Goal: Entertainment & Leisure: Browse casually

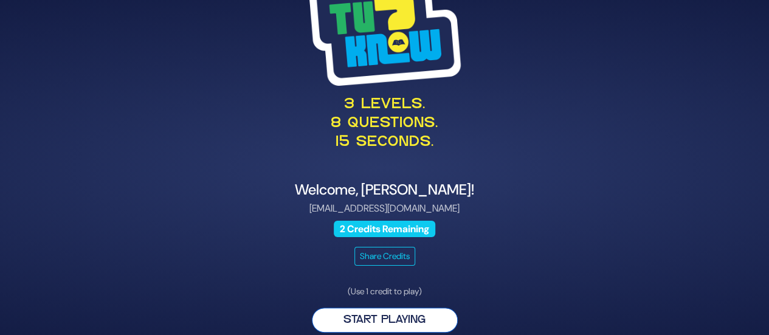
click at [406, 320] on button "Start Playing" at bounding box center [385, 320] width 146 height 25
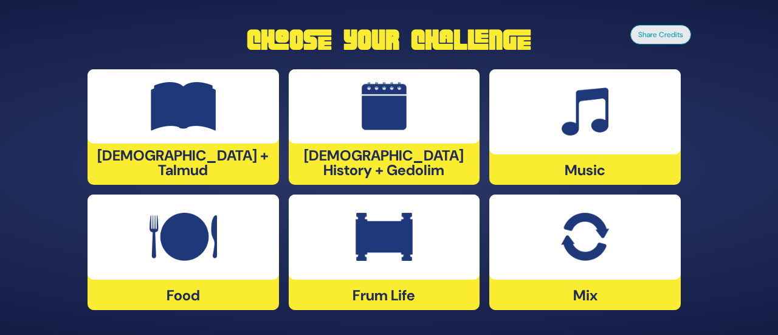
click at [388, 143] on div at bounding box center [384, 106] width 191 height 74
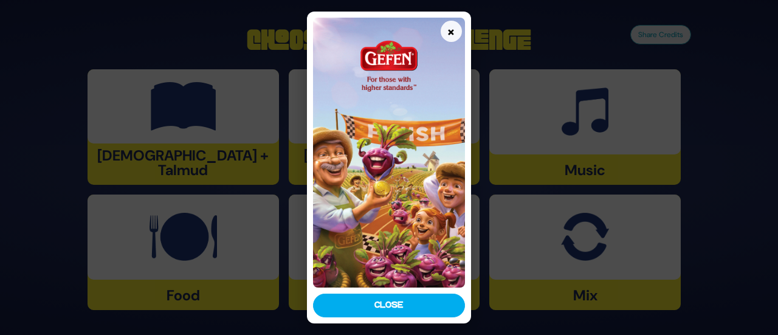
click at [509, 162] on div "× Close" at bounding box center [389, 167] width 778 height 335
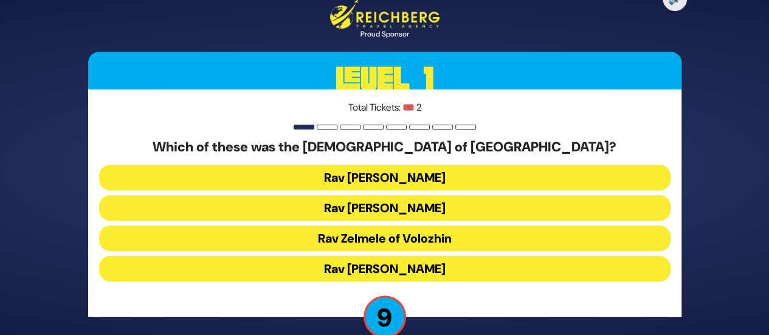
click at [413, 212] on button "Rav Refoel Shapiro" at bounding box center [384, 208] width 571 height 26
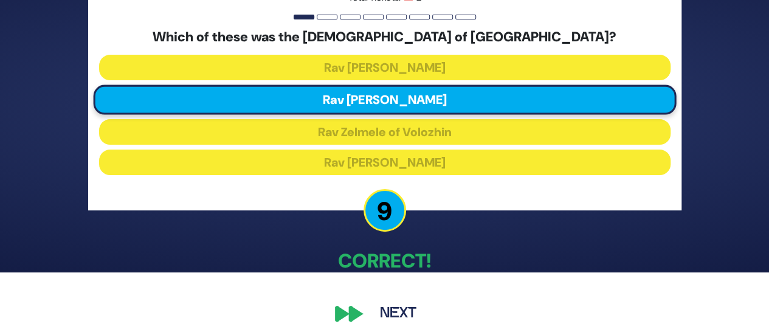
scroll to position [69, 0]
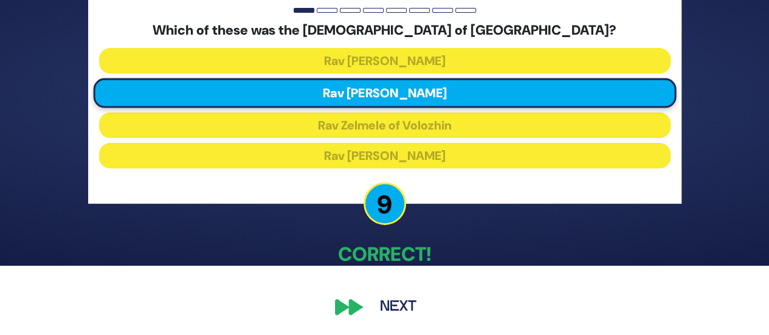
click at [406, 303] on button "Next" at bounding box center [398, 307] width 71 height 28
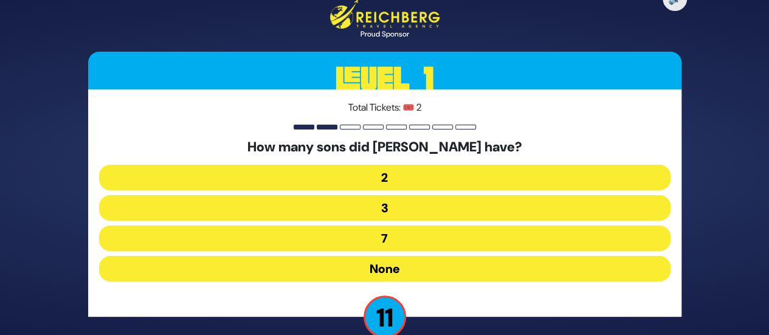
click at [380, 266] on button "None" at bounding box center [384, 269] width 571 height 26
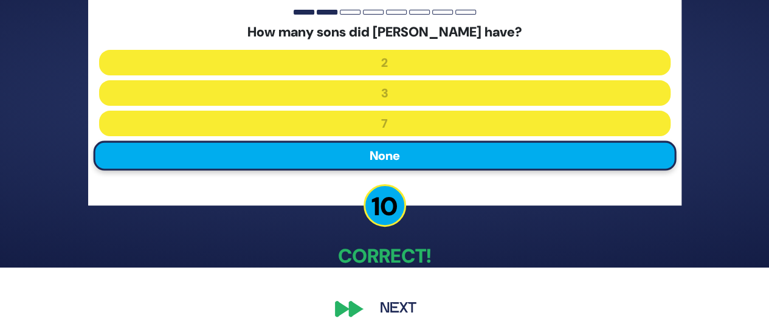
scroll to position [69, 0]
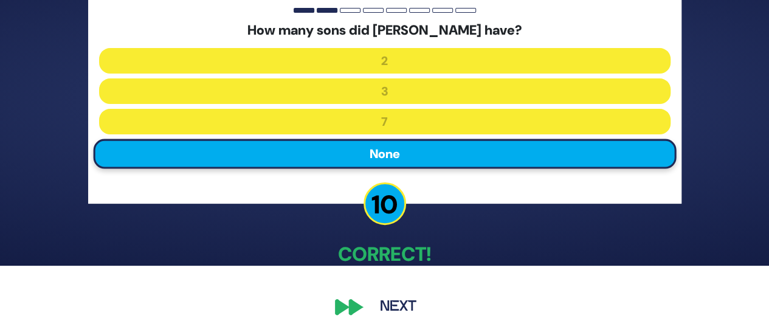
click at [405, 308] on button "Next" at bounding box center [398, 307] width 71 height 28
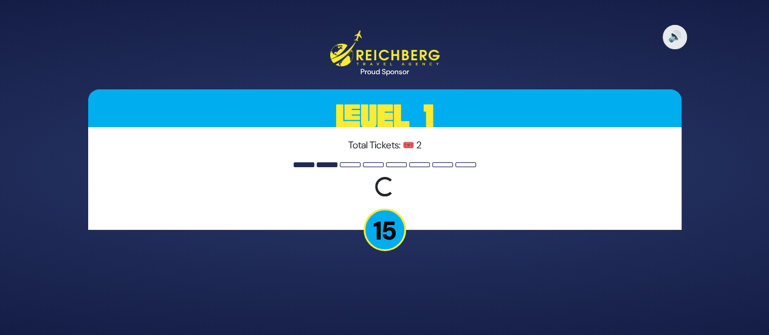
scroll to position [0, 0]
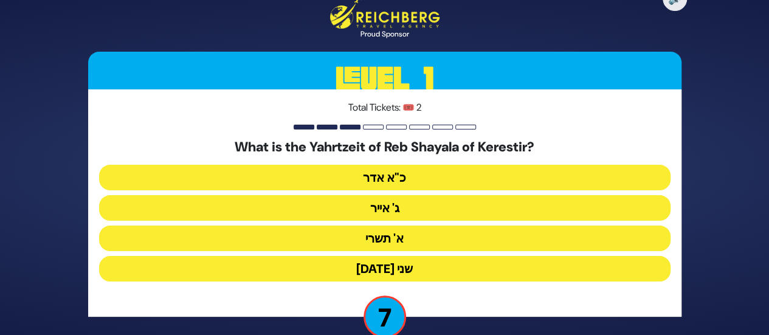
click at [395, 170] on button "כ"א אדר" at bounding box center [384, 178] width 571 height 26
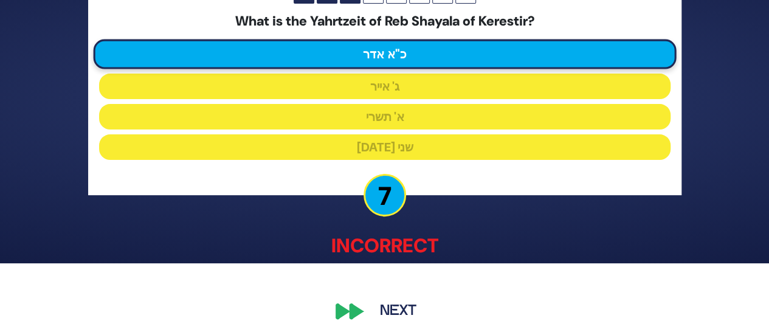
scroll to position [73, 0]
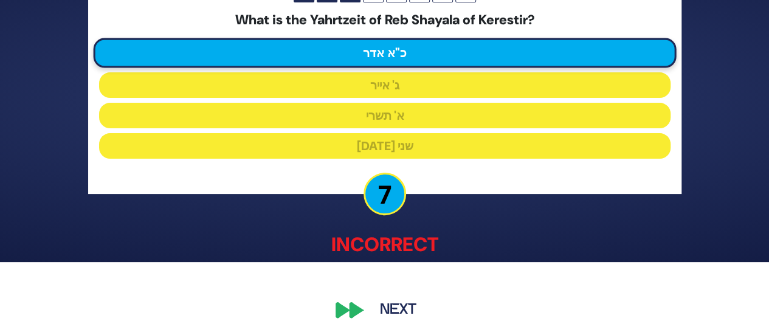
click at [413, 312] on button "Next" at bounding box center [398, 309] width 71 height 28
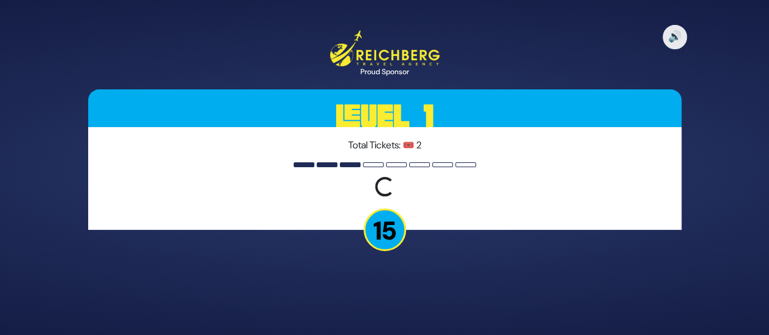
scroll to position [0, 0]
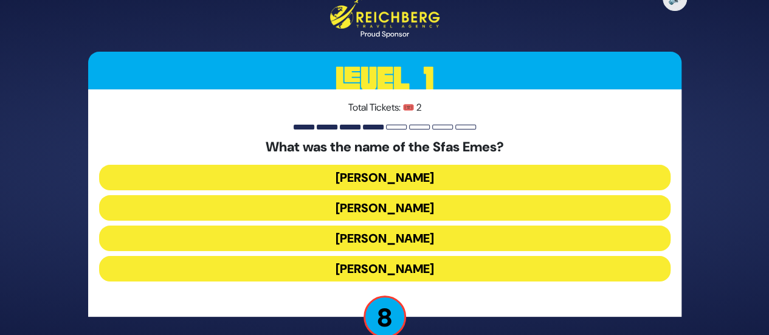
click at [385, 270] on button "Yehuda Aryeh Leib" at bounding box center [384, 269] width 571 height 26
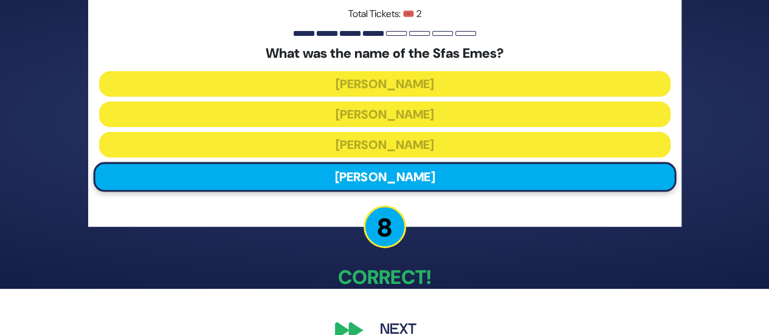
scroll to position [69, 0]
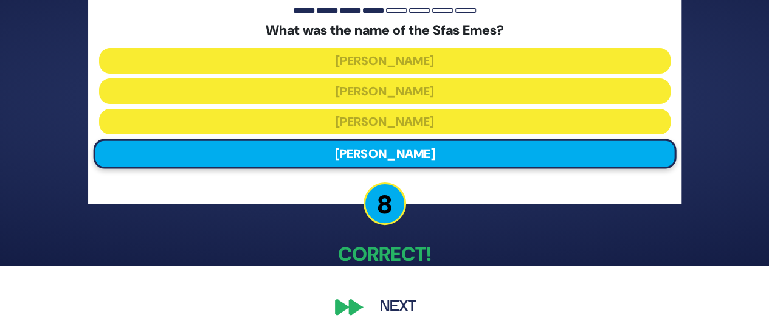
click at [405, 311] on button "Next" at bounding box center [398, 307] width 71 height 28
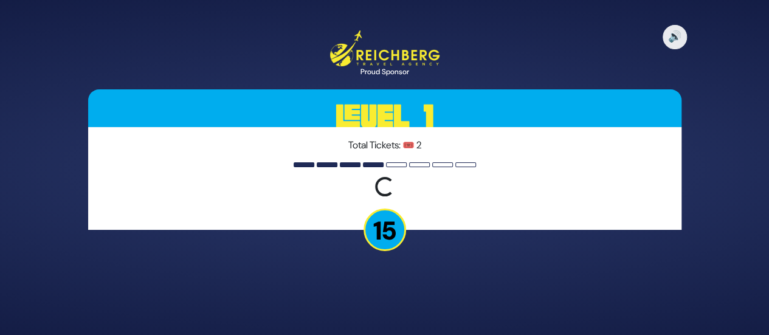
scroll to position [0, 0]
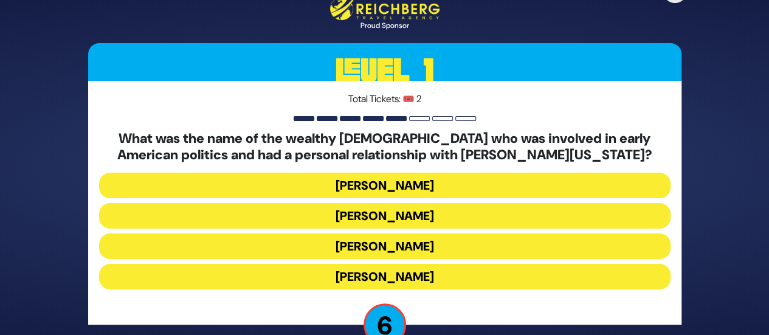
click at [399, 218] on button "Haym Salomon" at bounding box center [384, 216] width 571 height 26
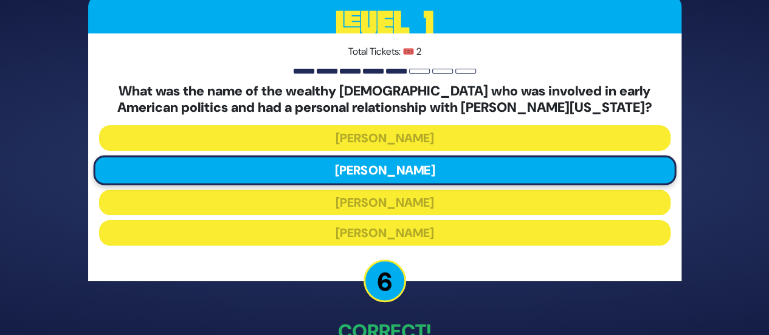
scroll to position [77, 0]
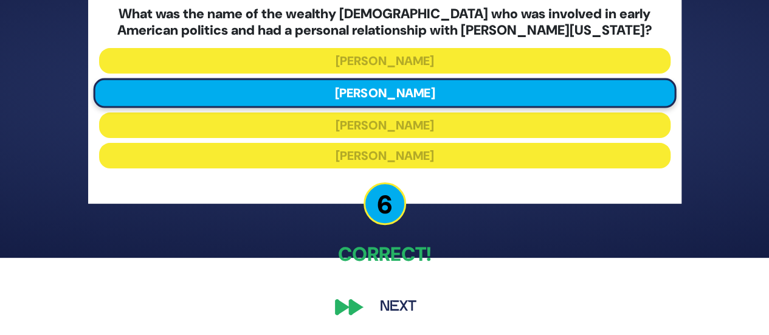
click at [405, 303] on button "Next" at bounding box center [398, 307] width 71 height 28
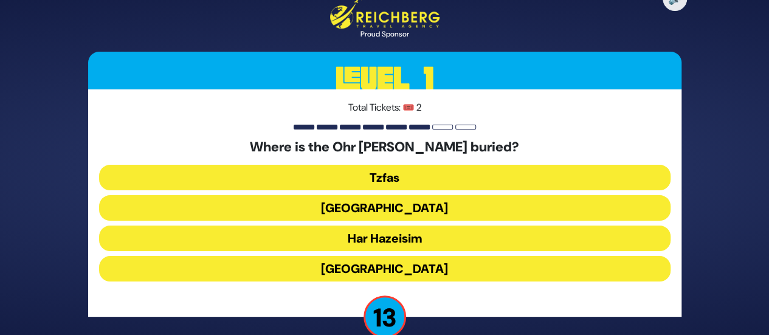
click at [384, 239] on button "Har Hazeisim" at bounding box center [384, 238] width 571 height 26
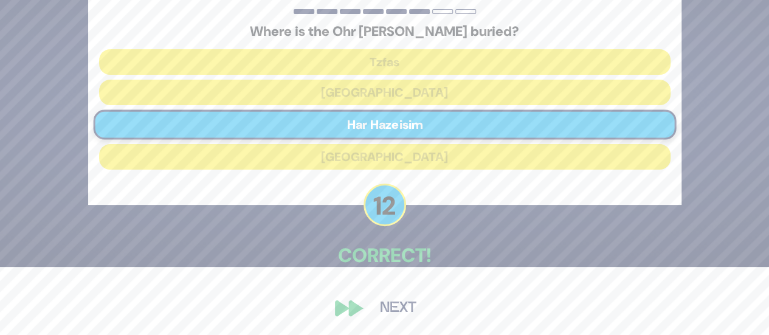
scroll to position [69, 0]
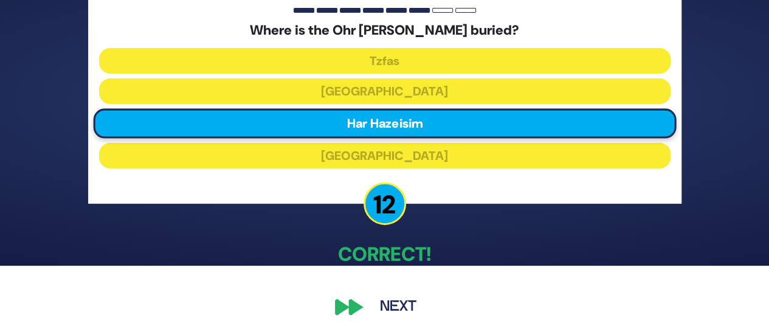
click at [394, 303] on button "Next" at bounding box center [398, 307] width 71 height 28
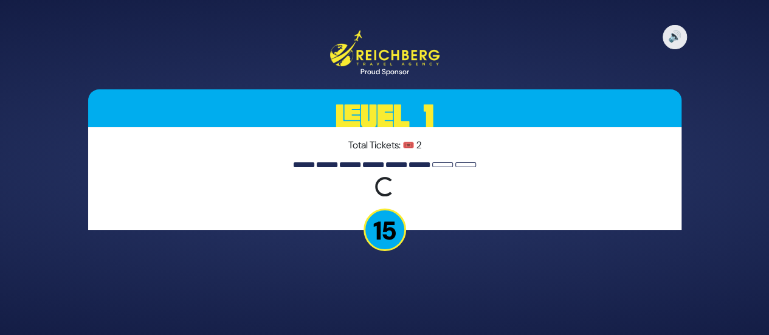
scroll to position [0, 0]
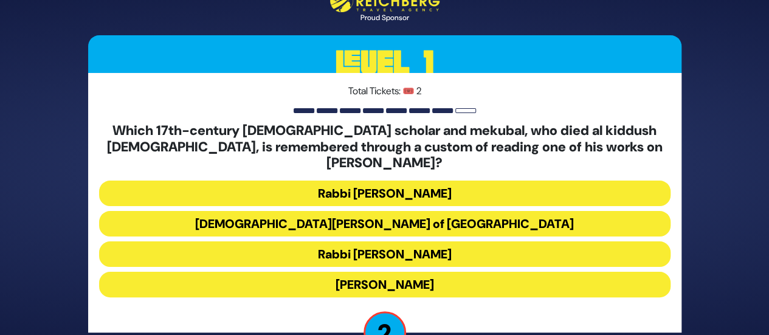
click at [425, 215] on button "Rabbi Shimshon of Ostropoli" at bounding box center [384, 224] width 571 height 26
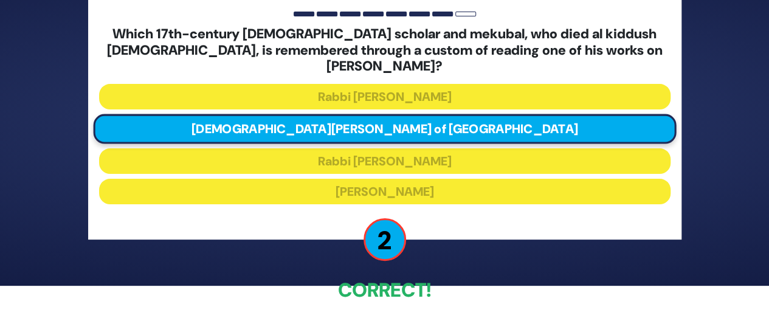
scroll to position [77, 0]
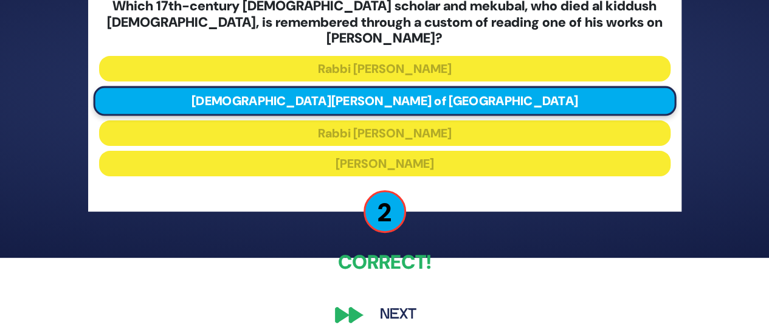
click at [400, 312] on button "Next" at bounding box center [398, 315] width 71 height 28
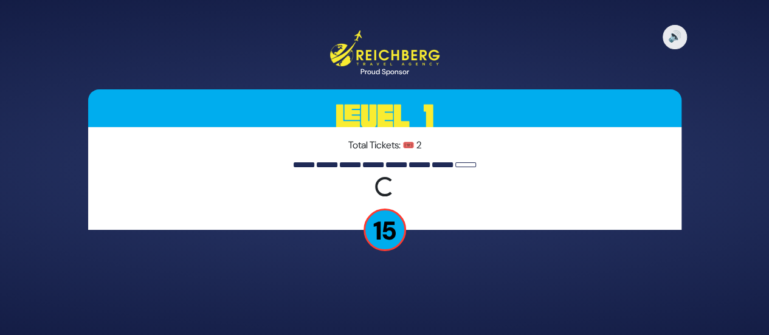
scroll to position [0, 0]
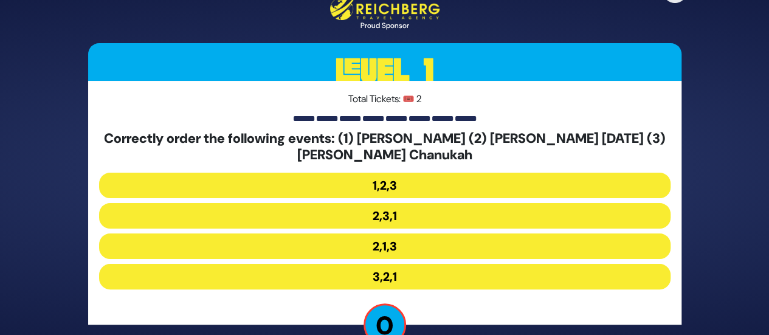
click at [392, 221] on button "2,3,1" at bounding box center [384, 216] width 571 height 26
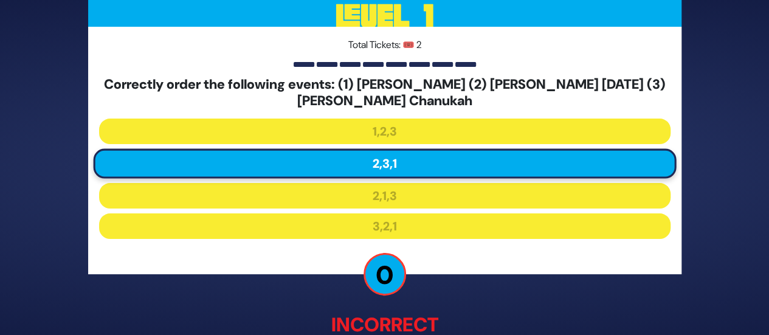
scroll to position [84, 0]
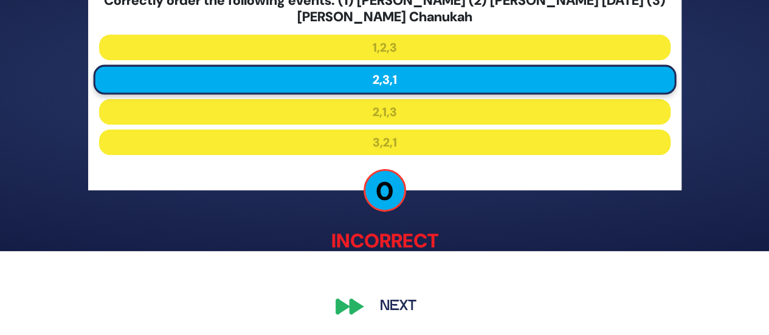
drag, startPoint x: 405, startPoint y: 304, endPoint x: 385, endPoint y: 306, distance: 19.5
click at [385, 306] on button "Next" at bounding box center [398, 307] width 71 height 28
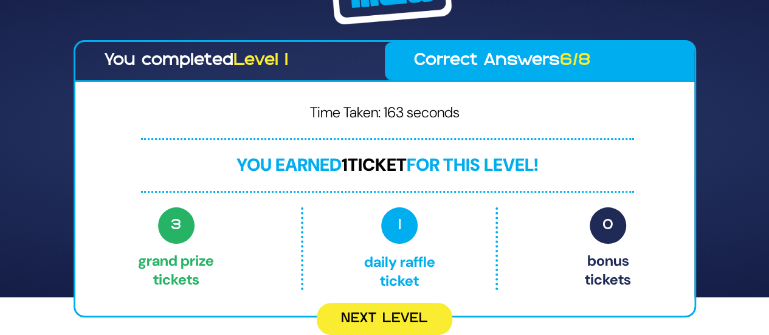
scroll to position [0, 0]
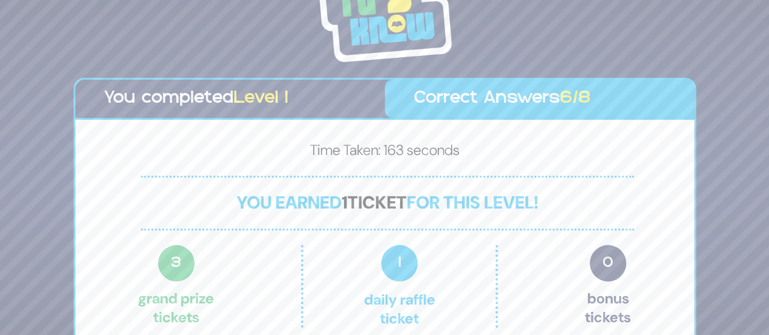
click at [768, 5] on div "Share Credits You completed Level 1 Correct Answers 6/8 Time Taken: 163 seconds…" at bounding box center [384, 167] width 769 height 335
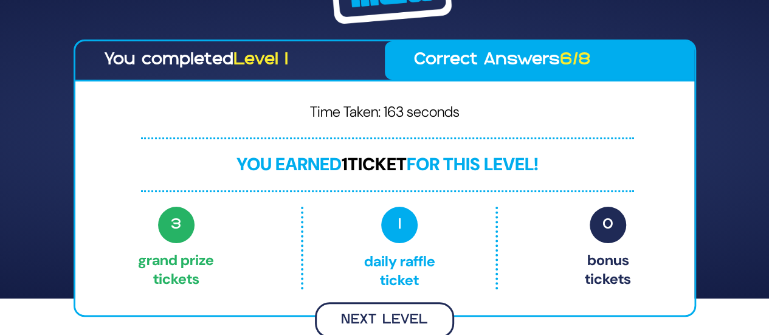
scroll to position [35, 0]
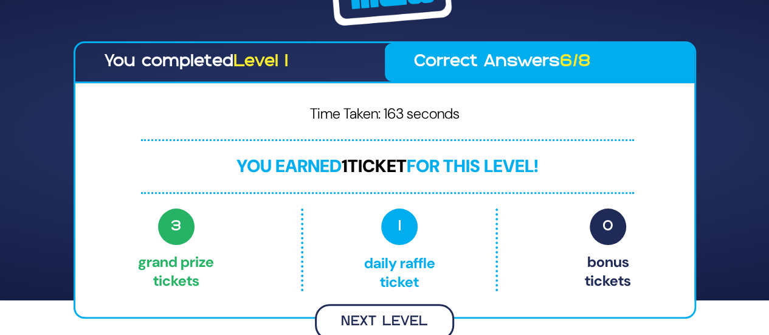
click at [383, 317] on button "Next Level" at bounding box center [384, 322] width 139 height 36
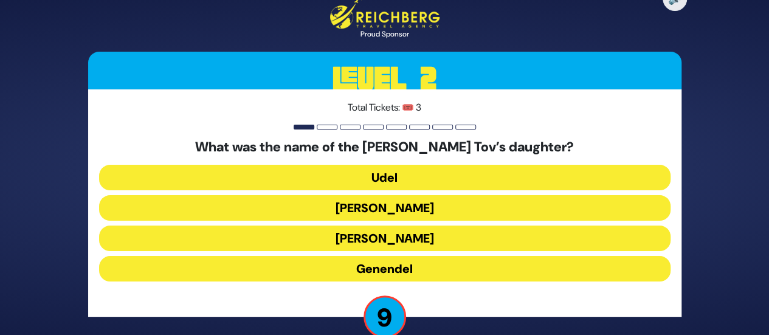
click at [388, 181] on button "Udel" at bounding box center [384, 178] width 571 height 26
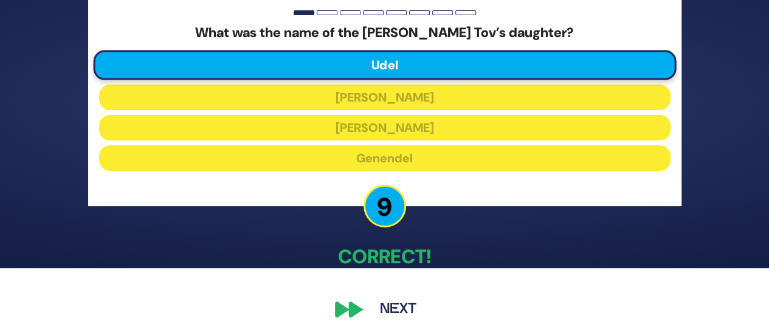
scroll to position [67, 0]
click at [399, 309] on button "Next" at bounding box center [398, 309] width 71 height 28
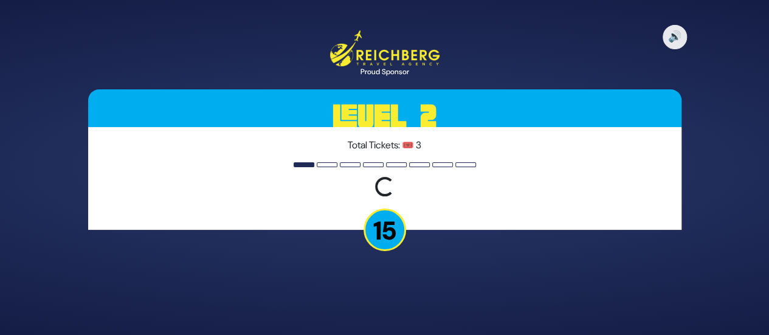
scroll to position [0, 0]
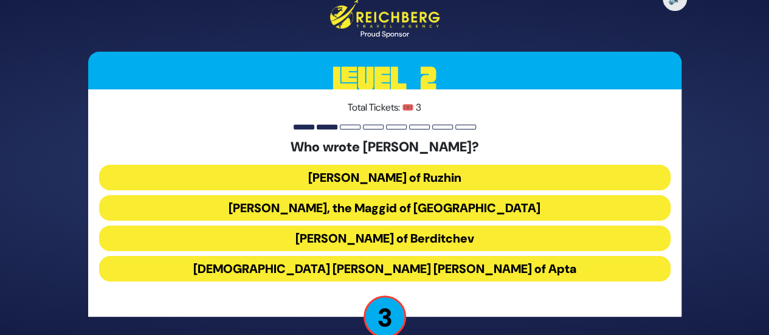
click at [402, 213] on button "Rabbi Yisroel, the Maggid of Kozhnitz" at bounding box center [384, 208] width 571 height 26
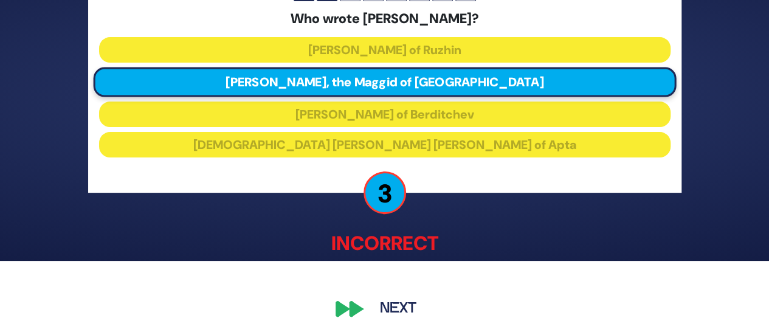
scroll to position [75, 0]
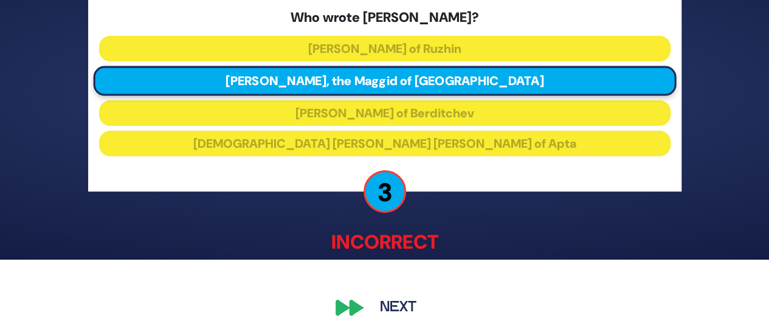
click at [395, 309] on button "Next" at bounding box center [398, 307] width 71 height 28
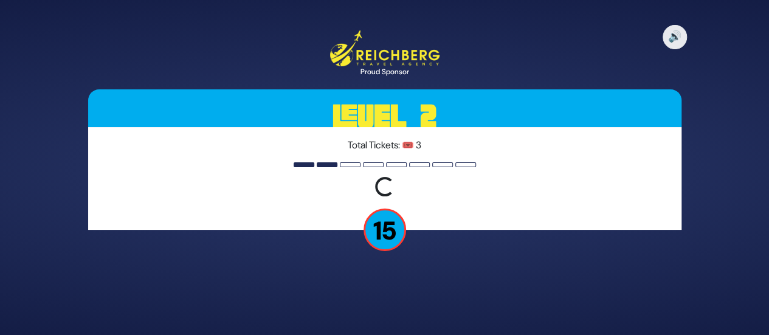
scroll to position [0, 0]
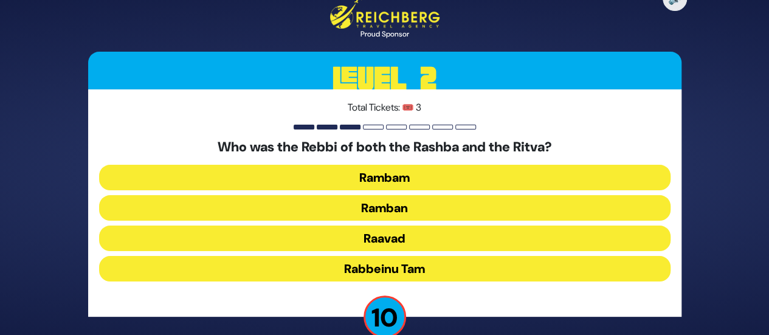
click at [389, 212] on button "Ramban" at bounding box center [384, 208] width 571 height 26
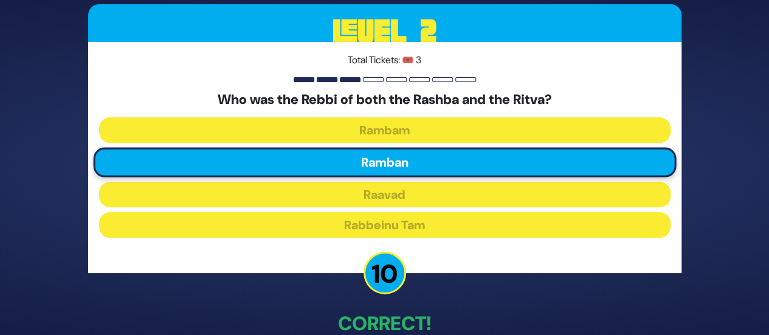
scroll to position [69, 0]
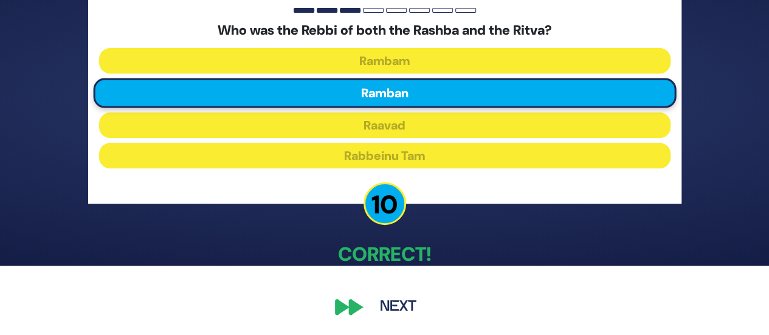
click at [402, 309] on button "Next" at bounding box center [398, 307] width 71 height 28
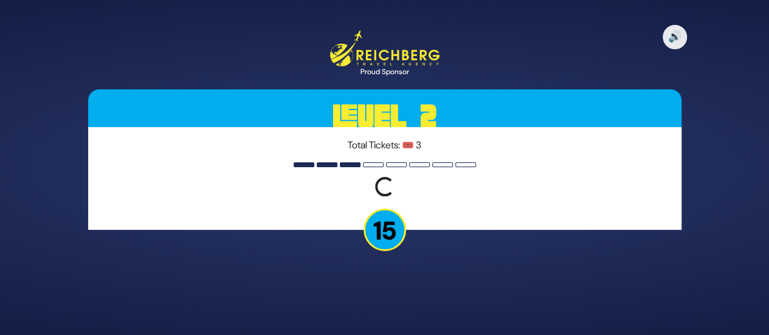
scroll to position [0, 0]
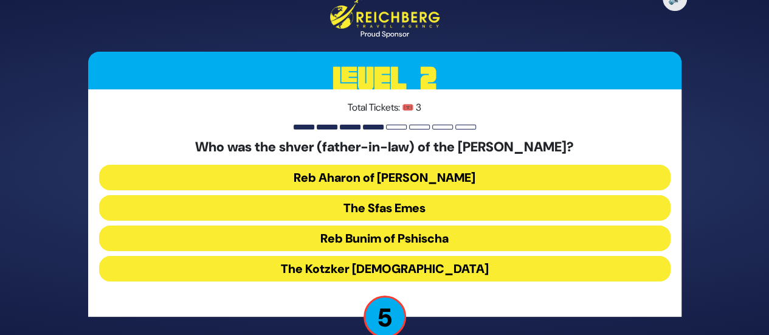
click at [403, 235] on button "Reb Bunim of Pshischa" at bounding box center [384, 238] width 571 height 26
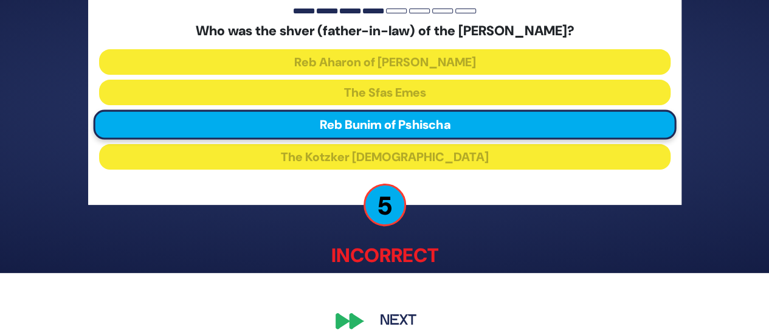
scroll to position [75, 0]
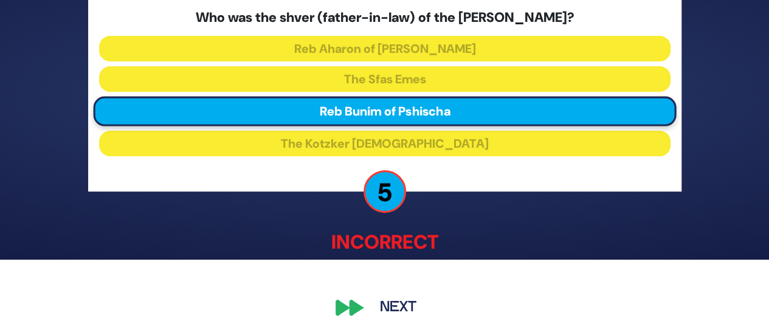
click at [404, 308] on button "Next" at bounding box center [398, 307] width 71 height 28
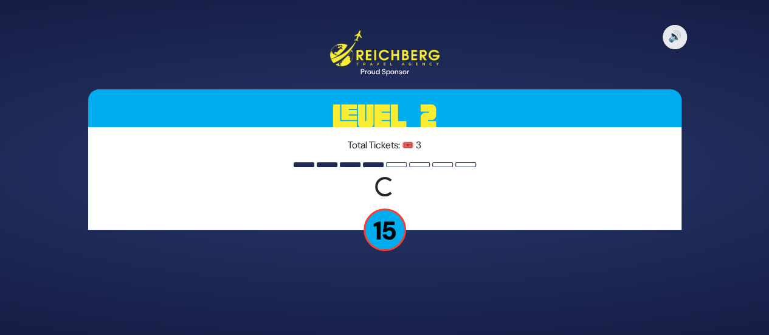
scroll to position [0, 0]
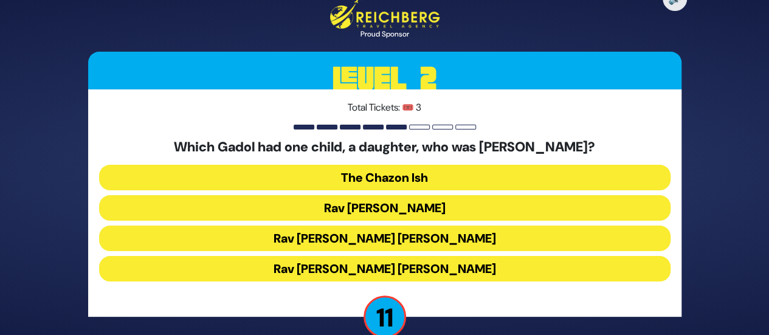
click at [379, 239] on button "Rav Chaim Ozer Grodzinski" at bounding box center [384, 238] width 571 height 26
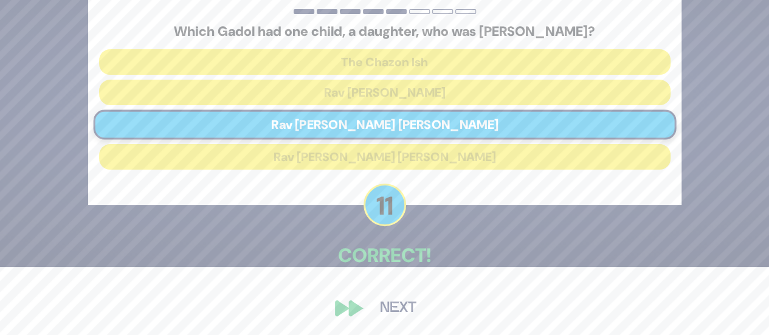
scroll to position [69, 0]
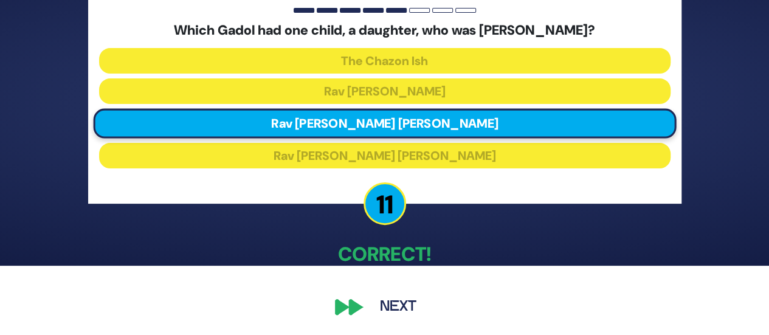
click at [406, 306] on button "Next" at bounding box center [398, 307] width 71 height 28
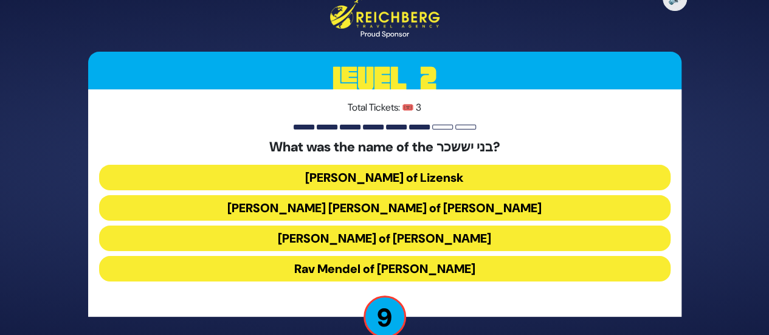
click at [410, 238] on button "Rav Tzvi Elimelech of Dynov" at bounding box center [384, 238] width 571 height 26
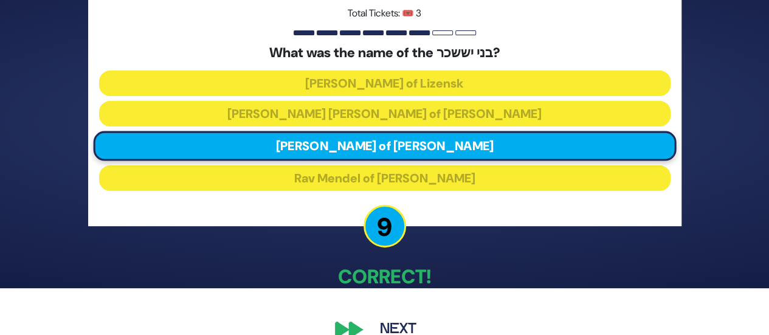
scroll to position [69, 0]
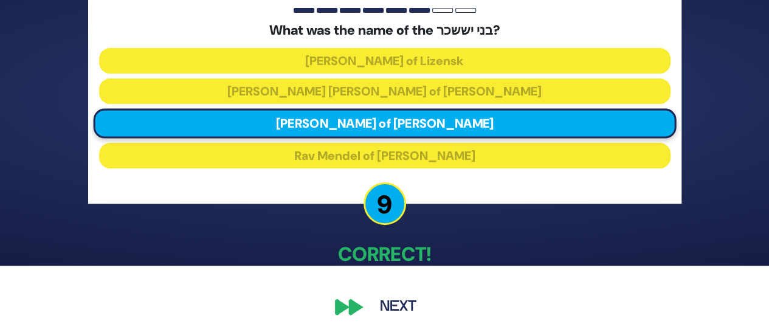
click at [399, 313] on button "Next" at bounding box center [398, 307] width 71 height 28
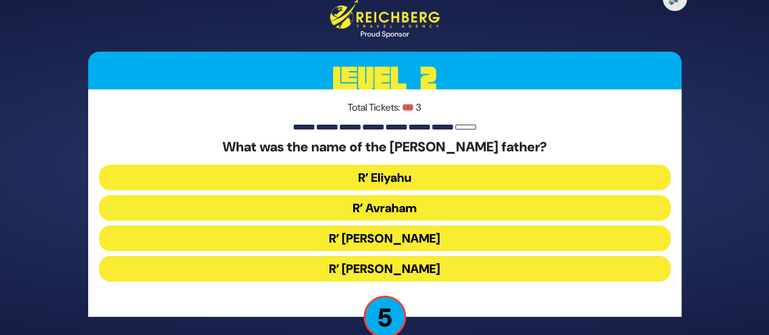
click at [394, 269] on button "R’ Chaim" at bounding box center [384, 269] width 571 height 26
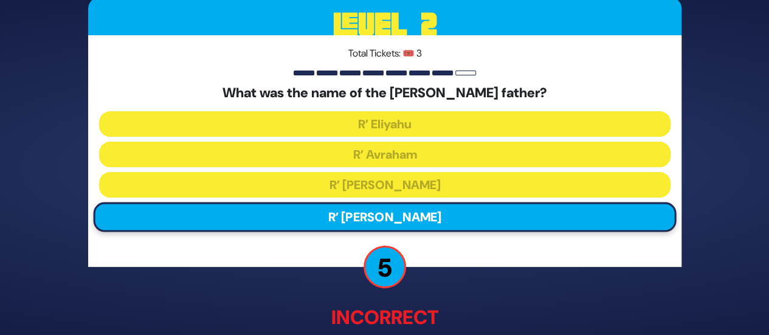
scroll to position [75, 0]
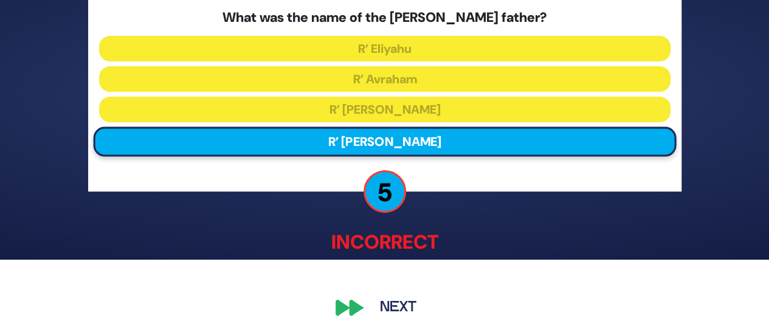
click at [396, 302] on button "Next" at bounding box center [398, 307] width 71 height 28
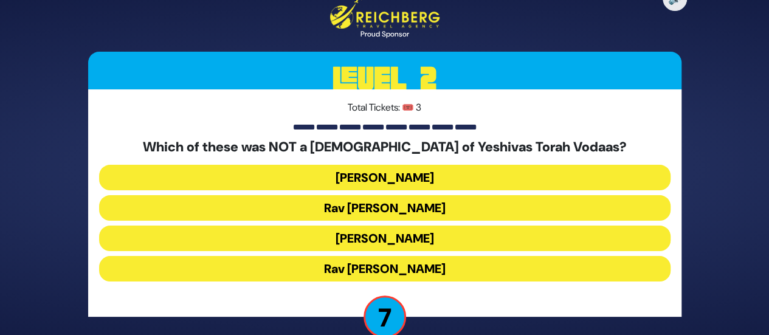
click at [414, 268] on button "Rav Shraga Feivel Mendlowitz" at bounding box center [384, 269] width 571 height 26
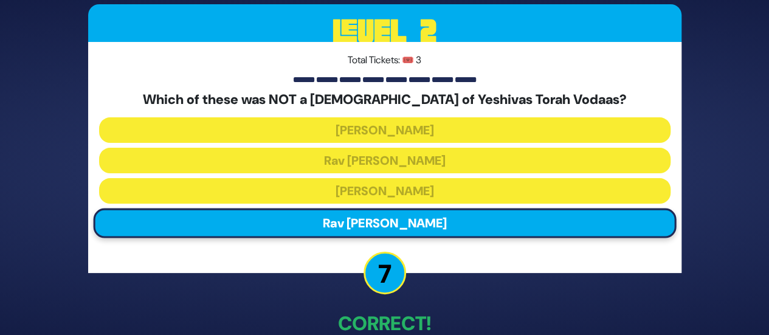
scroll to position [69, 0]
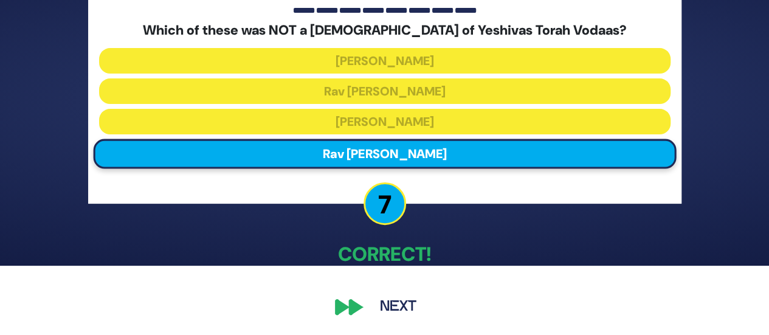
click at [402, 304] on button "Next" at bounding box center [398, 307] width 71 height 28
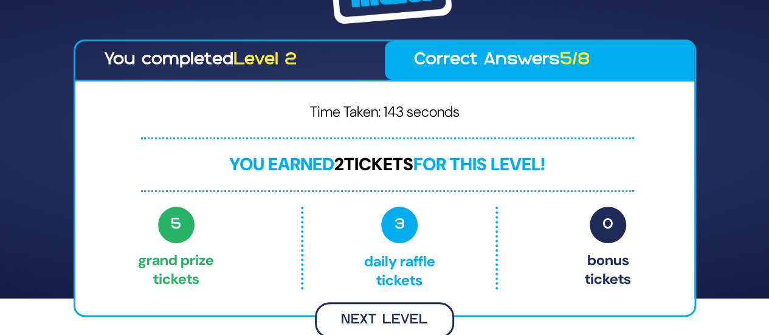
scroll to position [35, 0]
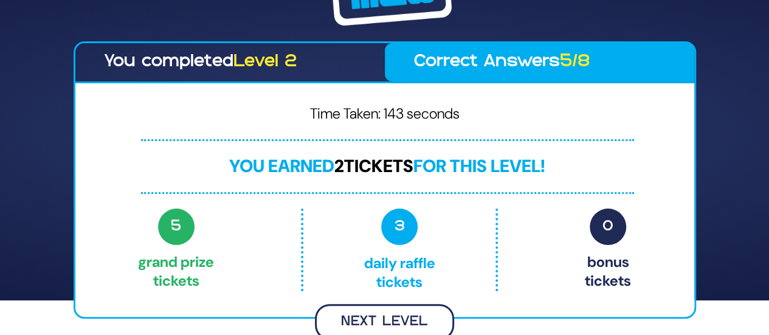
click at [393, 318] on button "Next Level" at bounding box center [384, 322] width 139 height 36
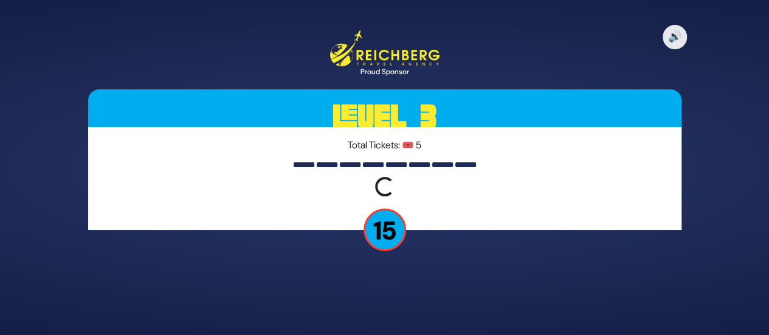
scroll to position [0, 0]
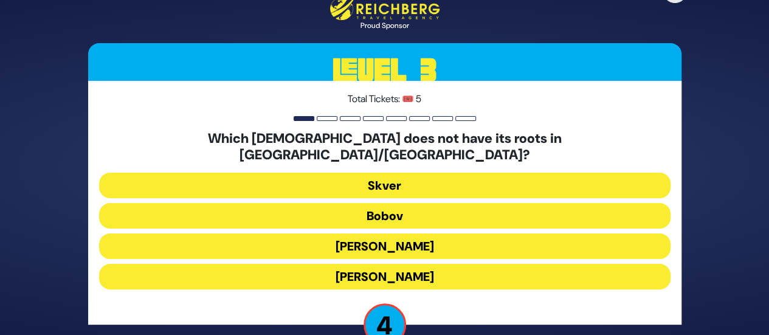
click at [394, 176] on button "Skver" at bounding box center [384, 186] width 571 height 26
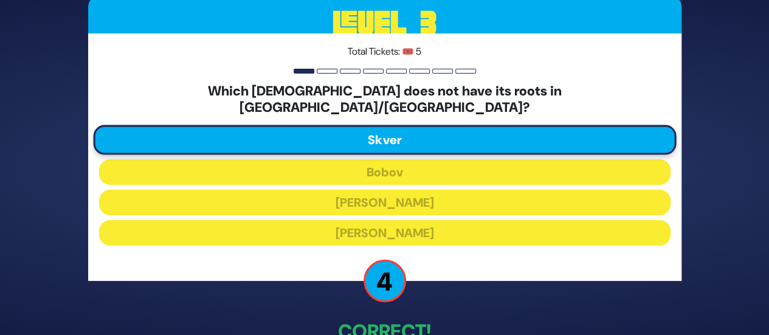
scroll to position [69, 0]
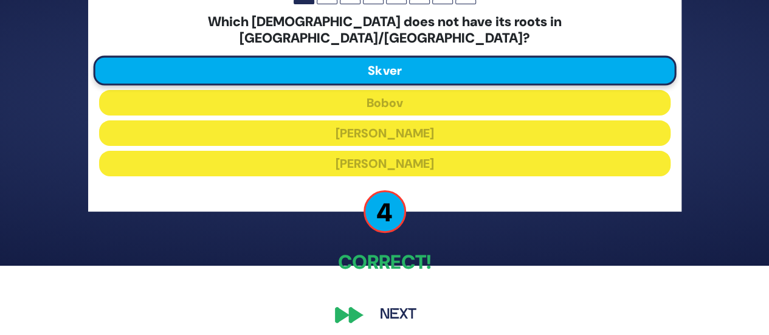
click at [390, 307] on button "Next" at bounding box center [398, 315] width 71 height 28
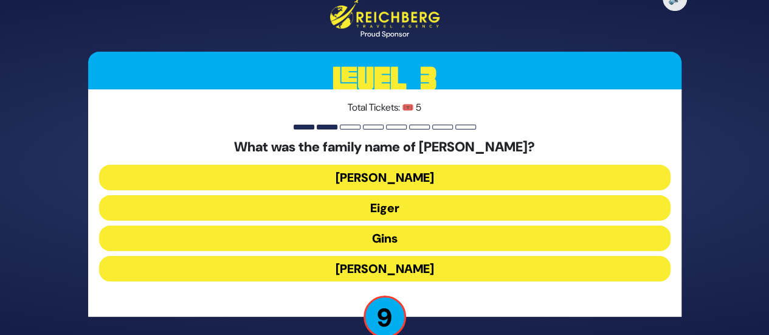
click at [404, 174] on button "Schreiber" at bounding box center [384, 178] width 571 height 26
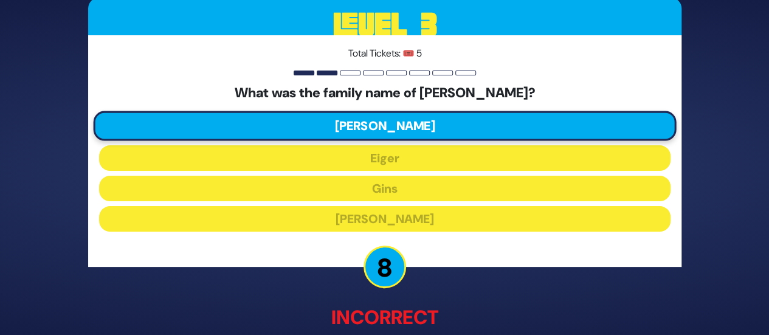
scroll to position [75, 0]
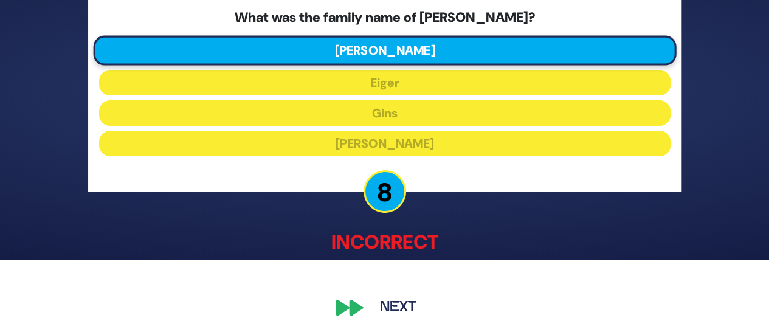
click at [405, 310] on button "Next" at bounding box center [398, 307] width 71 height 28
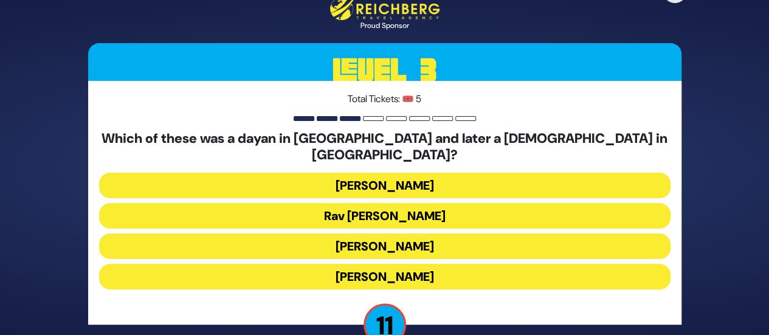
click at [391, 182] on button "Rav Yisroel Zev Gustman" at bounding box center [384, 186] width 571 height 26
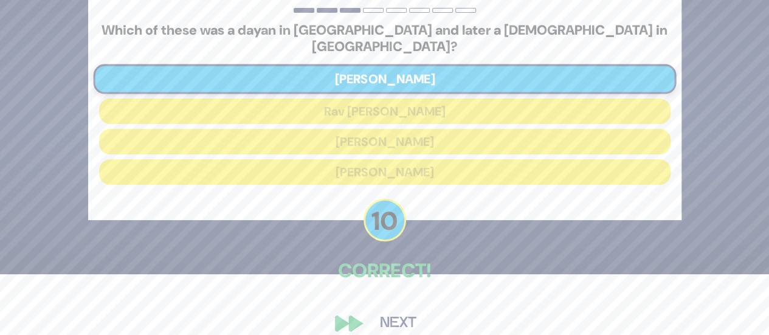
scroll to position [69, 0]
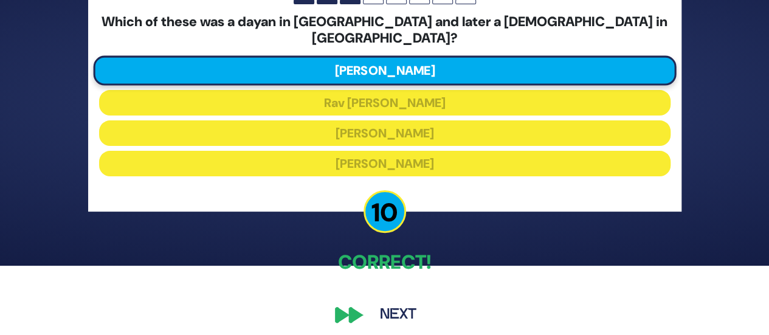
click at [394, 310] on button "Next" at bounding box center [398, 315] width 71 height 28
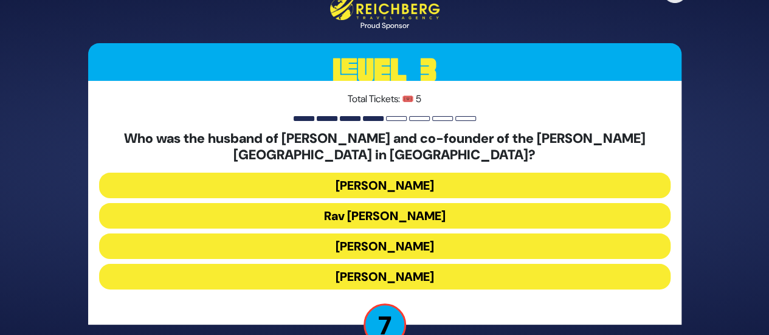
click at [413, 217] on button "Rav Boruch Kaplan" at bounding box center [384, 216] width 571 height 26
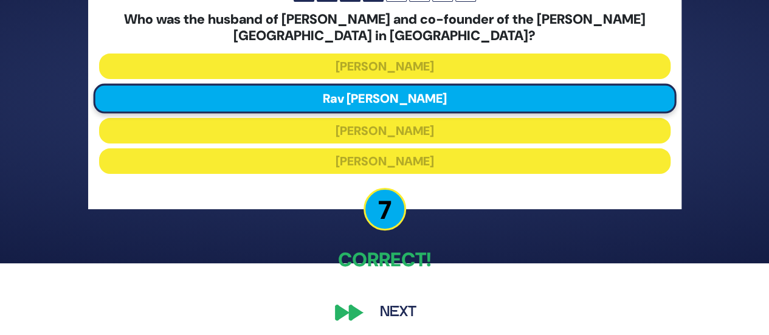
scroll to position [77, 0]
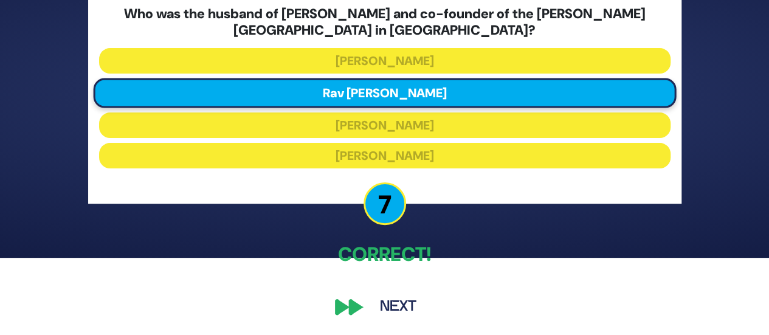
click at [391, 308] on button "Next" at bounding box center [398, 307] width 71 height 28
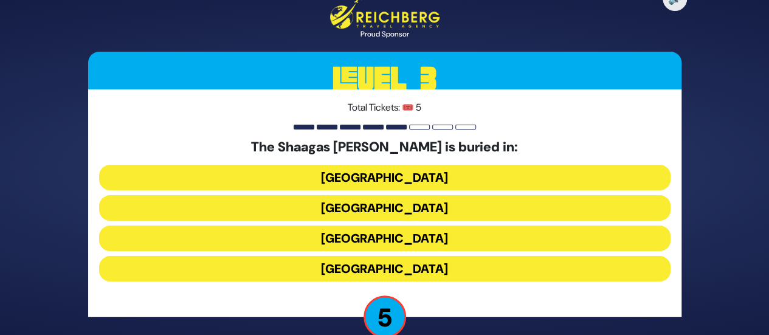
click at [402, 209] on button "Germany" at bounding box center [384, 208] width 571 height 26
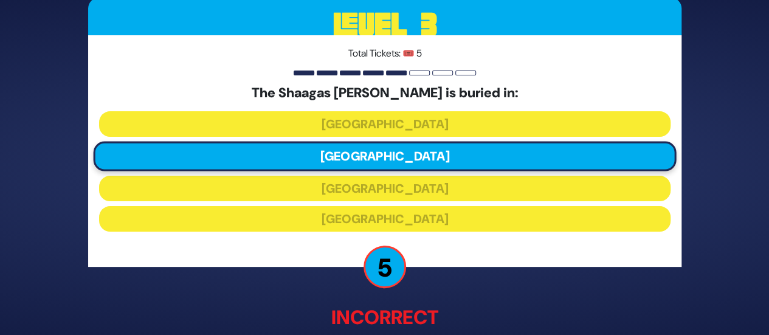
scroll to position [75, 0]
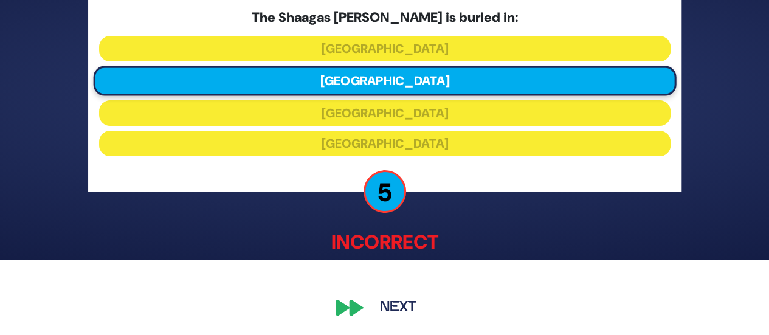
click at [404, 303] on button "Next" at bounding box center [398, 307] width 71 height 28
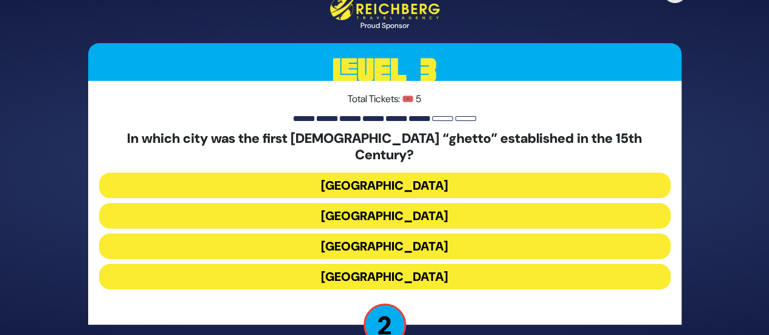
click at [400, 208] on button "Venice" at bounding box center [384, 216] width 571 height 26
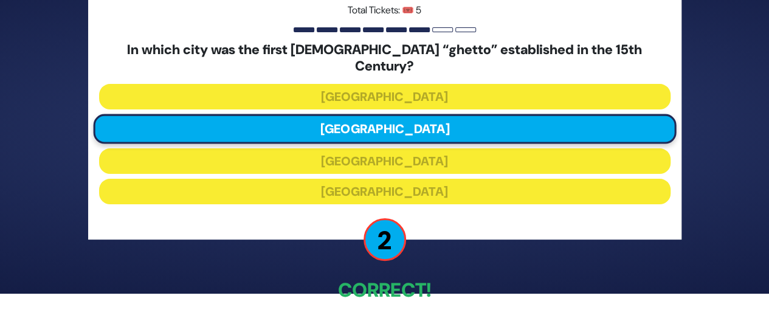
scroll to position [69, 0]
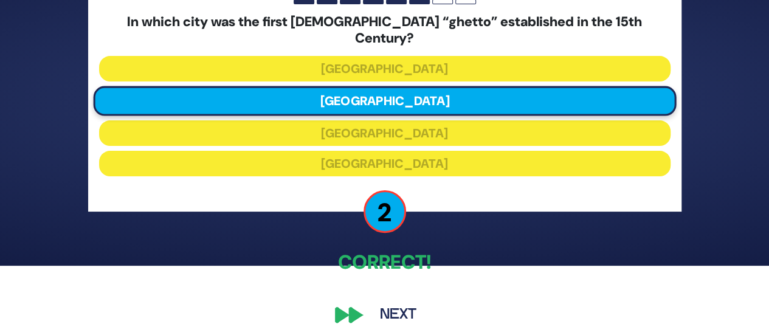
click at [395, 303] on button "Next" at bounding box center [398, 315] width 71 height 28
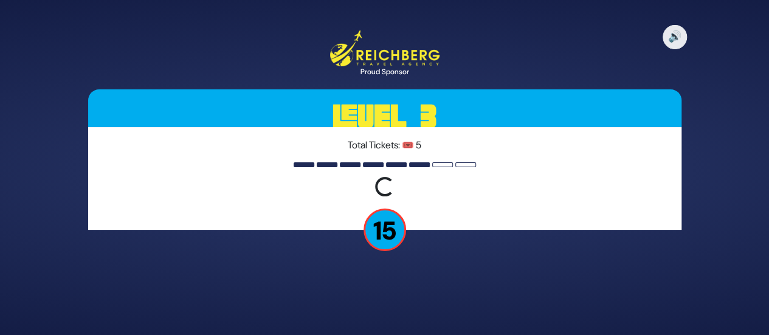
scroll to position [0, 0]
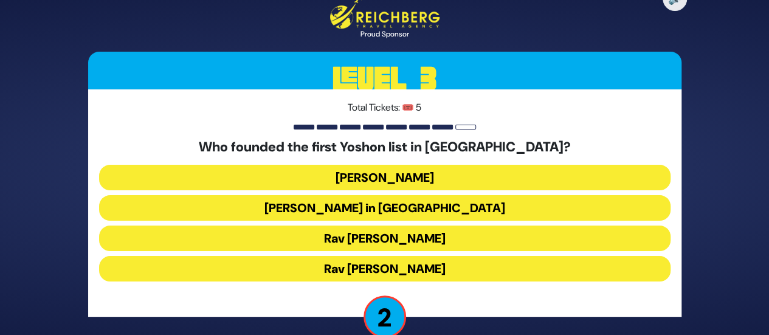
click at [415, 176] on button "Rabbi Yosef Herman" at bounding box center [384, 178] width 571 height 26
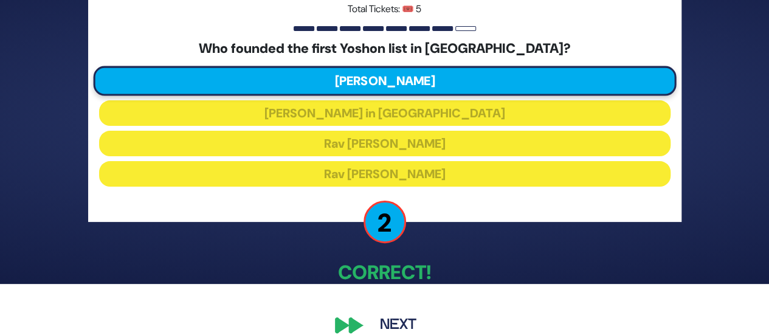
scroll to position [69, 0]
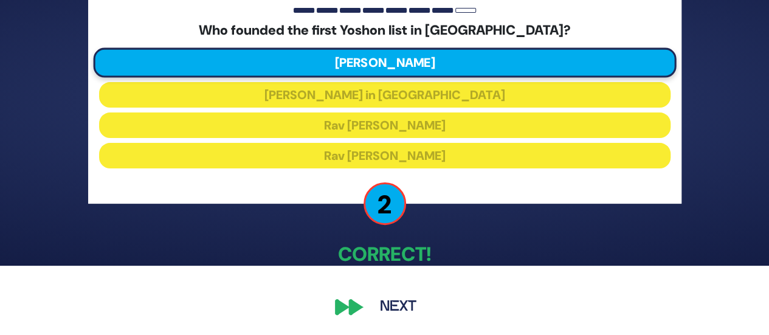
click at [405, 306] on button "Next" at bounding box center [398, 307] width 71 height 28
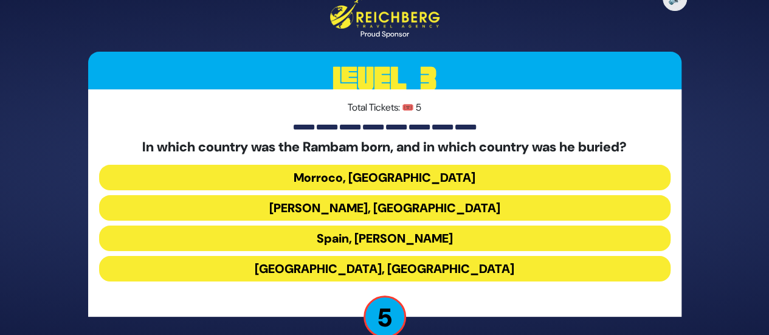
click at [373, 240] on button "Spain, Eretz Yisroel" at bounding box center [384, 238] width 571 height 26
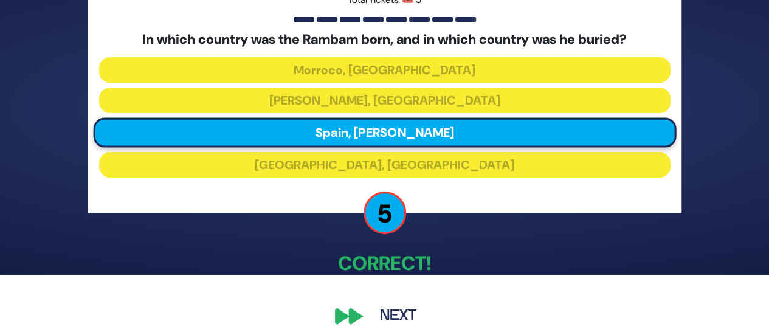
scroll to position [69, 0]
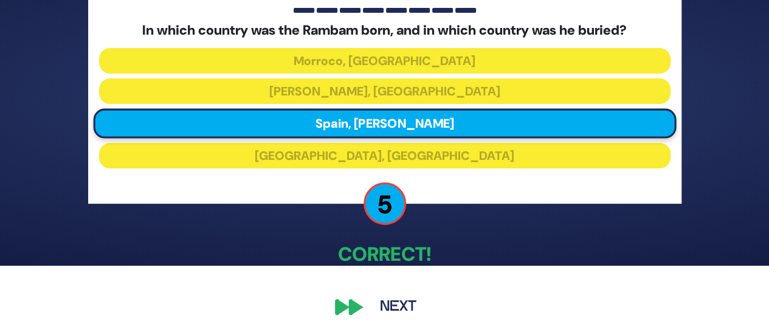
click at [393, 305] on button "Next" at bounding box center [398, 307] width 71 height 28
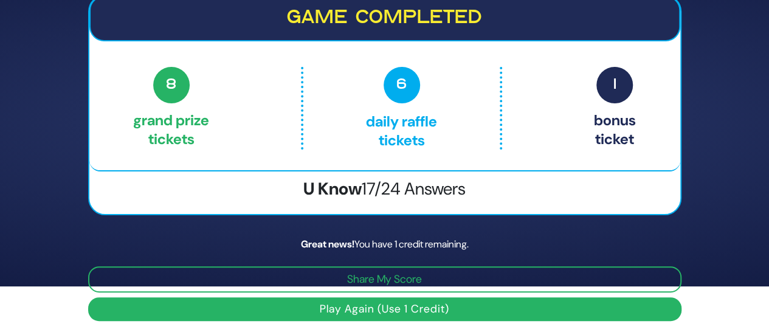
click at [446, 306] on button "Play Again (Use 1 Credit)" at bounding box center [384, 309] width 593 height 24
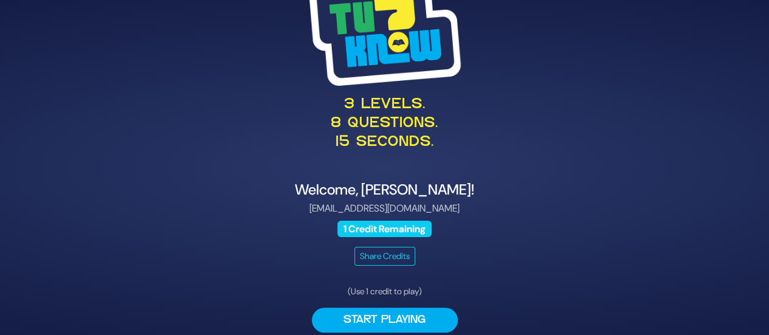
scroll to position [41, 0]
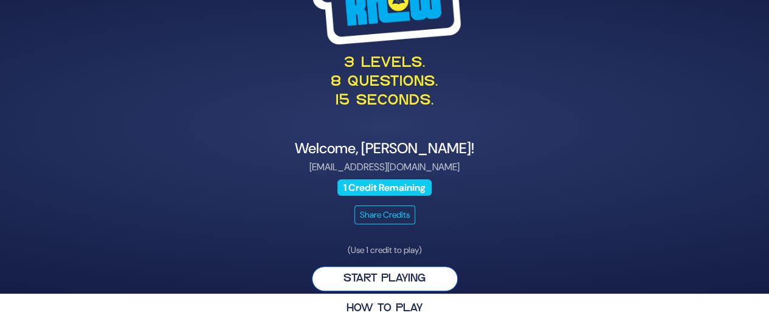
click at [409, 277] on button "Start Playing" at bounding box center [385, 278] width 146 height 25
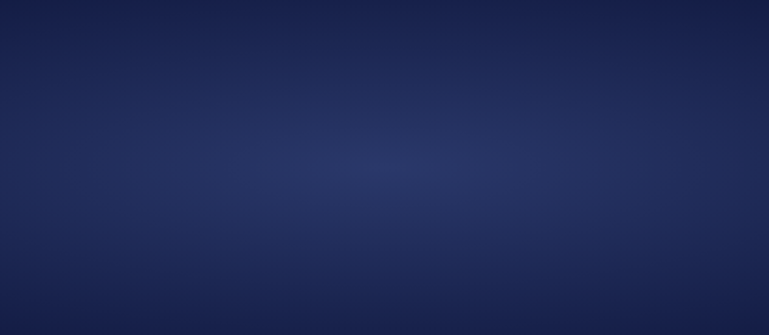
scroll to position [0, 0]
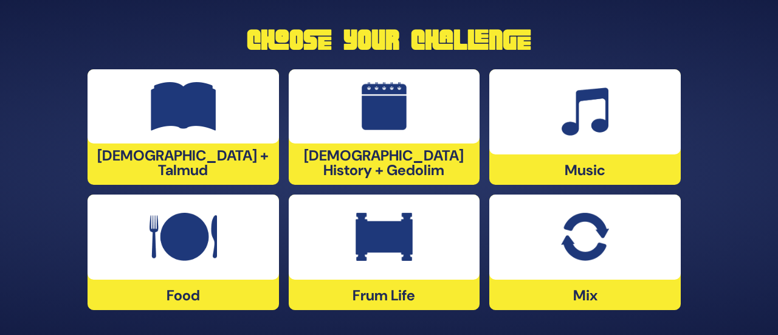
click at [391, 248] on img at bounding box center [384, 237] width 57 height 49
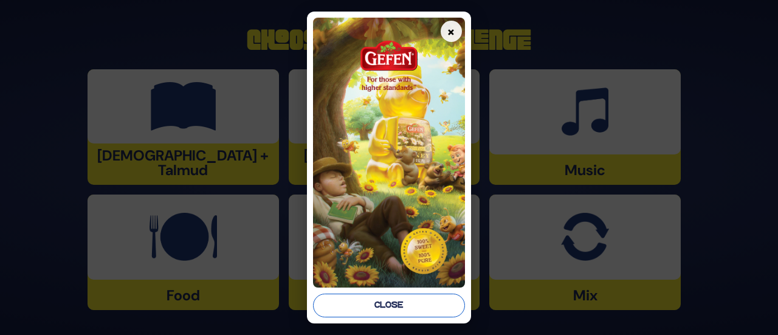
click at [418, 299] on button "Close" at bounding box center [388, 306] width 151 height 24
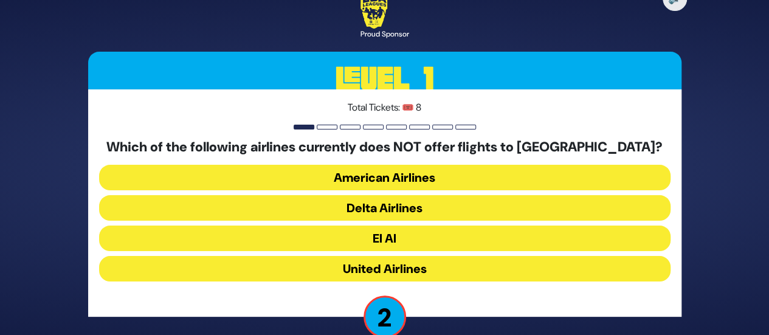
drag, startPoint x: 423, startPoint y: 179, endPoint x: 404, endPoint y: 174, distance: 20.0
click at [404, 174] on button "American Airlines" at bounding box center [384, 178] width 571 height 26
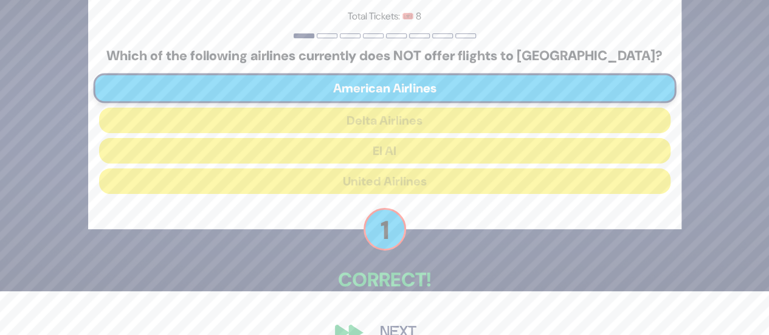
scroll to position [69, 0]
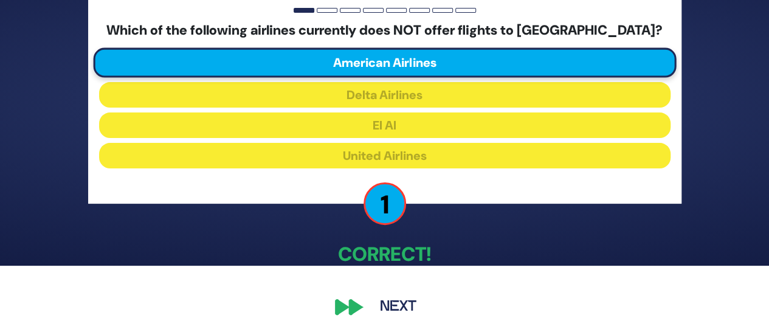
click at [392, 304] on button "Next" at bounding box center [398, 307] width 71 height 28
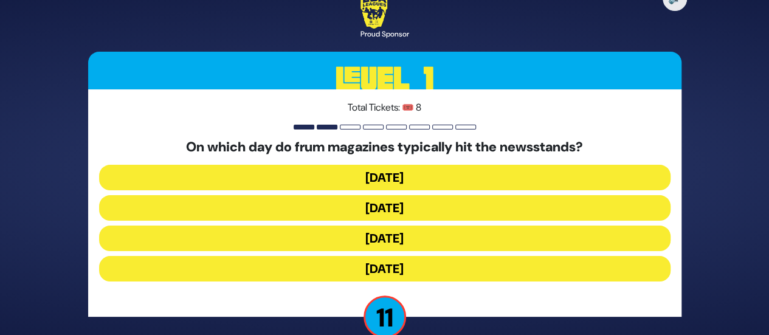
click at [402, 208] on button "Wednesday" at bounding box center [384, 208] width 571 height 26
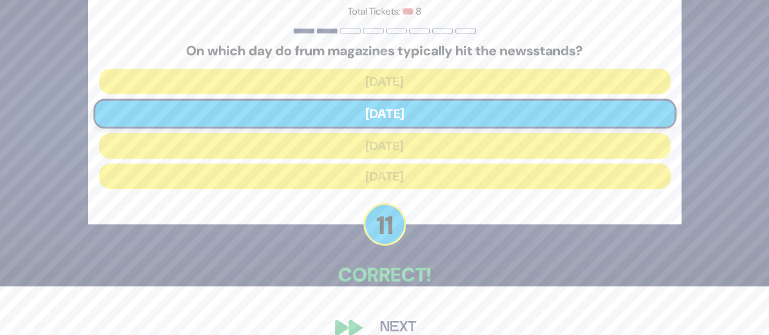
scroll to position [69, 0]
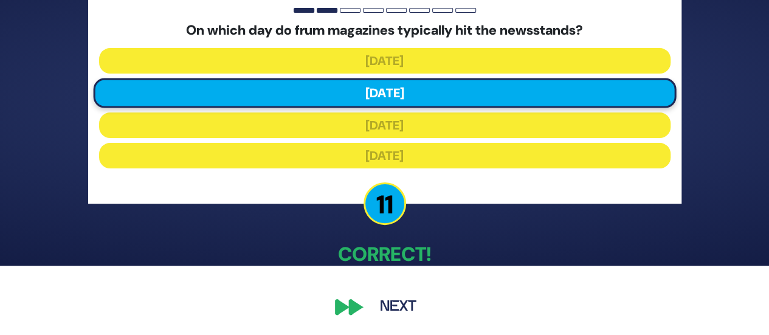
click at [397, 304] on button "Next" at bounding box center [398, 307] width 71 height 28
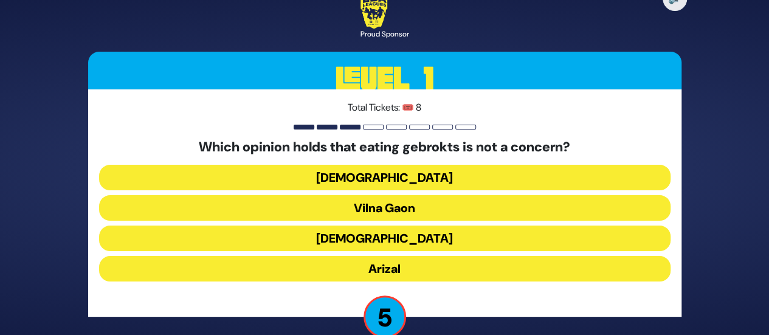
click at [394, 242] on button "Rama" at bounding box center [384, 238] width 571 height 26
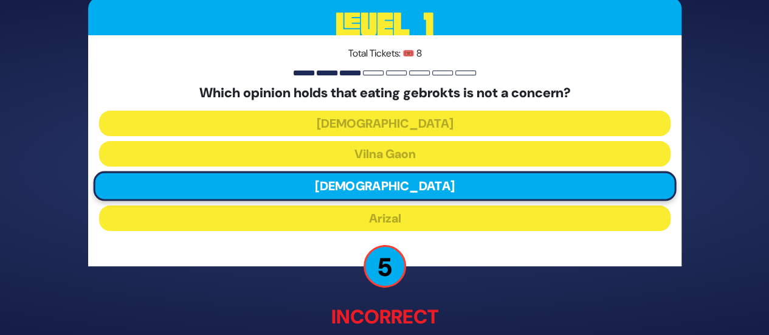
scroll to position [76, 0]
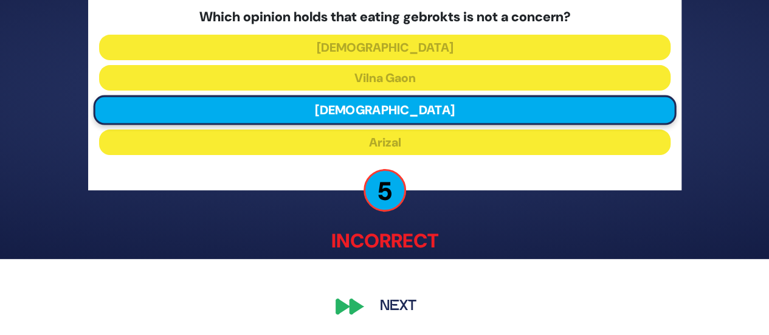
click at [418, 306] on button "Next" at bounding box center [398, 307] width 71 height 28
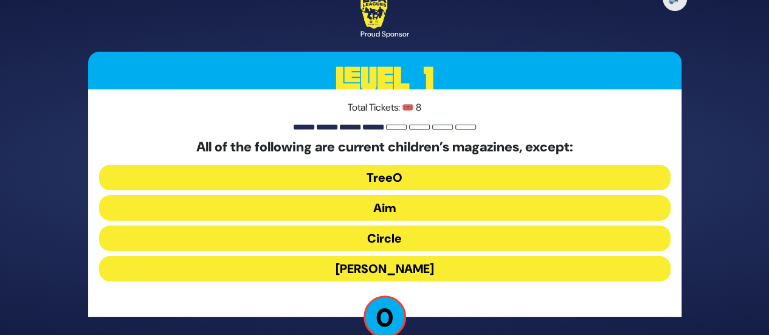
click at [432, 275] on div "Total Tickets: 🎟️ 8 All of the following are current children’s magazines, exce…" at bounding box center [384, 202] width 593 height 227
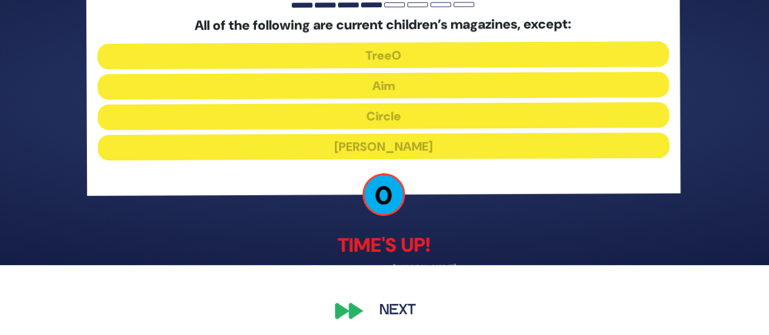
scroll to position [74, 0]
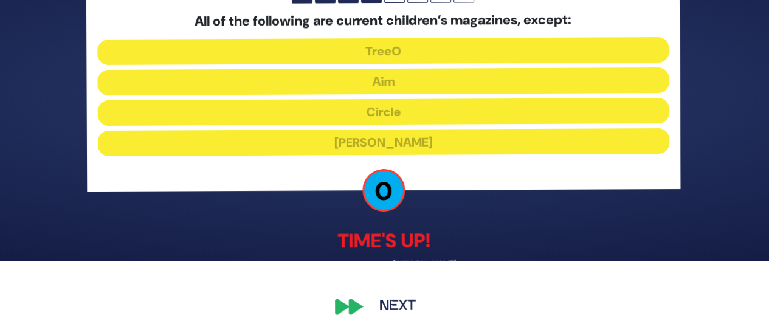
drag, startPoint x: 400, startPoint y: 302, endPoint x: 466, endPoint y: 363, distance: 89.9
click at [466, 261] on html "🔊 Proud Sponsor Level 1 Total Tickets: 🎟️ 8 All of the following are current ch…" at bounding box center [384, 93] width 769 height 335
click at [408, 308] on button "Next" at bounding box center [398, 307] width 71 height 28
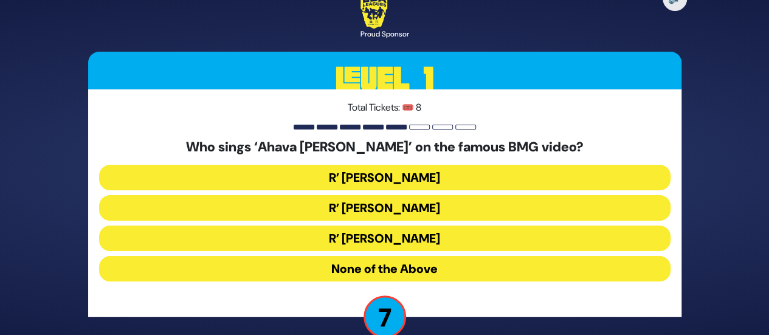
click at [435, 205] on button "R’ Ephraim Wachsman" at bounding box center [384, 208] width 571 height 26
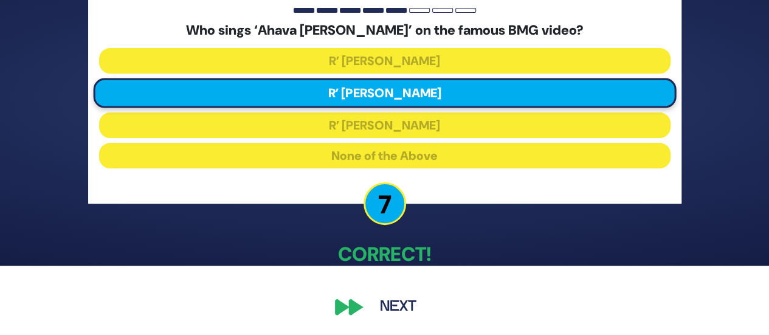
scroll to position [69, 0]
click at [408, 309] on button "Next" at bounding box center [398, 307] width 71 height 28
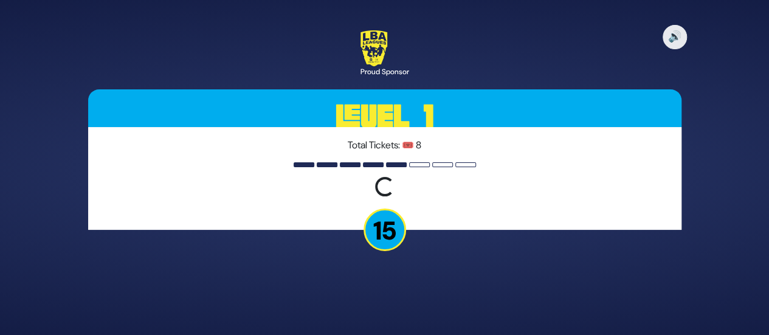
scroll to position [0, 0]
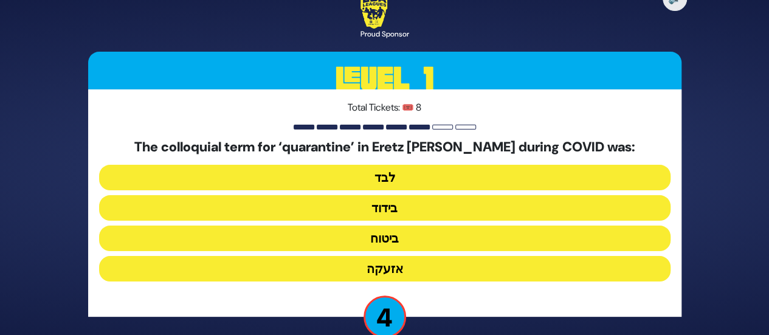
click at [392, 208] on button "בידוד" at bounding box center [384, 208] width 571 height 26
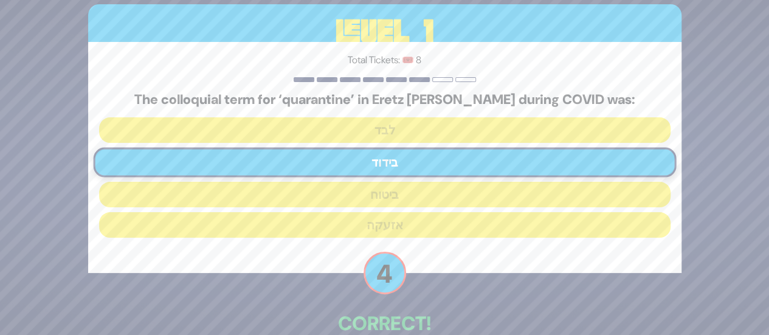
click at [392, 208] on div "The colloquial term for ‘quarantine’ in Eretz Yisroel during COVID was: לבד ביד…" at bounding box center [384, 167] width 571 height 151
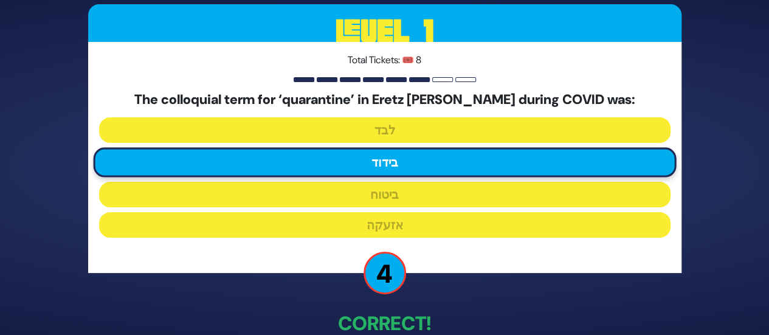
scroll to position [69, 0]
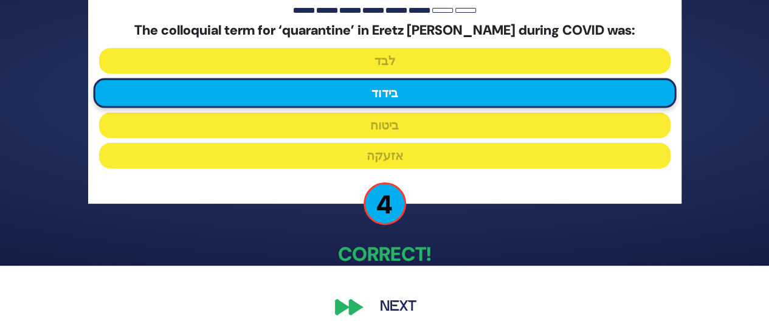
click at [406, 304] on button "Next" at bounding box center [398, 307] width 71 height 28
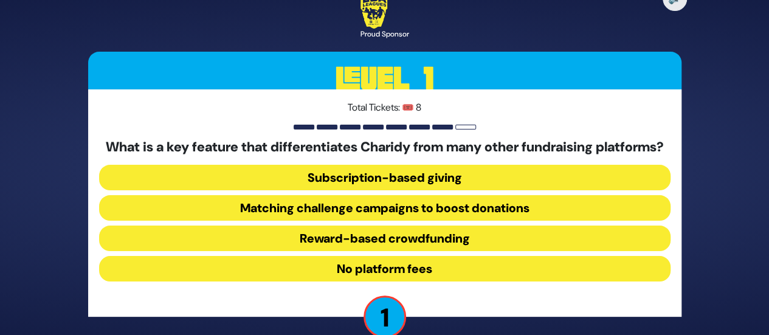
click at [393, 281] on button "No platform fees" at bounding box center [384, 269] width 571 height 26
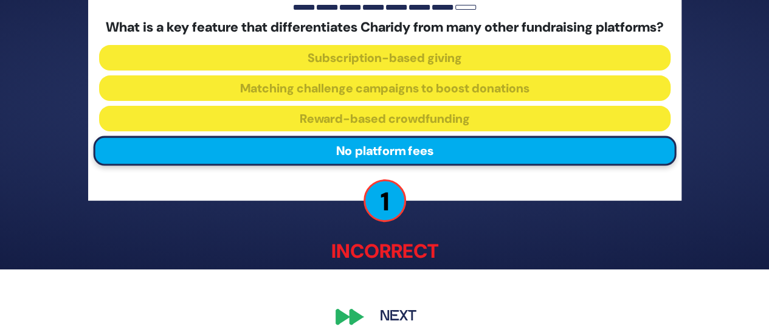
scroll to position [84, 0]
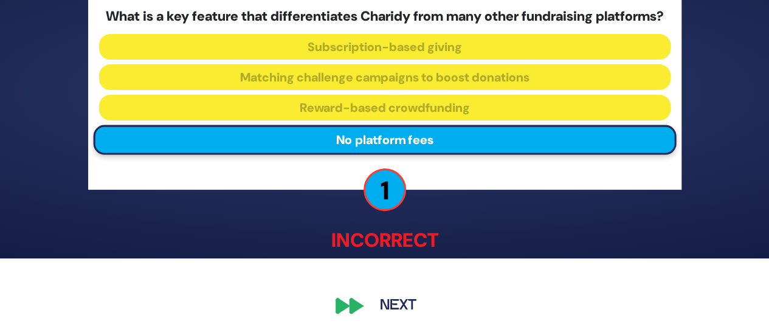
drag, startPoint x: 408, startPoint y: 308, endPoint x: 402, endPoint y: 311, distance: 6.5
click at [402, 311] on button "Next" at bounding box center [398, 306] width 71 height 28
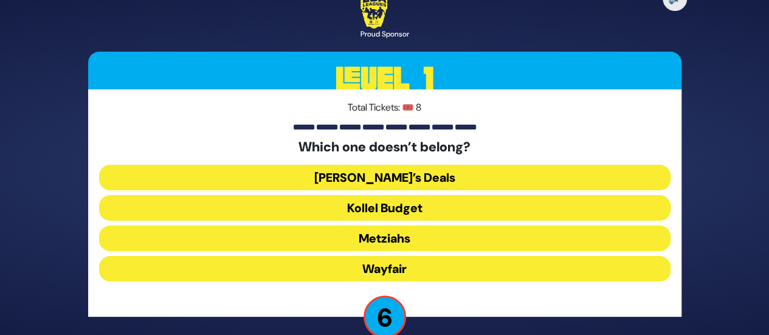
click at [397, 268] on button "Wayfair" at bounding box center [384, 269] width 571 height 26
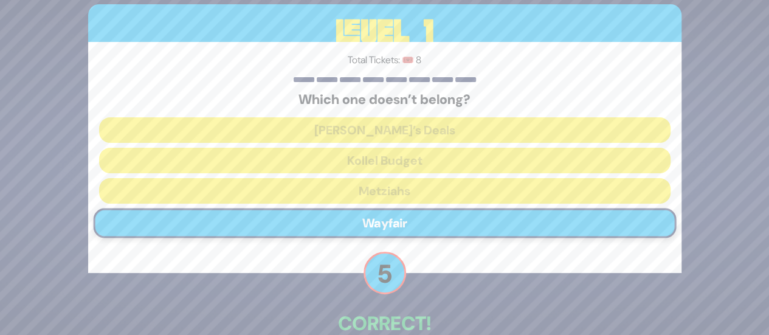
scroll to position [69, 0]
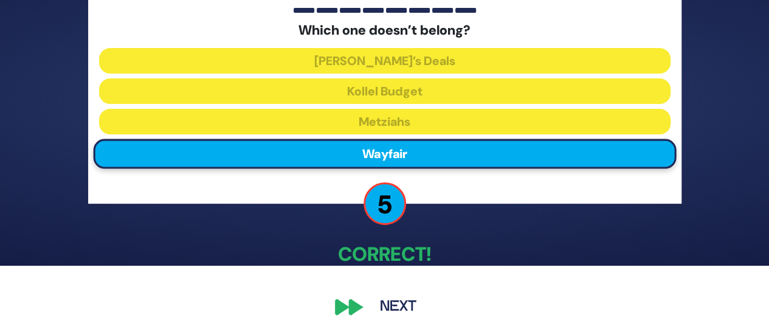
click at [396, 308] on button "Next" at bounding box center [398, 307] width 71 height 28
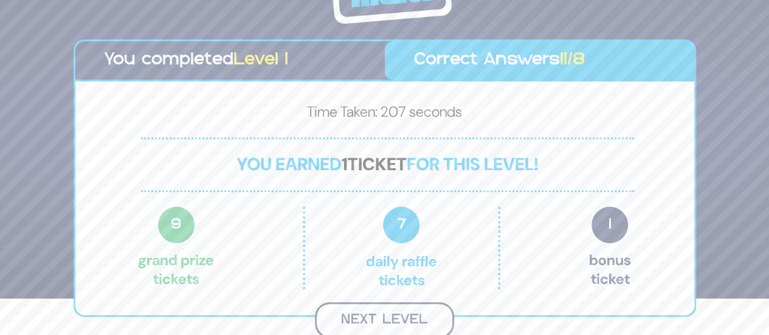
scroll to position [35, 0]
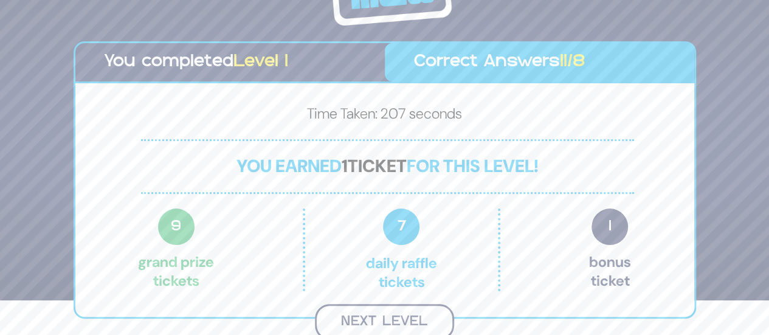
click at [373, 323] on button "Next Level" at bounding box center [384, 322] width 139 height 36
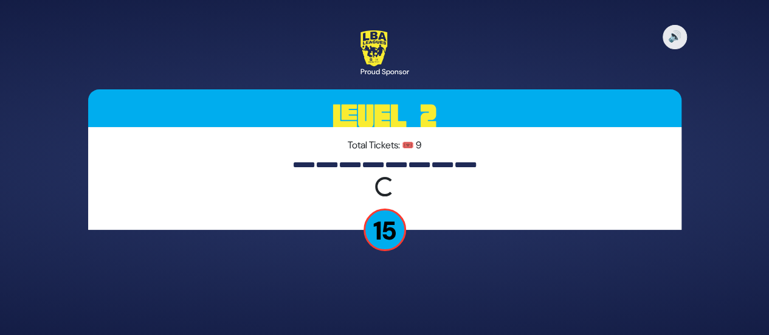
scroll to position [0, 0]
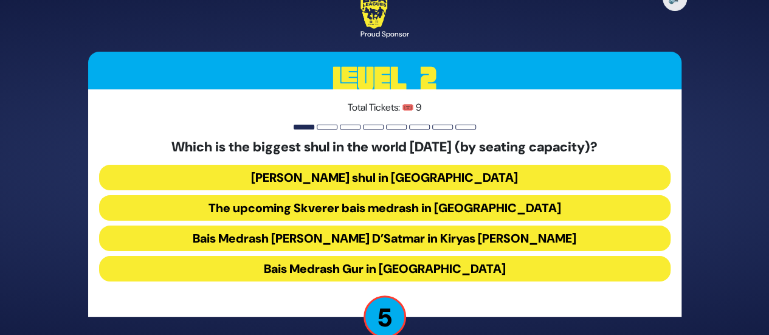
click at [352, 268] on button "Bais Medrash Gur in Yerushalayim" at bounding box center [384, 269] width 571 height 26
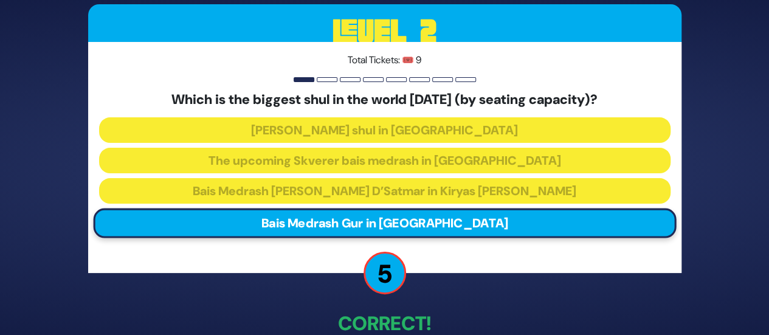
scroll to position [69, 0]
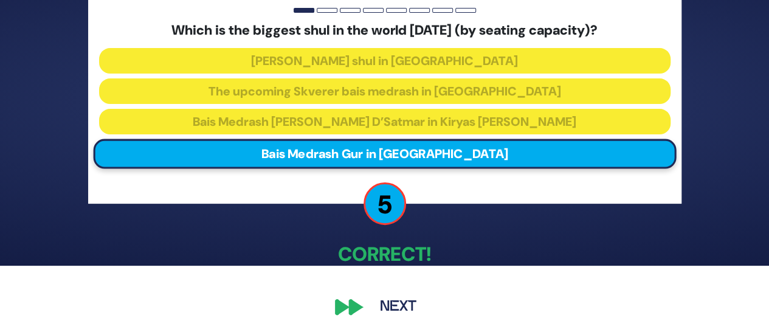
click at [404, 309] on button "Next" at bounding box center [398, 307] width 71 height 28
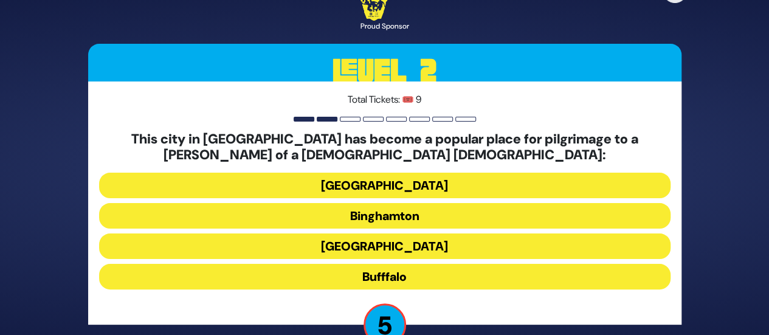
click at [400, 274] on button "Bufffalo" at bounding box center [384, 277] width 571 height 26
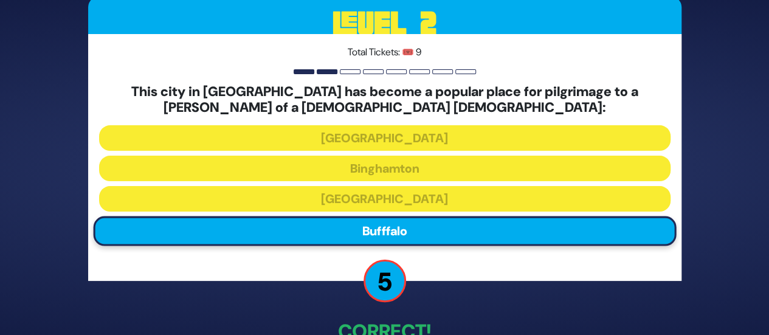
scroll to position [78, 0]
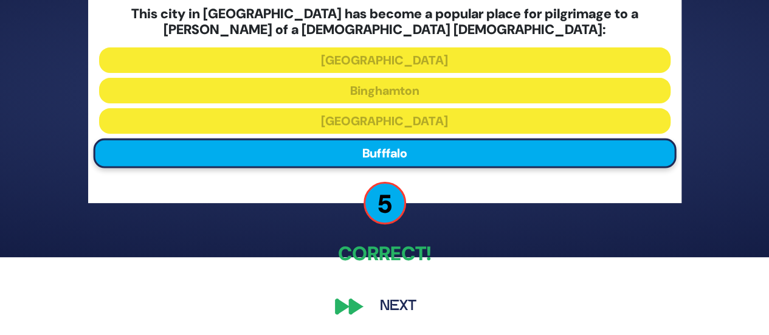
click at [405, 312] on button "Next" at bounding box center [398, 306] width 71 height 28
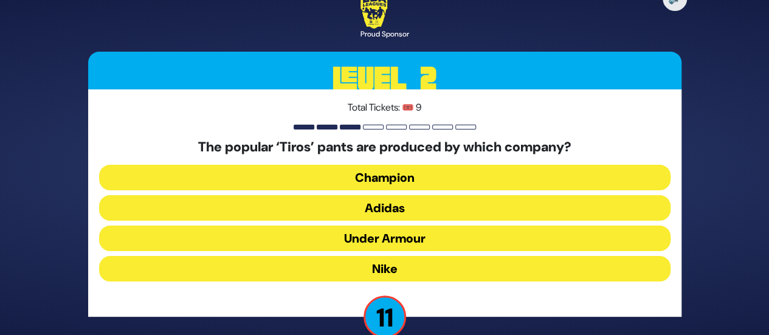
click at [412, 210] on button "Adidas" at bounding box center [384, 208] width 571 height 26
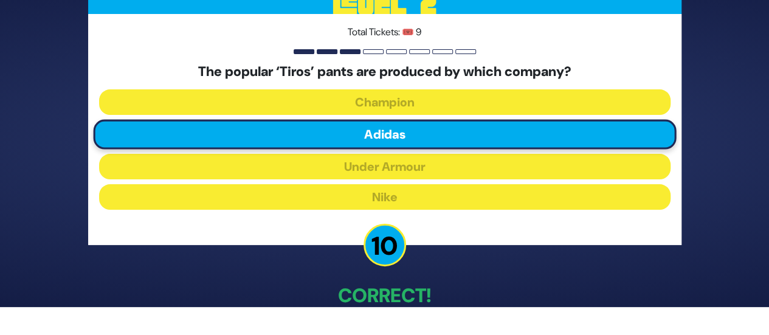
scroll to position [69, 0]
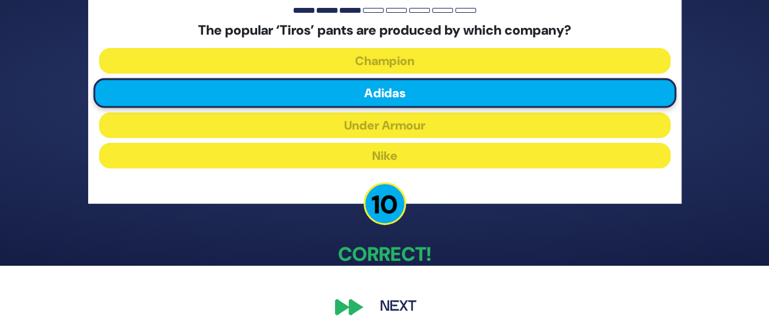
click at [408, 305] on button "Next" at bounding box center [398, 307] width 71 height 28
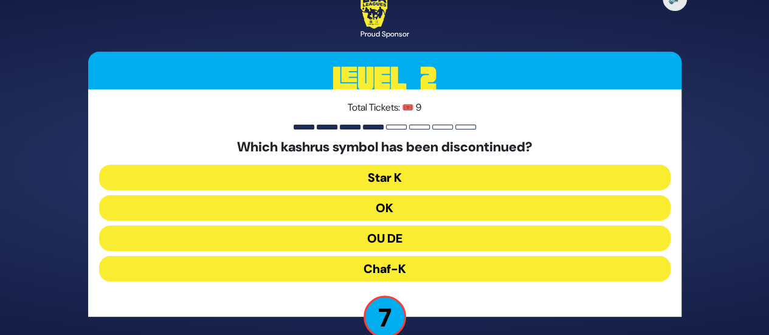
click at [396, 238] on button "OU DE" at bounding box center [384, 238] width 571 height 26
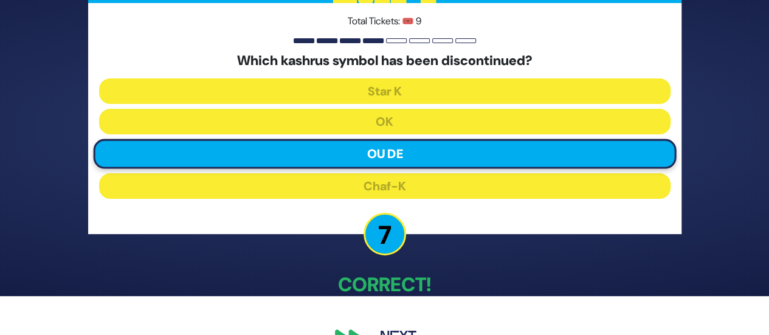
scroll to position [69, 0]
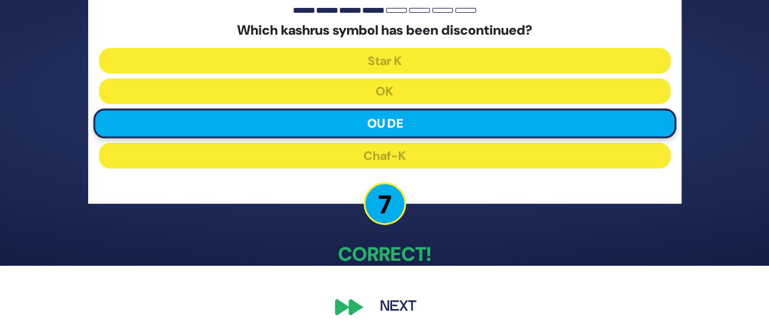
click at [391, 312] on button "Next" at bounding box center [398, 307] width 71 height 28
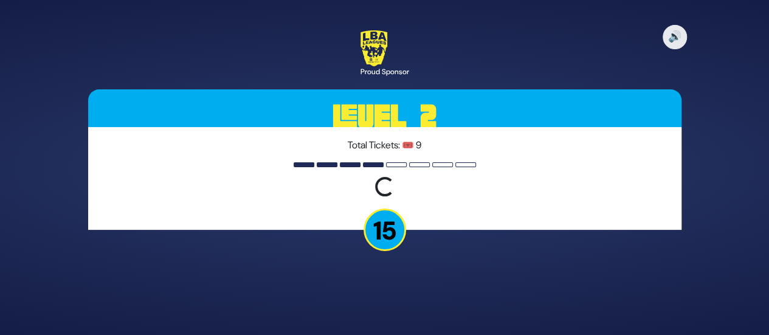
scroll to position [0, 0]
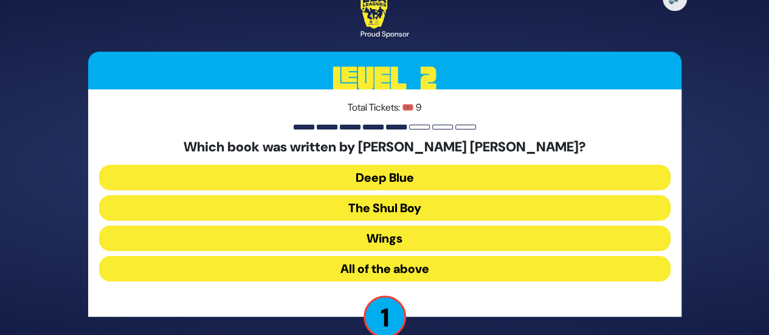
click at [392, 181] on button "Deep Blue" at bounding box center [384, 178] width 571 height 26
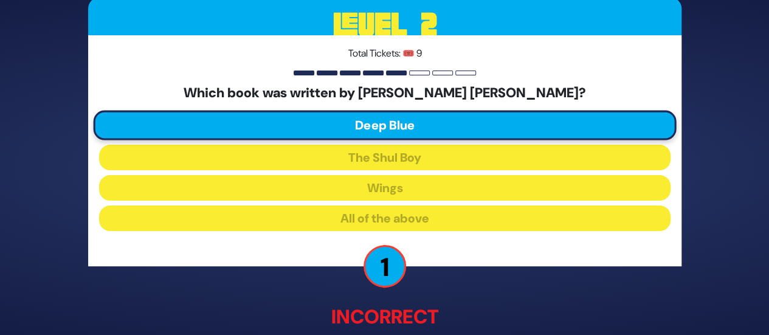
scroll to position [76, 0]
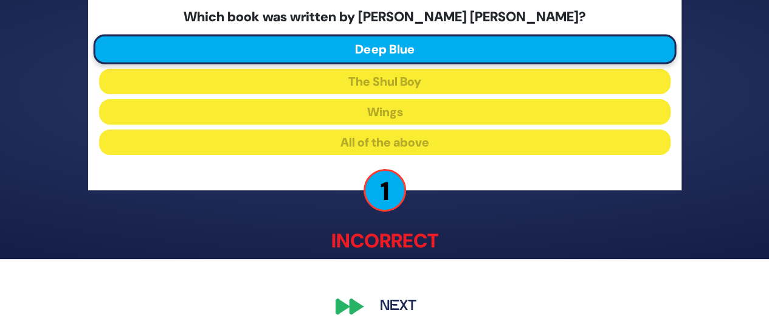
click at [411, 310] on button "Next" at bounding box center [398, 307] width 71 height 28
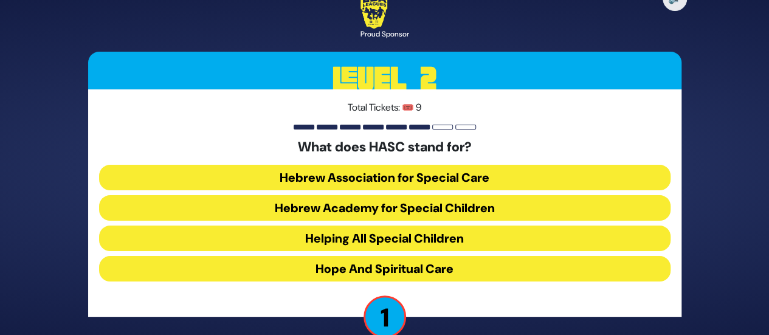
click at [440, 236] on button "Helping All Special Children" at bounding box center [384, 238] width 571 height 26
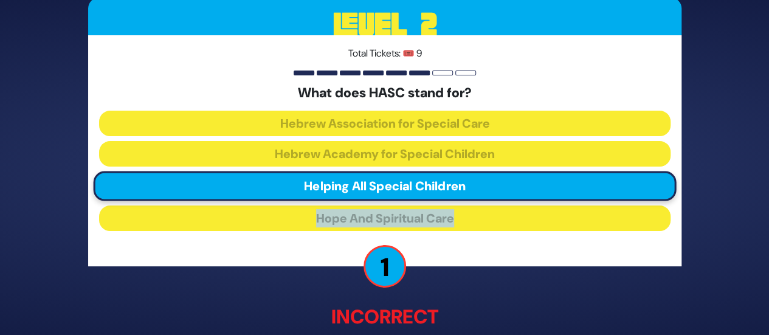
drag, startPoint x: 768, startPoint y: 187, endPoint x: 777, endPoint y: 280, distance: 94.1
click at [769, 280] on html "🔊 Proud Sponsor Level 2 Total Tickets: 🎟️ 9 What does HASC stand for? Hebrew As…" at bounding box center [384, 167] width 769 height 335
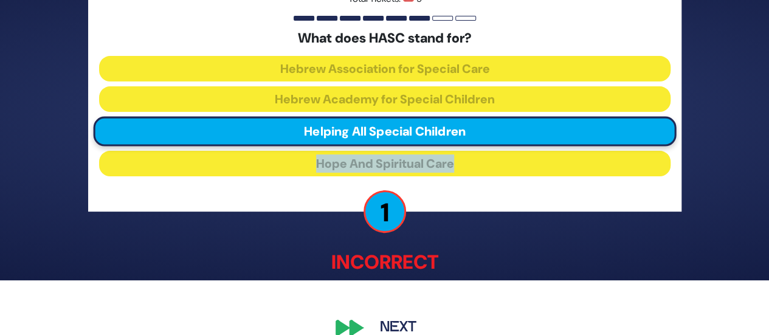
scroll to position [76, 0]
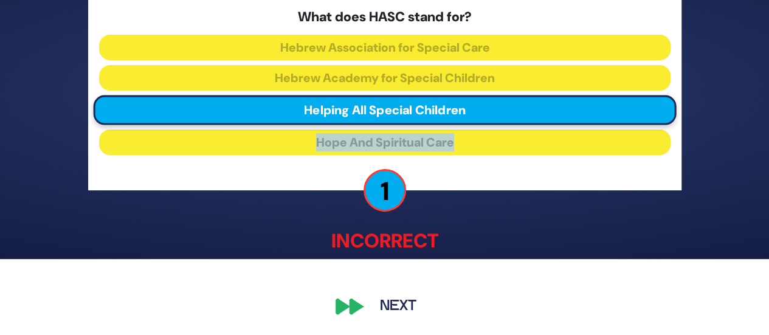
click at [407, 306] on button "Next" at bounding box center [398, 307] width 71 height 28
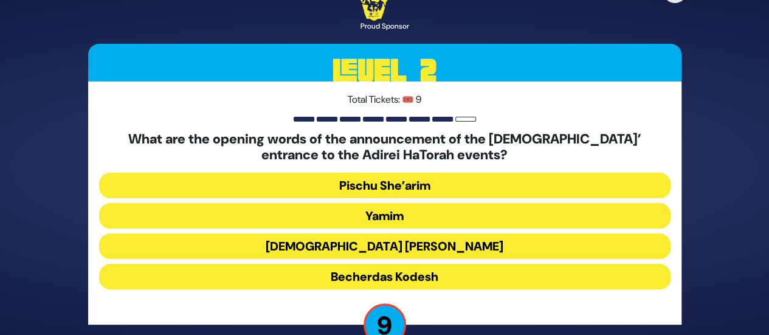
click at [419, 188] on button "Pischu She’arim" at bounding box center [384, 186] width 571 height 26
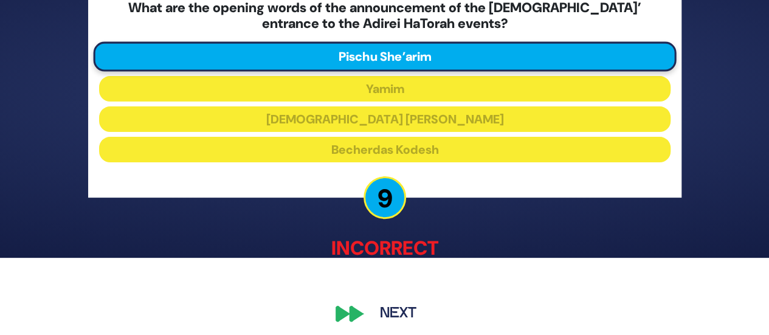
scroll to position [84, 0]
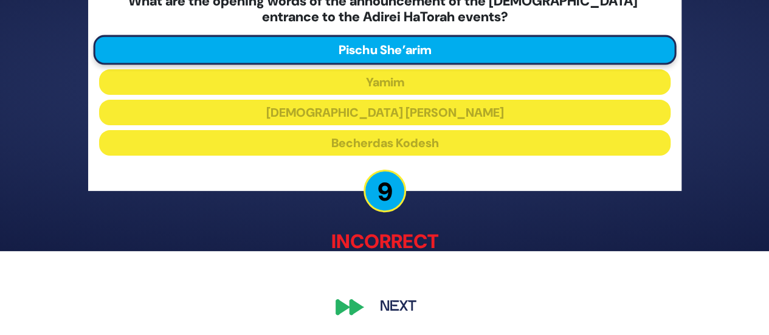
click at [400, 313] on button "Next" at bounding box center [398, 307] width 71 height 28
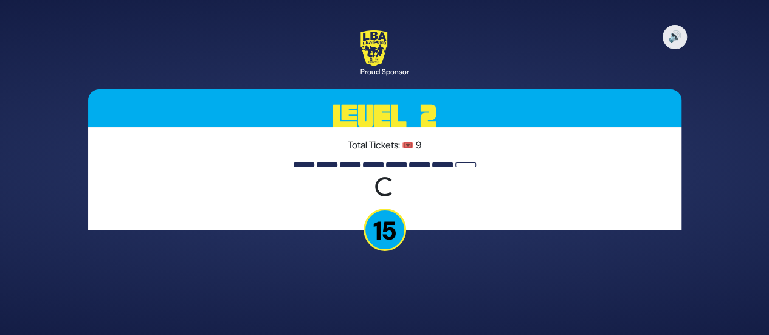
scroll to position [0, 0]
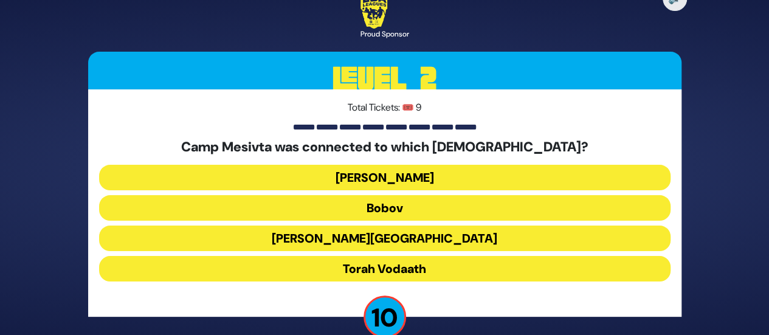
click at [391, 265] on button "Torah Vodaath" at bounding box center [384, 269] width 571 height 26
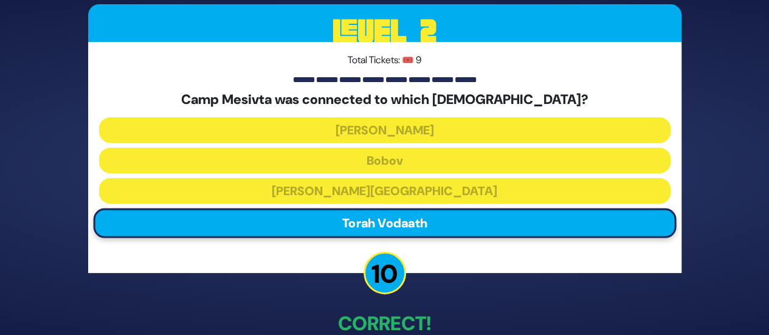
scroll to position [69, 0]
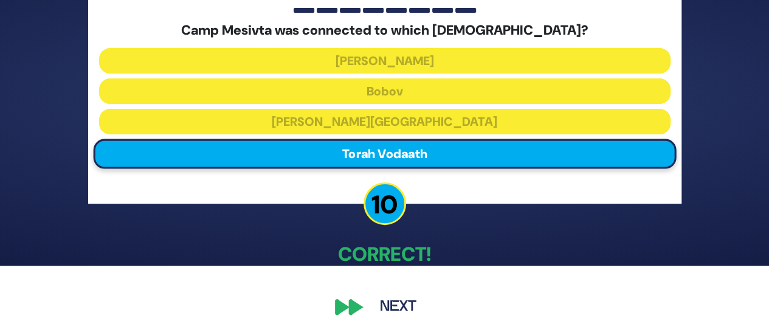
click at [406, 304] on button "Next" at bounding box center [398, 307] width 71 height 28
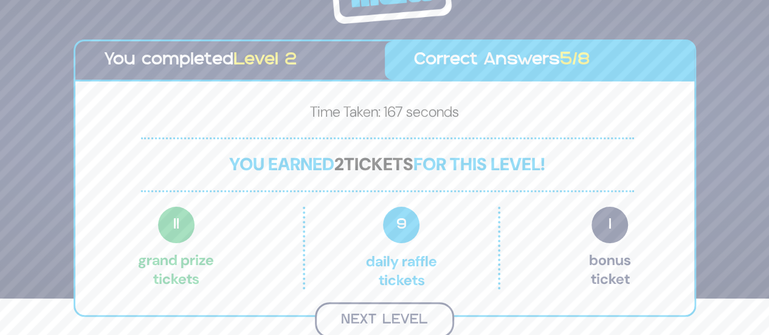
scroll to position [35, 0]
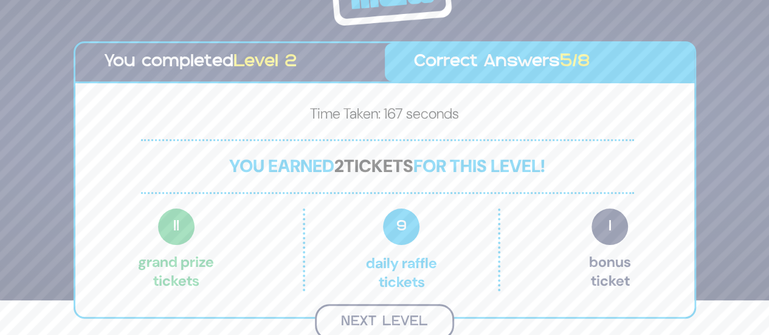
click at [407, 310] on button "Next Level" at bounding box center [384, 322] width 139 height 36
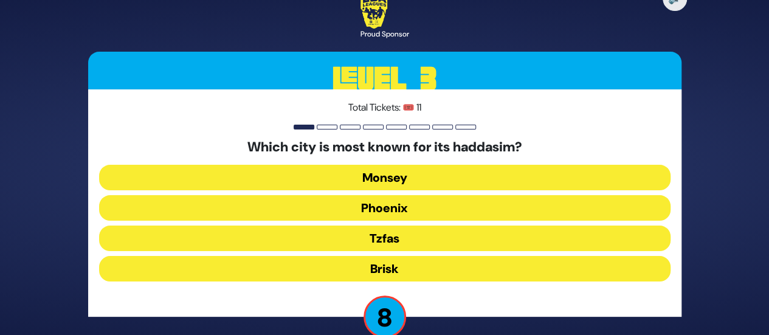
click at [394, 177] on button "Monsey" at bounding box center [384, 178] width 571 height 26
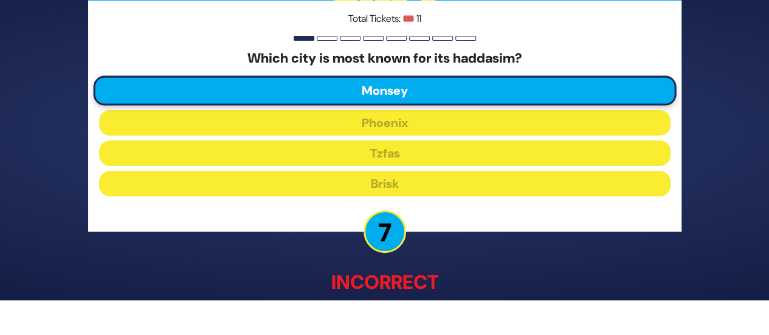
scroll to position [76, 0]
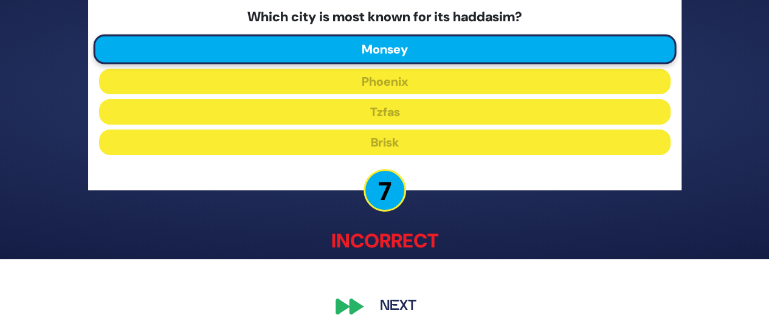
click at [393, 308] on button "Next" at bounding box center [398, 307] width 71 height 28
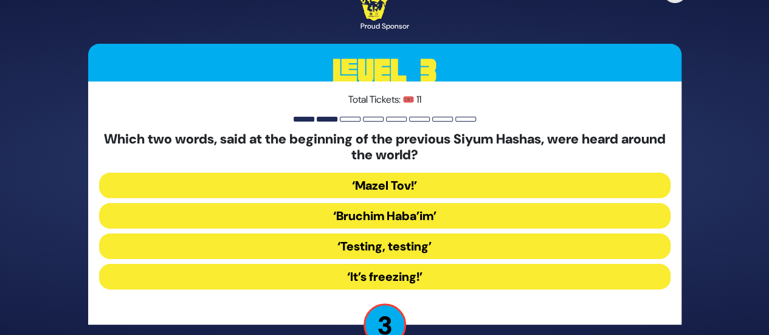
click at [410, 279] on button "‘It’s freezing!’" at bounding box center [384, 277] width 571 height 26
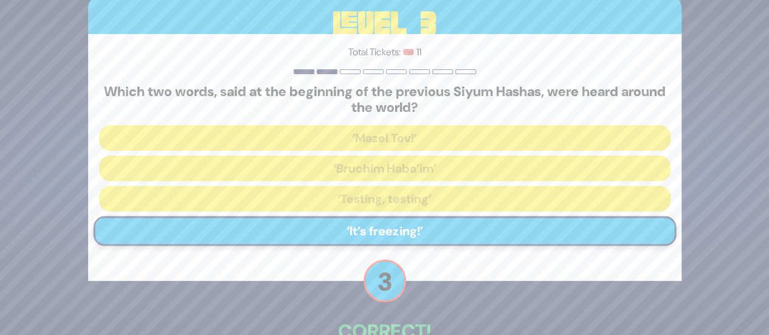
click at [410, 279] on div "Total Tickets: 🎟️ 11 Which two words, said at the beginning of the previous Siy…" at bounding box center [384, 157] width 593 height 247
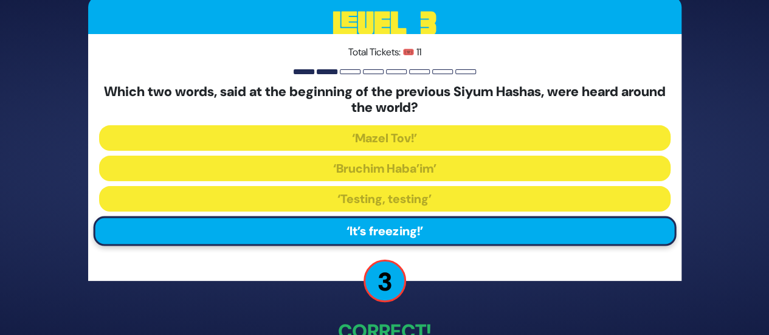
scroll to position [78, 0]
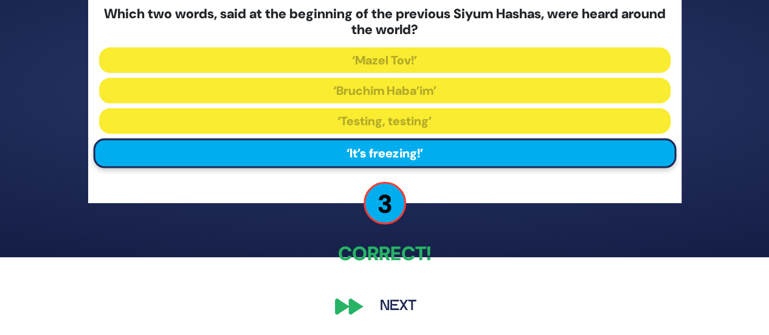
click at [409, 307] on button "Next" at bounding box center [398, 306] width 71 height 28
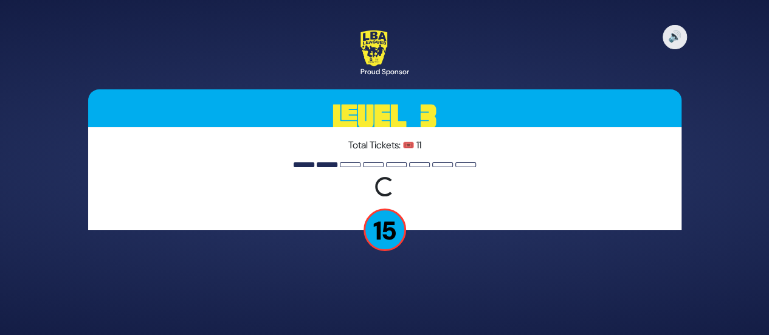
scroll to position [0, 0]
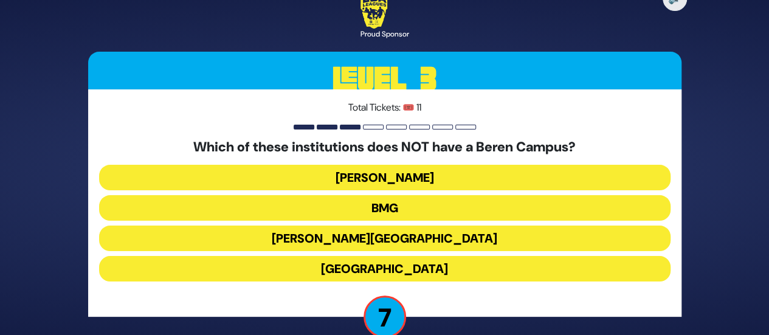
click at [412, 240] on button "Chaim Berlin" at bounding box center [384, 238] width 571 height 26
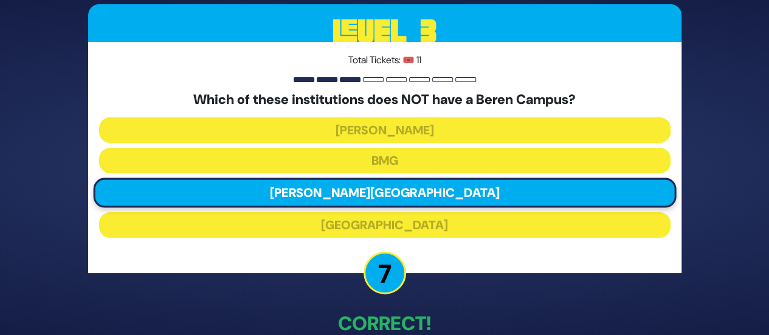
scroll to position [69, 0]
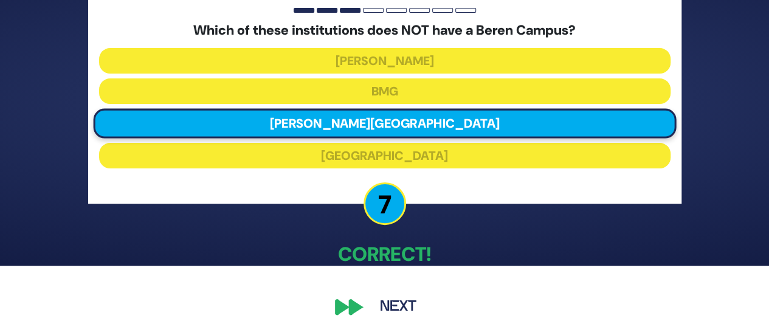
click at [405, 303] on button "Next" at bounding box center [398, 307] width 71 height 28
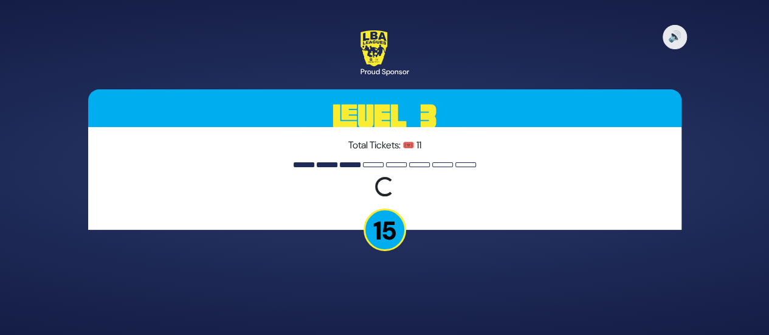
scroll to position [0, 0]
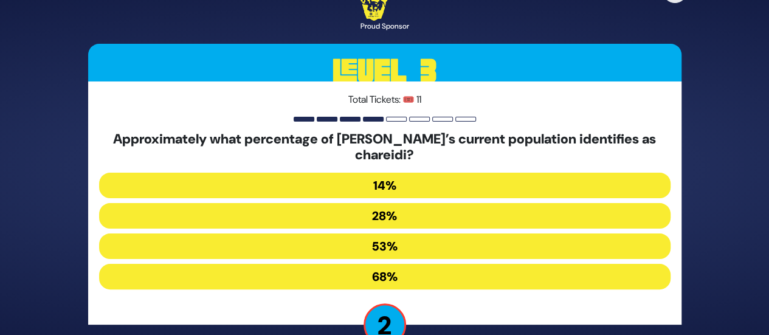
click at [386, 184] on button "14%" at bounding box center [384, 186] width 571 height 26
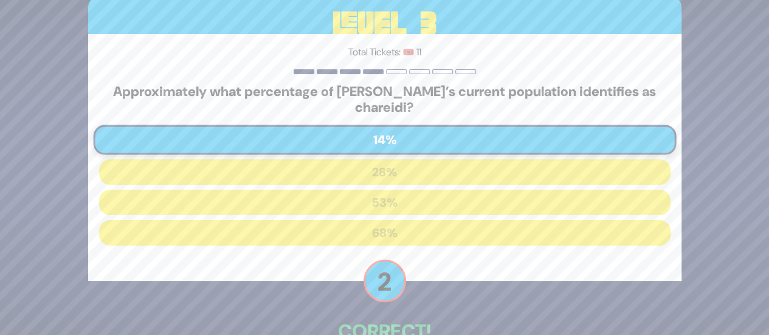
scroll to position [78, 0]
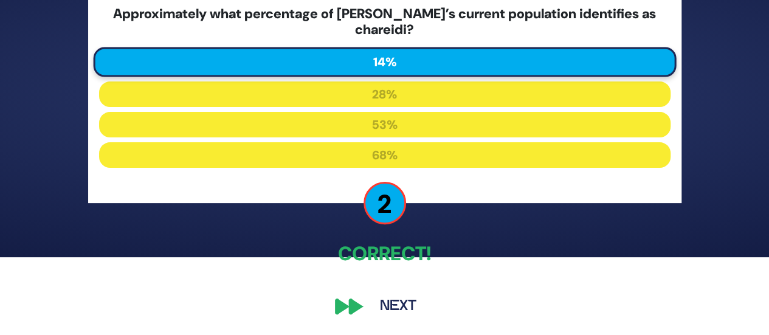
click at [410, 306] on button "Next" at bounding box center [398, 306] width 71 height 28
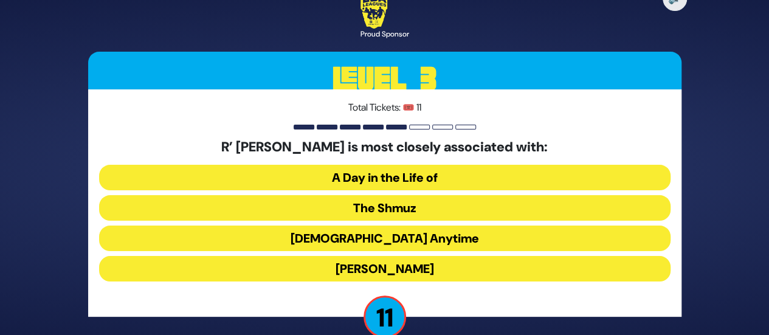
click at [384, 202] on button "The Shmuz" at bounding box center [384, 208] width 571 height 26
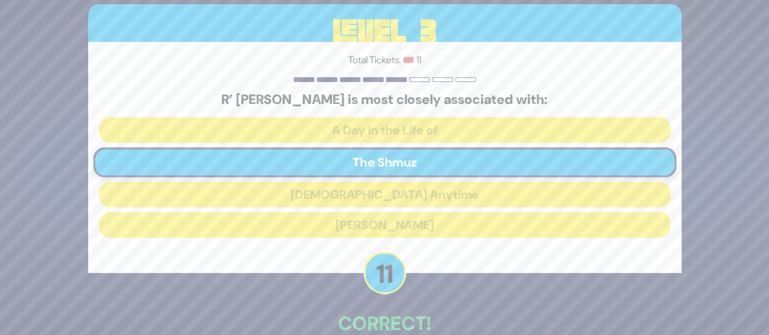
scroll to position [69, 0]
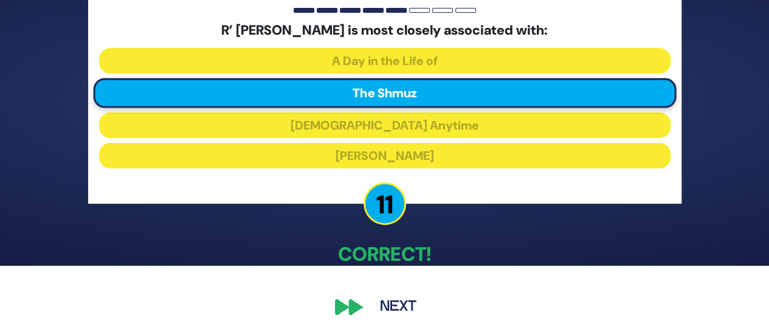
click at [407, 304] on button "Next" at bounding box center [398, 307] width 71 height 28
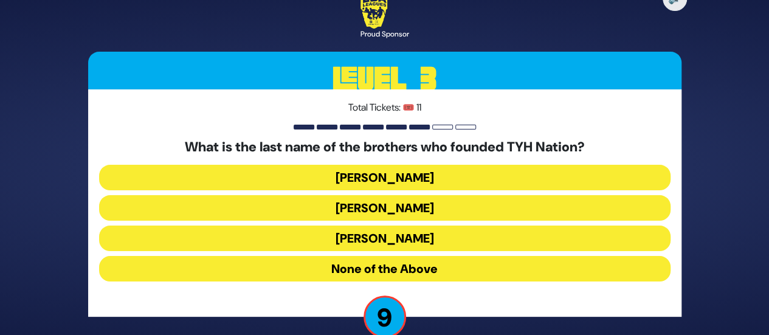
click at [396, 264] on button "None of the Above" at bounding box center [384, 269] width 571 height 26
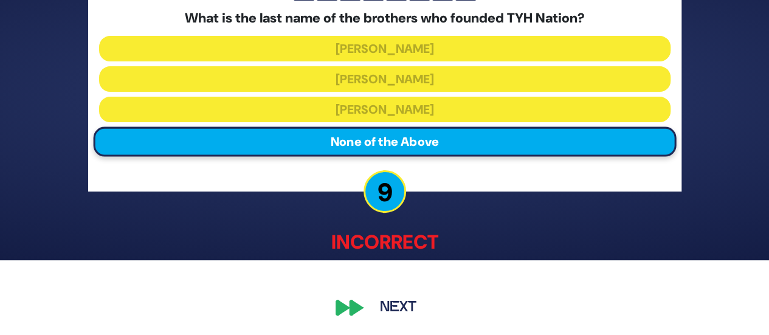
scroll to position [76, 0]
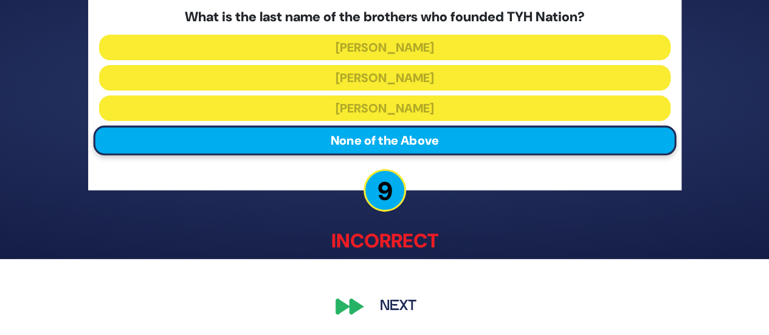
click at [405, 308] on button "Next" at bounding box center [398, 307] width 71 height 28
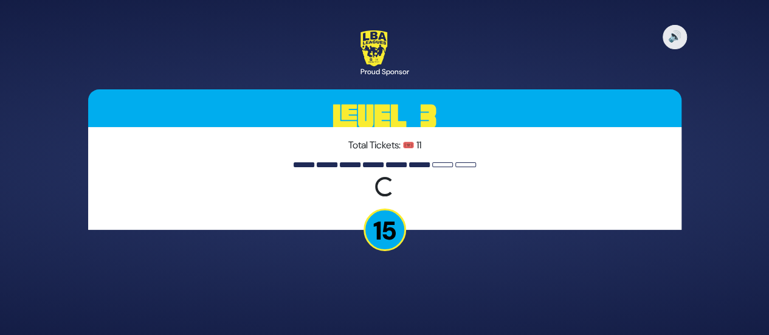
scroll to position [0, 0]
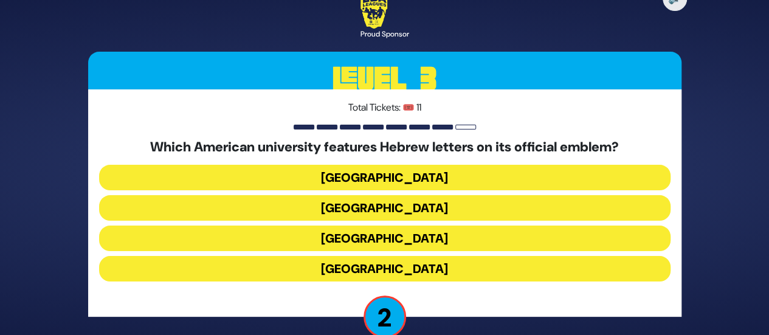
click at [411, 208] on button "Yale University" at bounding box center [384, 208] width 571 height 26
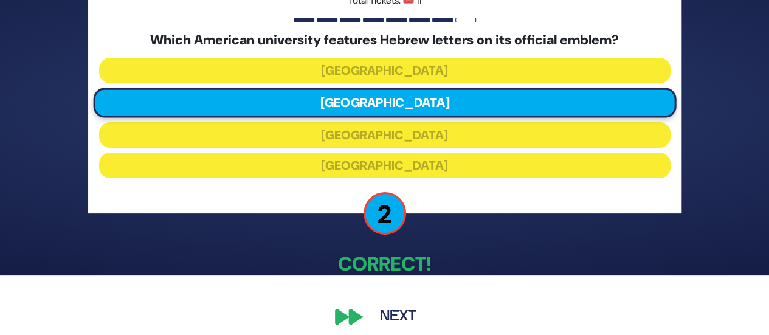
scroll to position [69, 0]
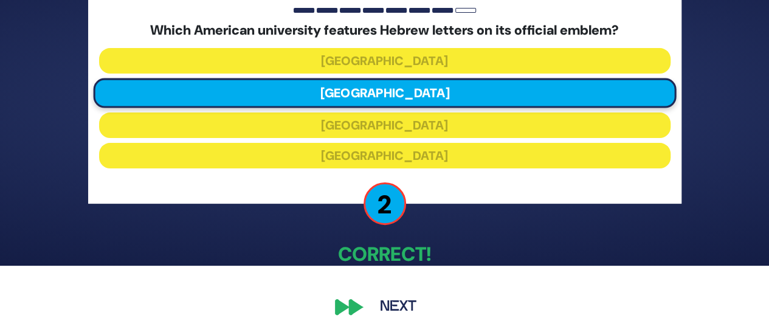
click at [405, 308] on button "Next" at bounding box center [398, 307] width 71 height 28
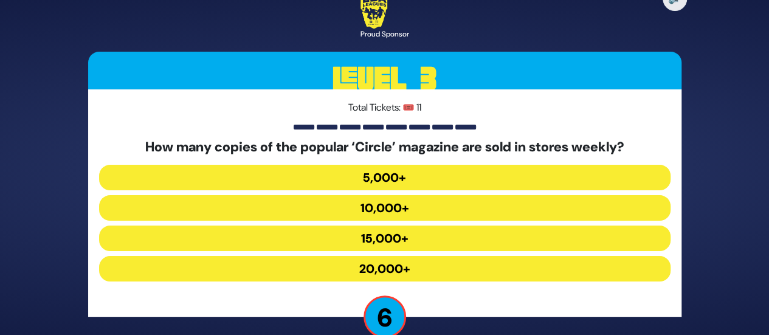
click at [391, 236] on button "15,000+" at bounding box center [384, 238] width 571 height 26
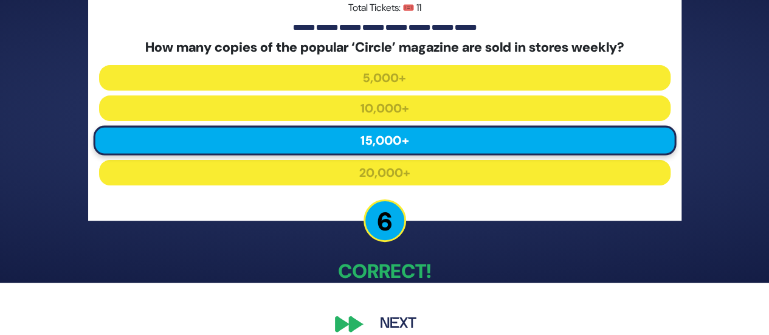
scroll to position [69, 0]
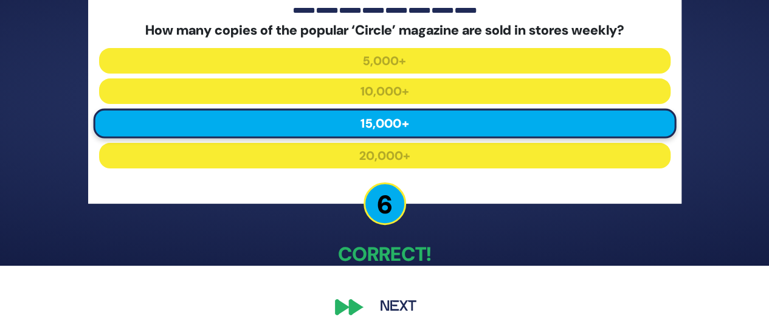
drag, startPoint x: 586, startPoint y: 289, endPoint x: 423, endPoint y: 296, distance: 163.0
click at [423, 296] on div "🔊 Proud Sponsor Level 3 Total Tickets: 🎟️ 11 How many copies of the popular ‘Ci…" at bounding box center [385, 98] width 622 height 475
click at [397, 311] on button "Next" at bounding box center [398, 307] width 71 height 28
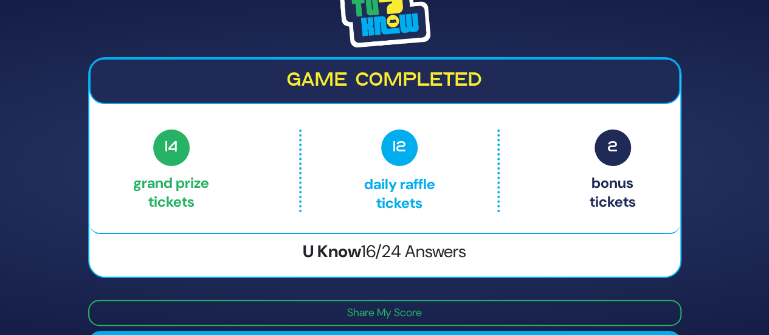
scroll to position [35, 0]
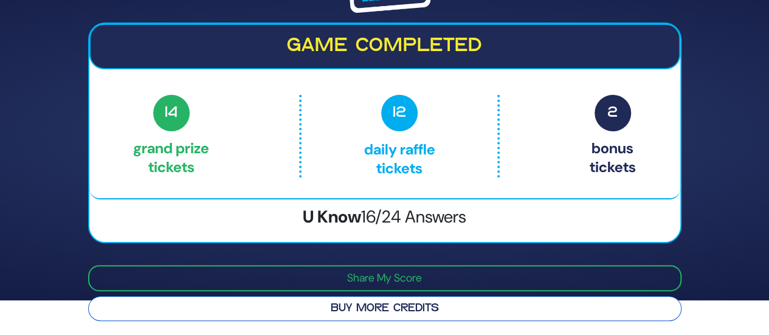
click at [485, 314] on button "Buy More Credits" at bounding box center [384, 308] width 593 height 25
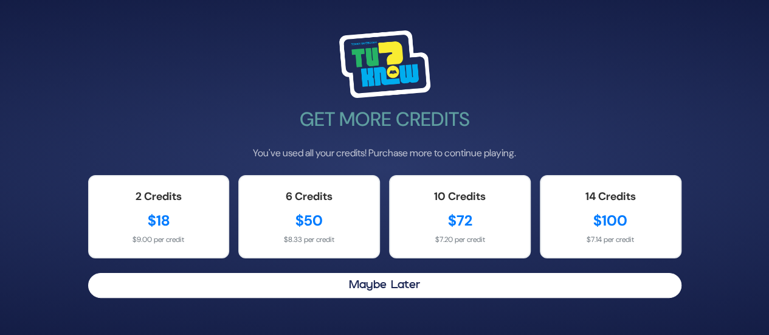
scroll to position [0, 0]
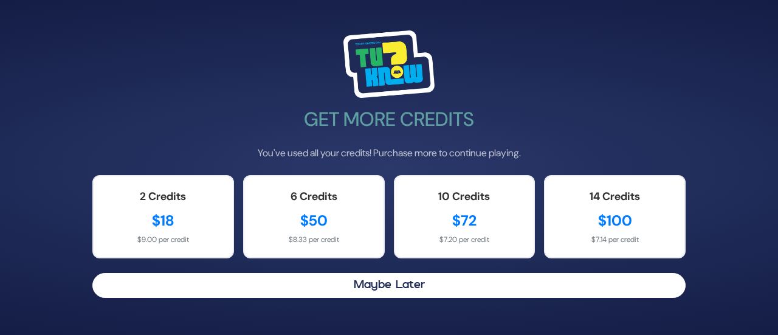
click at [485, 314] on div "Get More Credits You've used all your credits! Purchase more to continue playin…" at bounding box center [389, 168] width 622 height 304
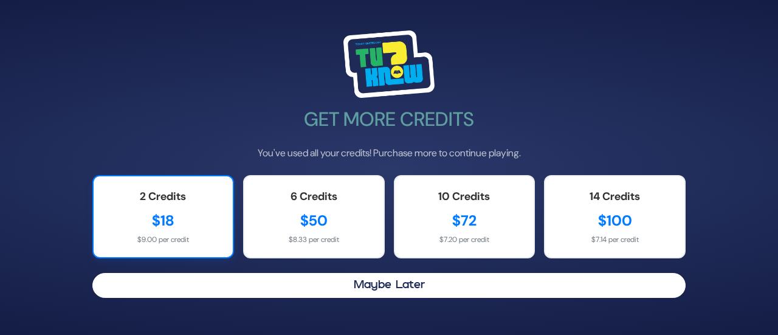
click at [192, 227] on div "$18" at bounding box center [163, 221] width 115 height 22
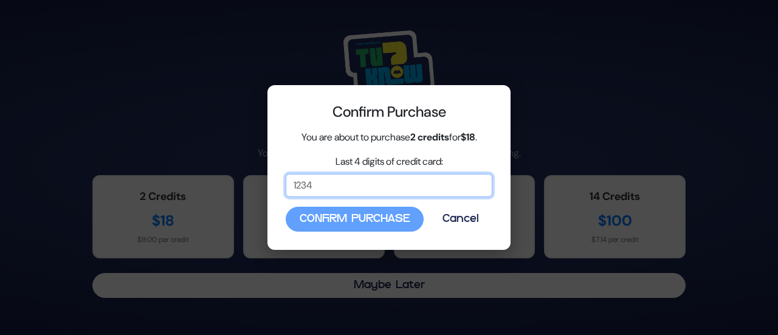
click at [326, 181] on input "Last 4 digits of credit card:" at bounding box center [389, 185] width 207 height 23
type input "4388"
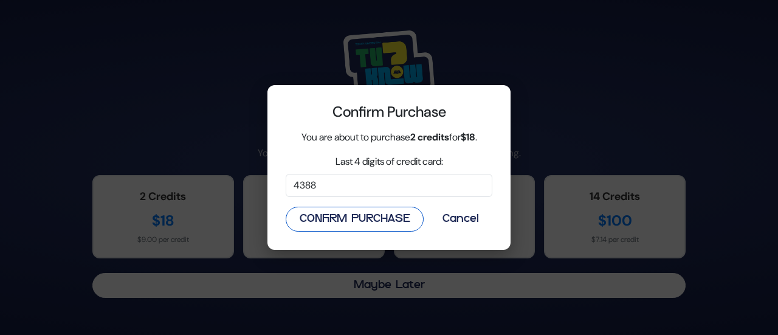
click at [389, 220] on button "Confirm Purchase" at bounding box center [355, 219] width 138 height 25
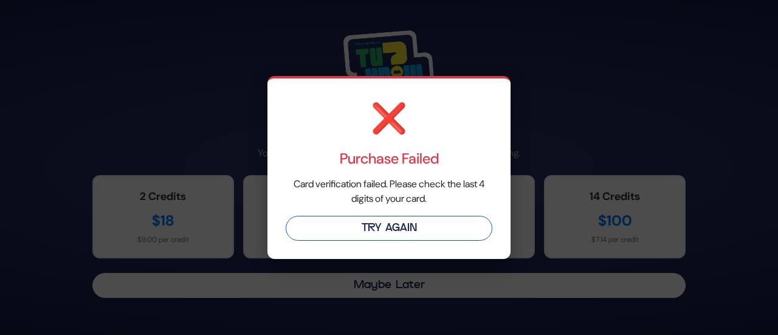
click at [390, 229] on button "Try Again" at bounding box center [389, 228] width 207 height 25
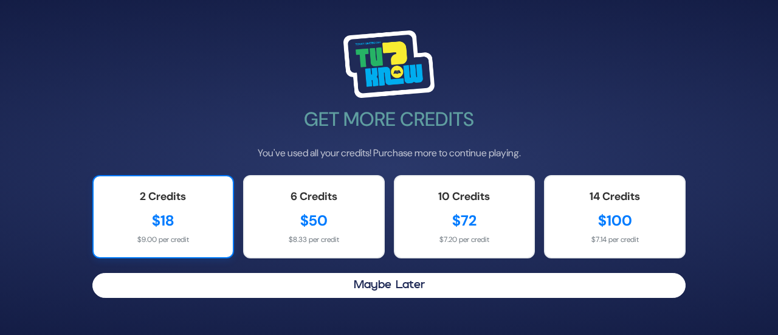
click at [174, 201] on div "2 Credits" at bounding box center [163, 196] width 115 height 16
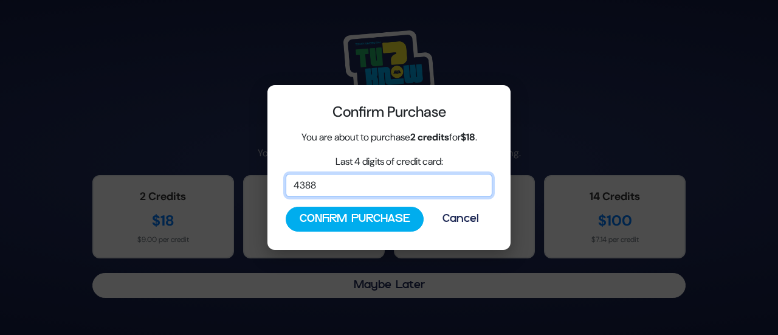
click at [344, 185] on input "4388" at bounding box center [389, 185] width 207 height 23
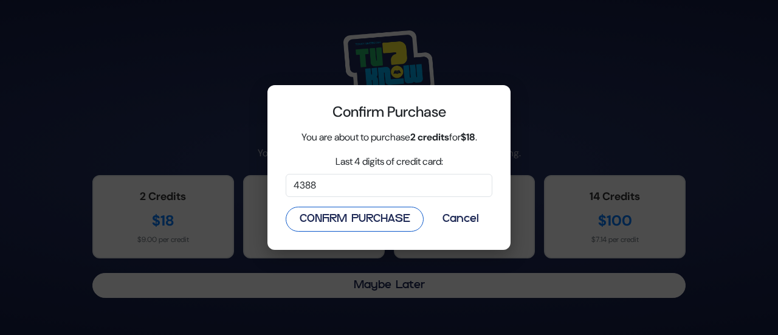
click at [400, 215] on button "Confirm Purchase" at bounding box center [355, 219] width 138 height 25
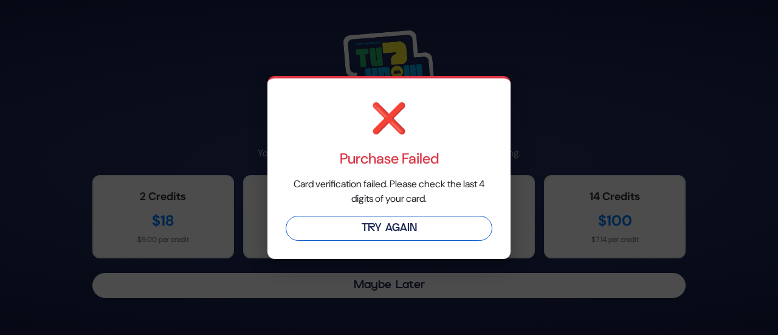
click at [405, 222] on button "Try Again" at bounding box center [389, 228] width 207 height 25
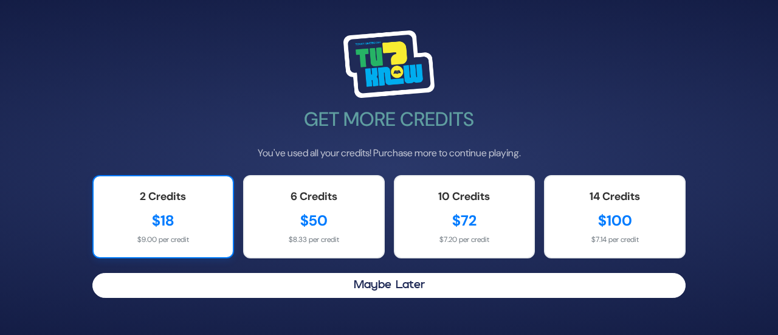
drag, startPoint x: 194, startPoint y: 222, endPoint x: 140, endPoint y: 204, distance: 57.3
drag, startPoint x: 140, startPoint y: 204, endPoint x: 134, endPoint y: 221, distance: 18.6
click at [134, 221] on div "$18" at bounding box center [163, 221] width 115 height 22
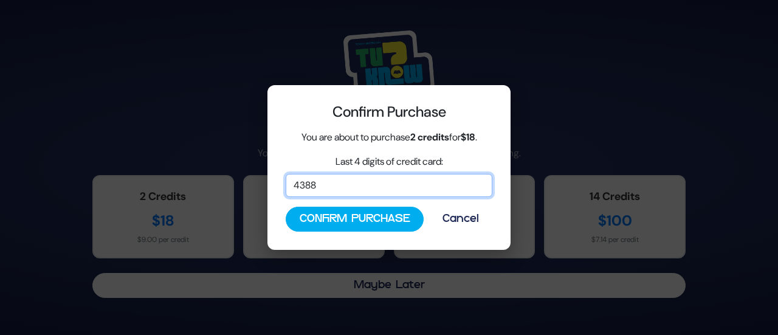
click at [327, 195] on input "4388" at bounding box center [389, 185] width 207 height 23
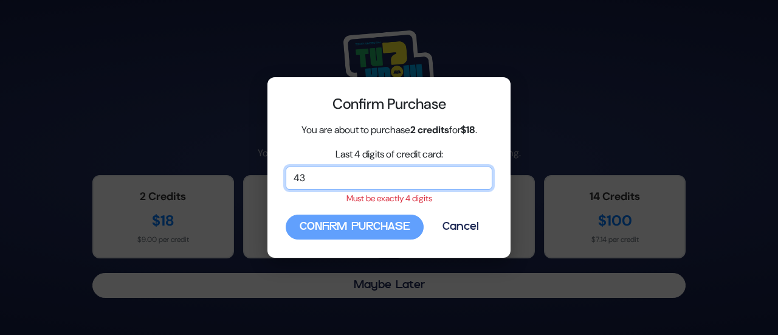
type input "4"
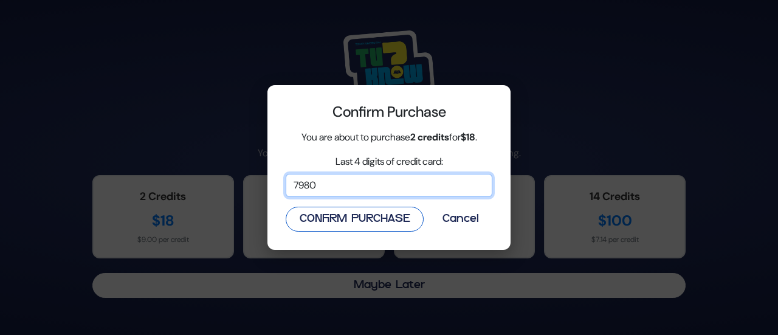
type input "7980"
click at [367, 219] on button "Confirm Purchase" at bounding box center [355, 219] width 138 height 25
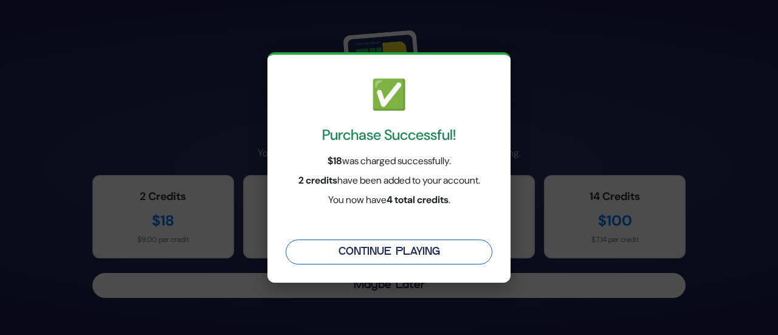
click at [383, 247] on button "Continue Playing" at bounding box center [389, 251] width 207 height 25
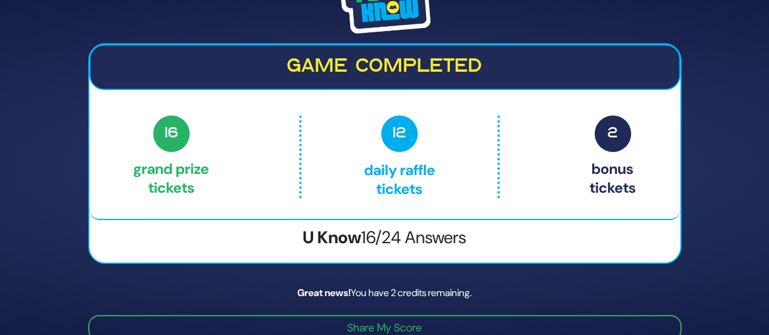
scroll to position [49, 0]
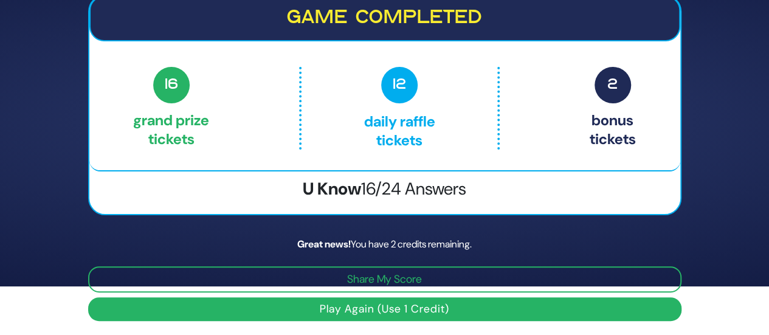
click at [433, 307] on button "Play Again (Use 1 Credit)" at bounding box center [384, 309] width 593 height 24
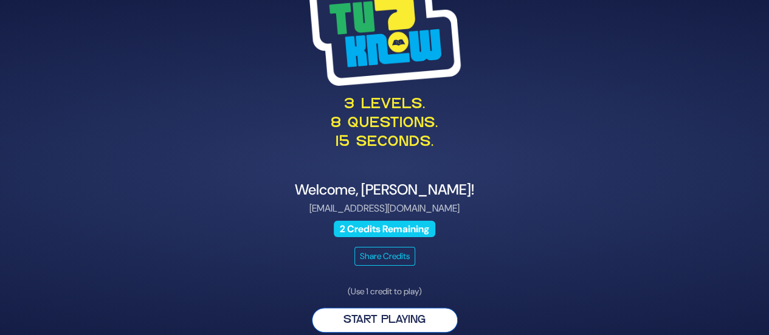
click at [415, 318] on button "Start Playing" at bounding box center [385, 320] width 146 height 25
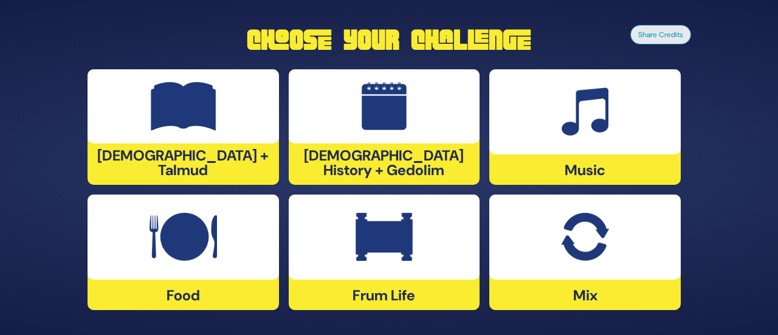
click at [594, 232] on img at bounding box center [584, 237] width 47 height 49
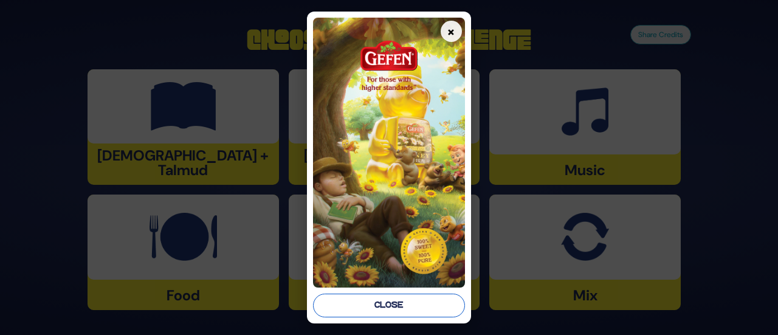
click at [433, 303] on button "Close" at bounding box center [388, 306] width 151 height 24
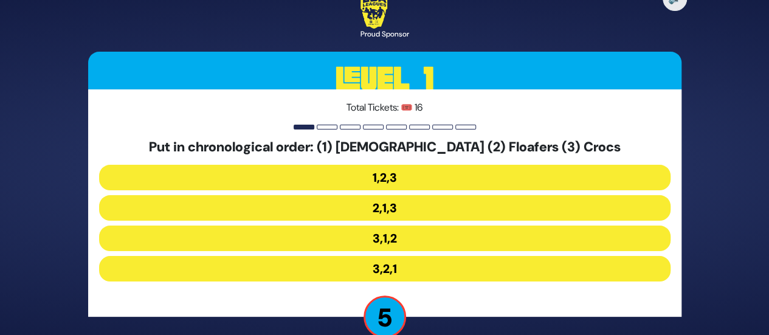
click at [393, 244] on button "3,1,2" at bounding box center [384, 238] width 571 height 26
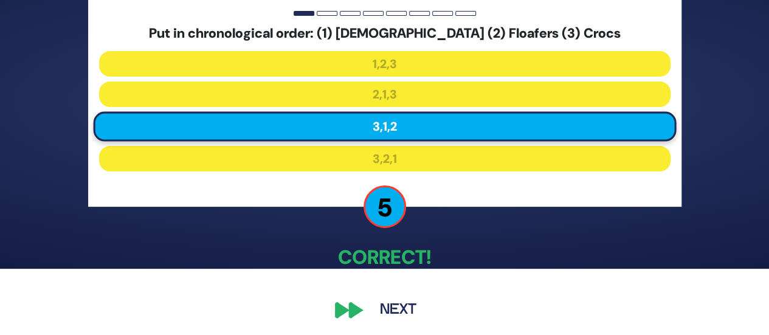
scroll to position [69, 0]
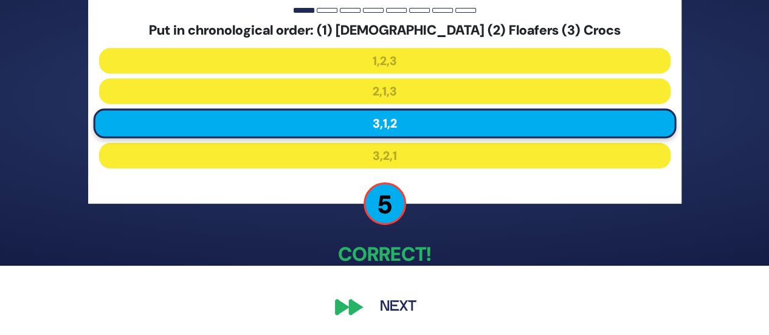
click at [410, 311] on button "Next" at bounding box center [398, 307] width 71 height 28
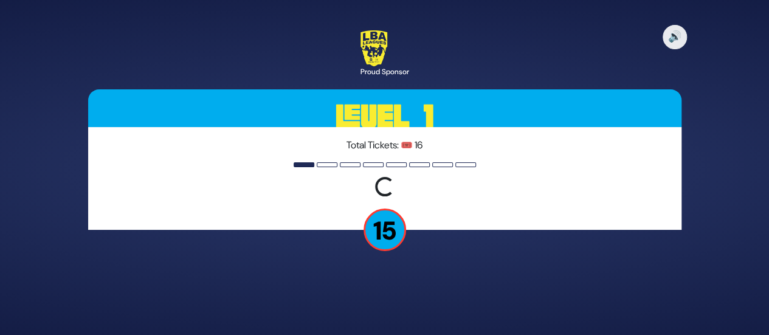
scroll to position [0, 0]
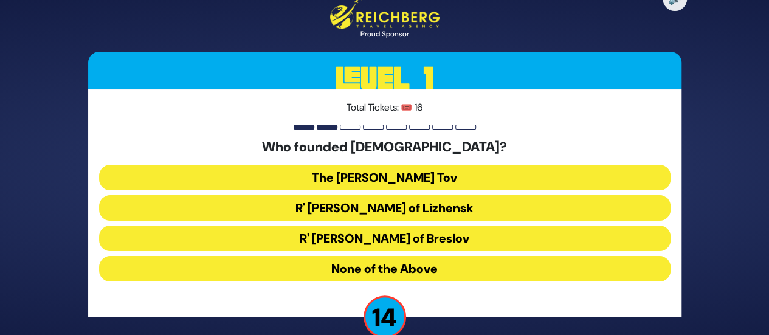
click at [423, 179] on button "The Baal Shem Tov" at bounding box center [384, 178] width 571 height 26
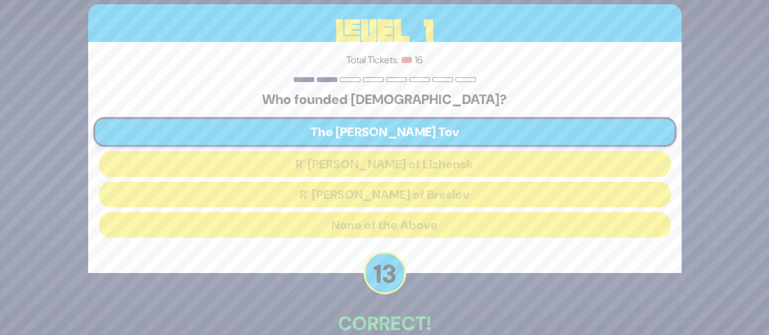
click at [727, 236] on div "🔊 Proud Sponsor Level 1 Total Tickets: 🎟️ 16 Who founded Chassidus? The Baal Sh…" at bounding box center [384, 167] width 769 height 335
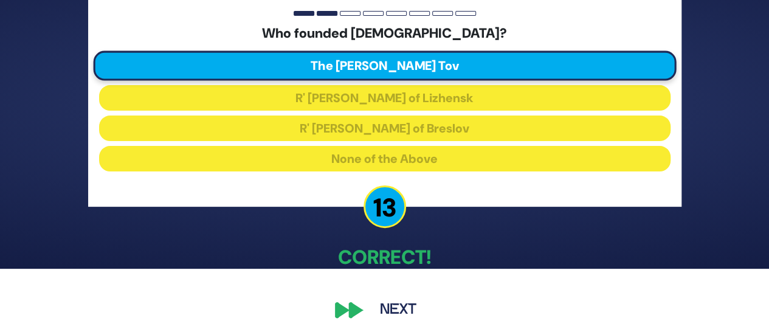
scroll to position [67, 0]
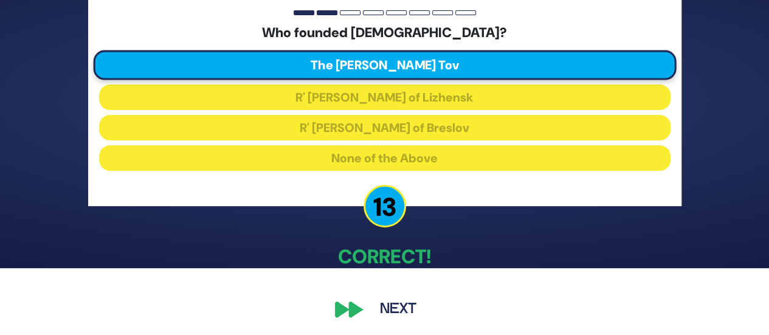
click at [394, 301] on button "Next" at bounding box center [398, 309] width 71 height 28
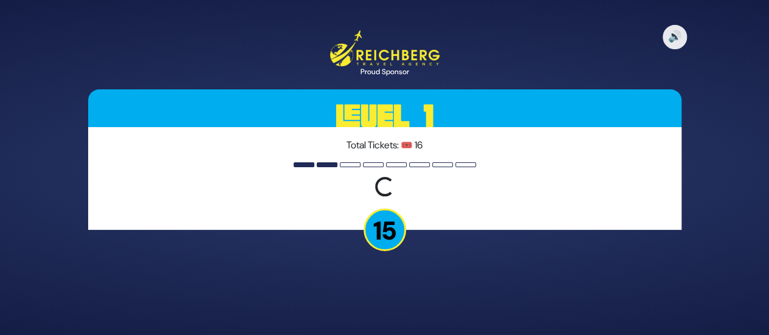
scroll to position [0, 0]
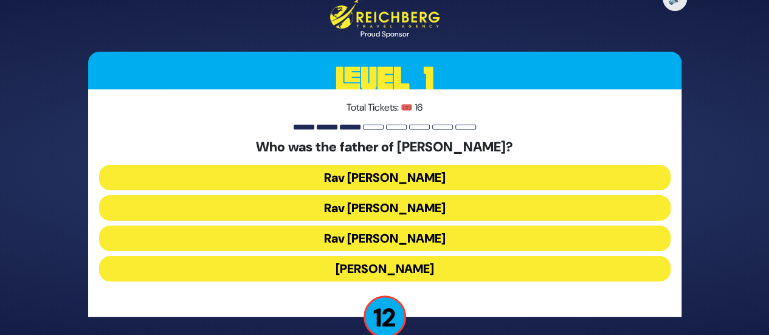
click at [401, 264] on button "Rav Yitzchok Hutner" at bounding box center [384, 269] width 571 height 26
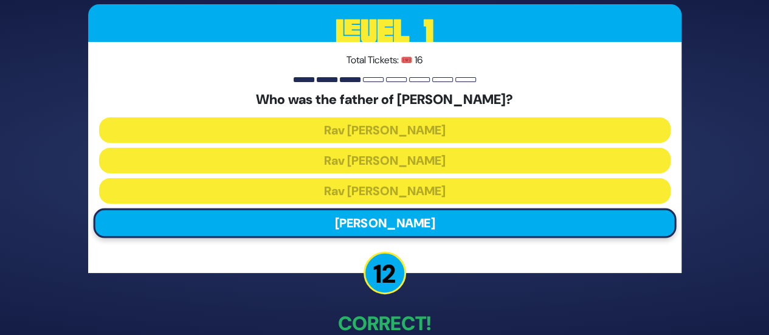
scroll to position [69, 0]
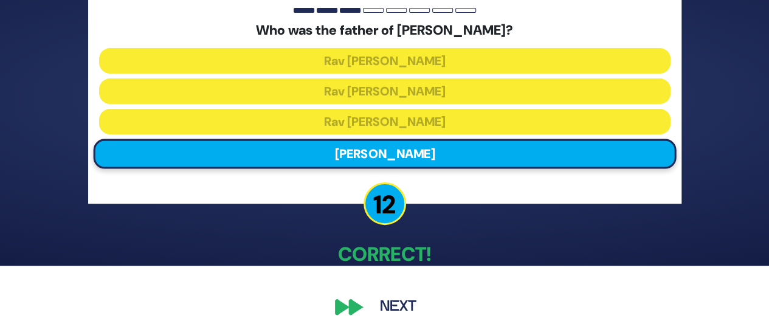
click at [410, 308] on button "Next" at bounding box center [398, 307] width 71 height 28
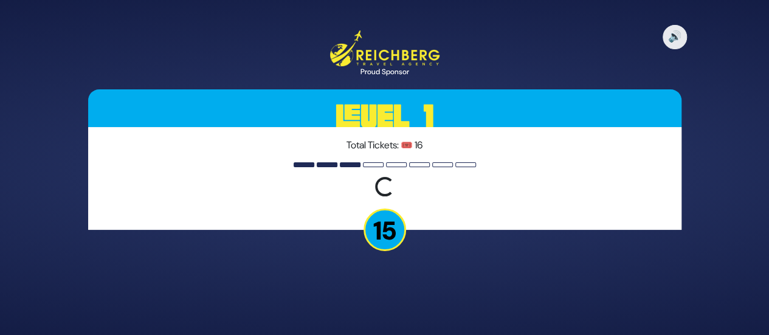
scroll to position [0, 0]
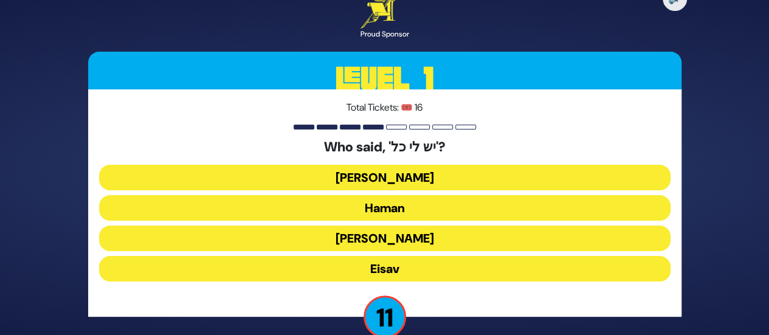
click at [397, 179] on button "Yaakov Avinu" at bounding box center [384, 178] width 571 height 26
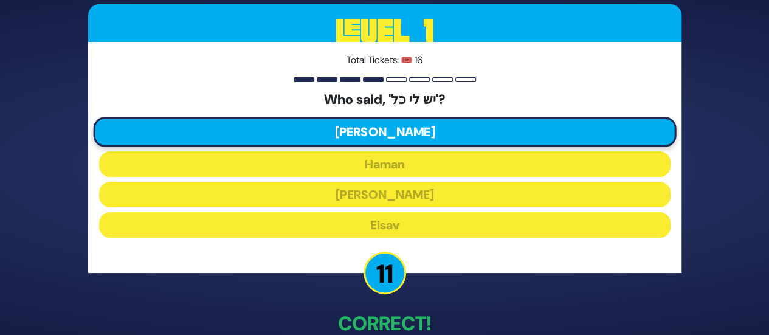
scroll to position [69, 0]
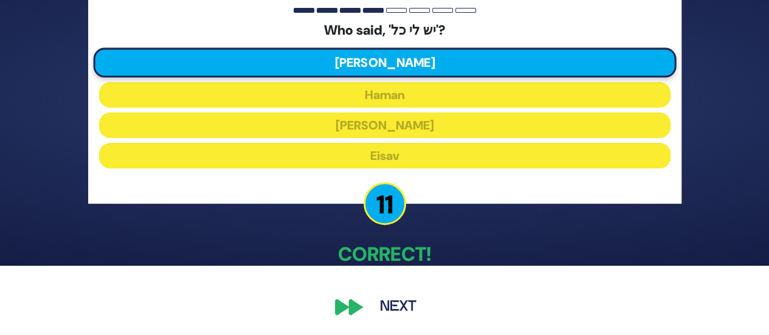
click at [413, 309] on button "Next" at bounding box center [398, 307] width 71 height 28
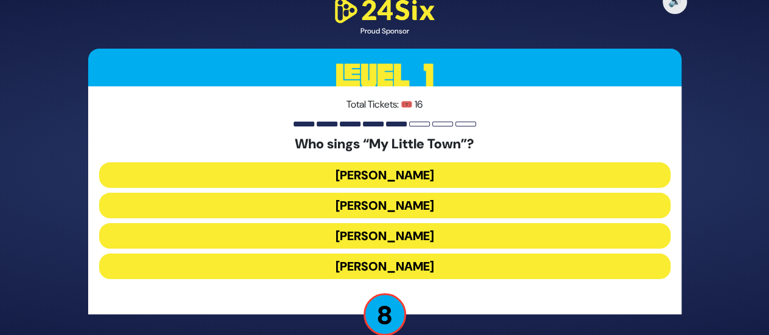
click at [406, 238] on button "[PERSON_NAME]" at bounding box center [384, 236] width 571 height 26
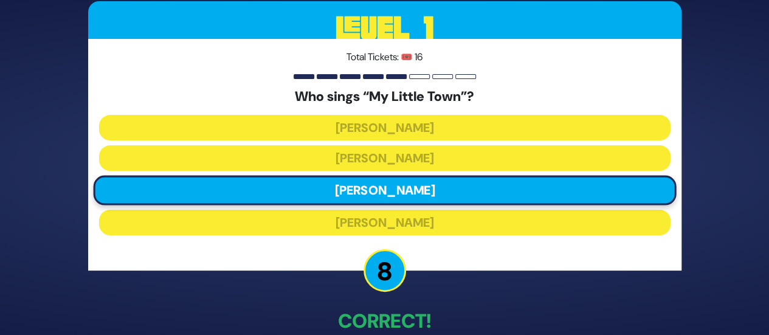
scroll to position [67, 0]
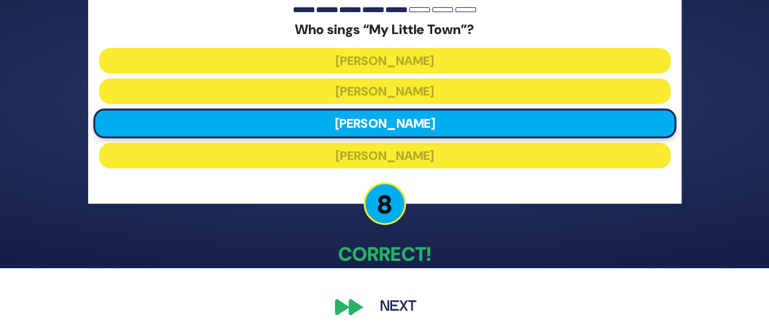
click at [408, 311] on button "Next" at bounding box center [398, 307] width 71 height 28
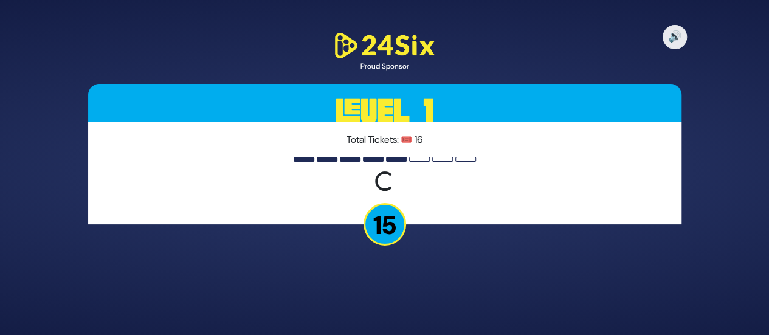
scroll to position [0, 0]
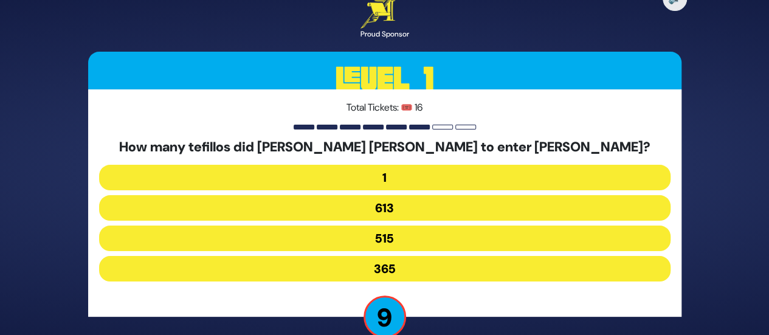
click at [391, 210] on button "613" at bounding box center [384, 208] width 571 height 26
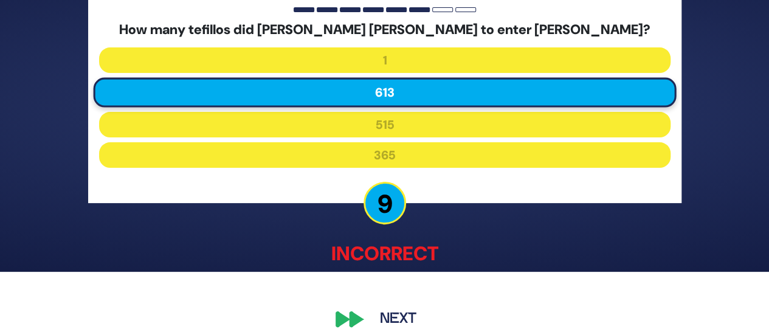
scroll to position [76, 0]
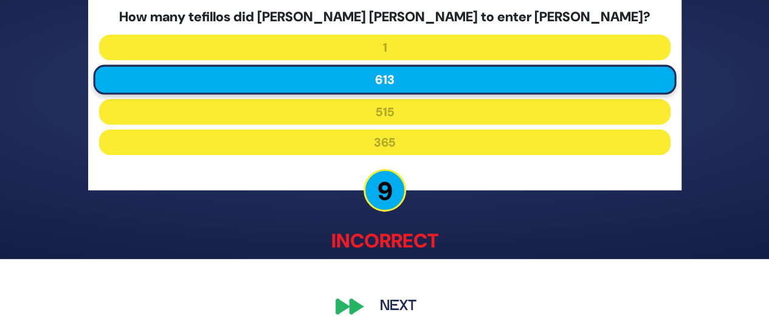
drag, startPoint x: 410, startPoint y: 300, endPoint x: 401, endPoint y: 310, distance: 13.3
click at [401, 310] on button "Next" at bounding box center [398, 307] width 71 height 28
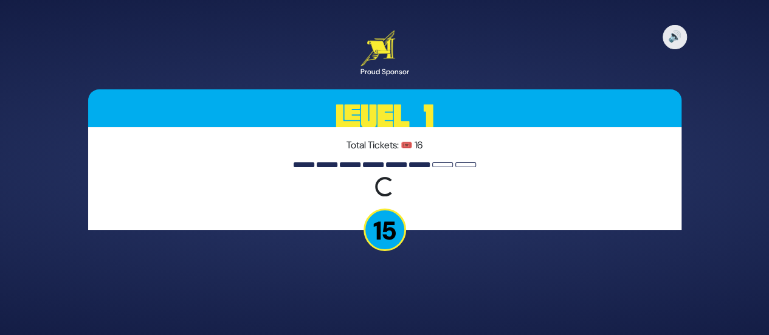
scroll to position [0, 0]
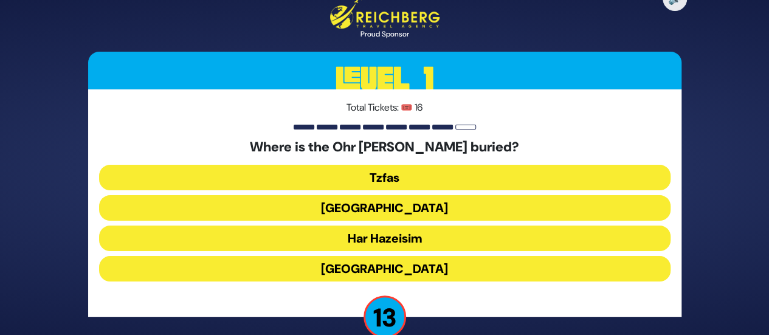
click at [397, 239] on button "Har Hazeisim" at bounding box center [384, 238] width 571 height 26
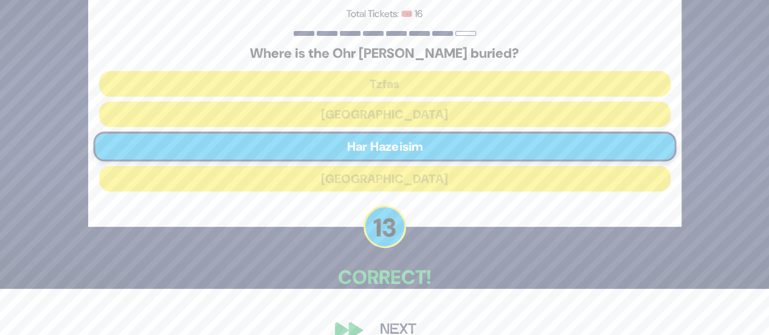
scroll to position [69, 0]
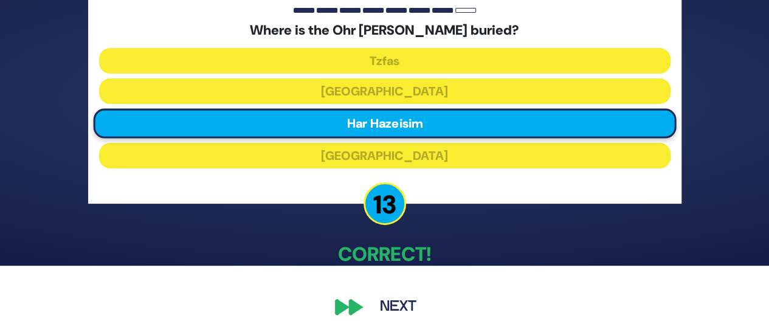
click at [406, 311] on button "Next" at bounding box center [398, 307] width 71 height 28
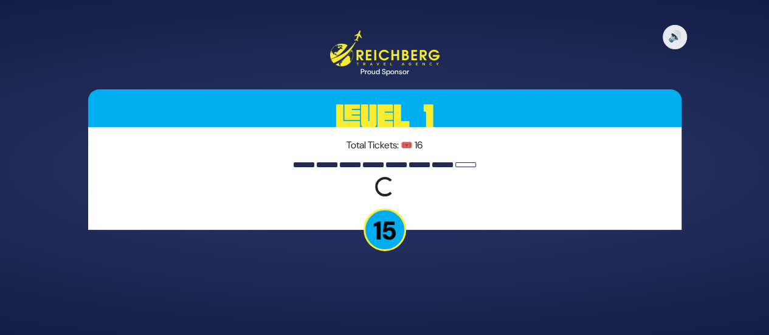
scroll to position [0, 0]
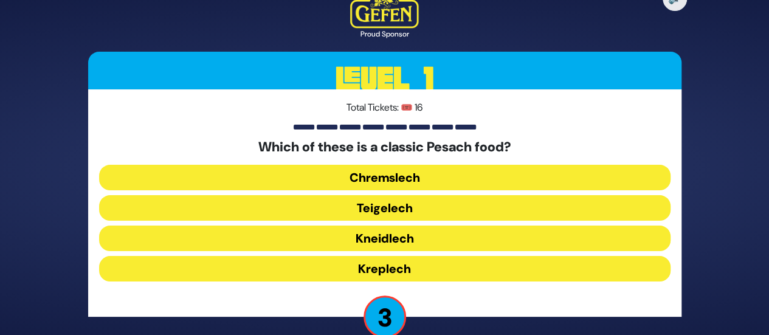
click at [410, 179] on button "Chremslech" at bounding box center [384, 178] width 571 height 26
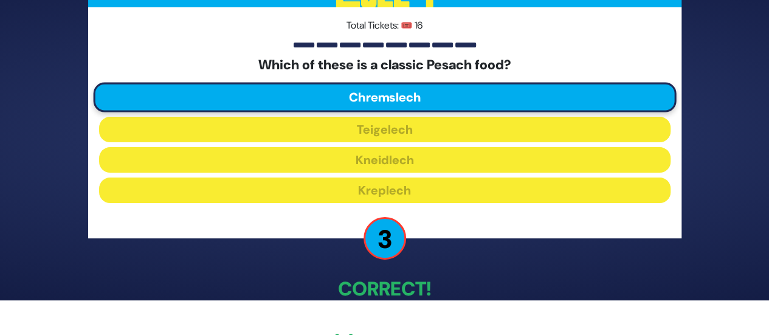
scroll to position [69, 0]
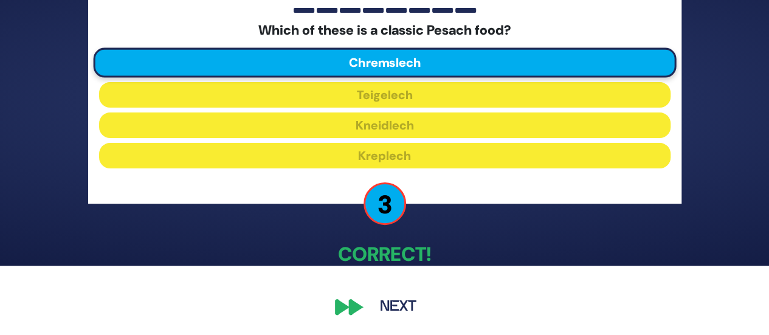
click at [399, 303] on button "Next" at bounding box center [398, 307] width 71 height 28
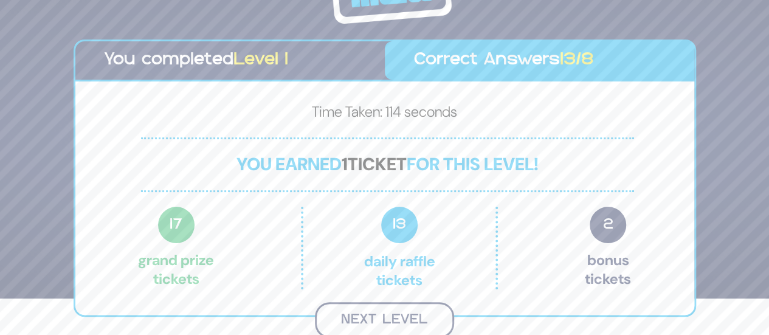
scroll to position [35, 0]
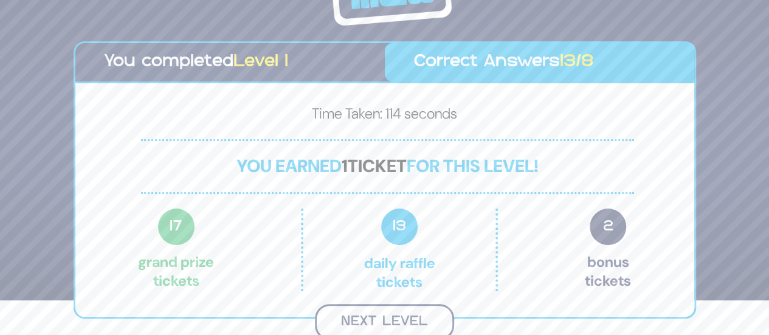
click at [366, 317] on button "Next Level" at bounding box center [384, 322] width 139 height 36
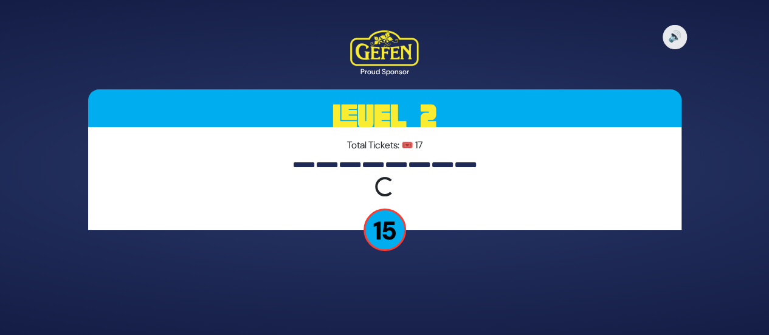
scroll to position [0, 0]
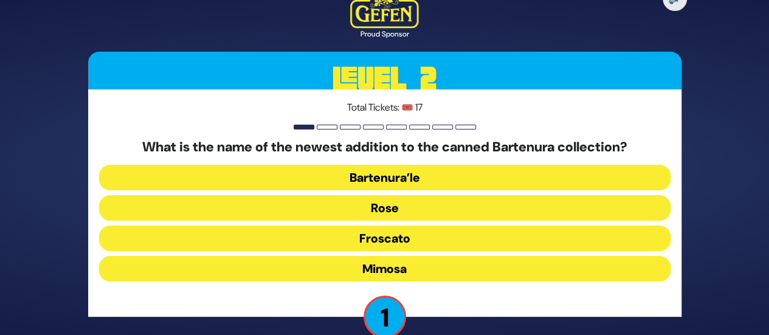
click at [372, 199] on button "Rose" at bounding box center [384, 208] width 571 height 26
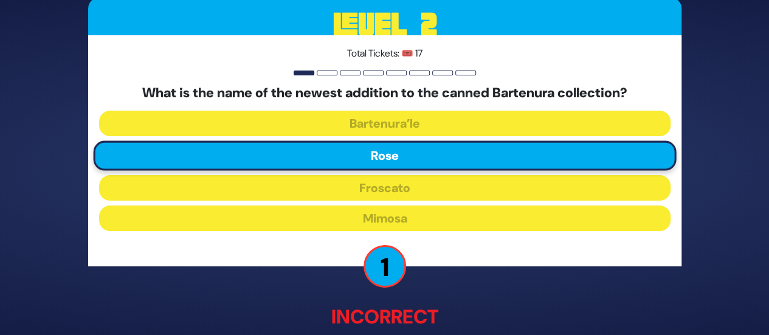
scroll to position [76, 0]
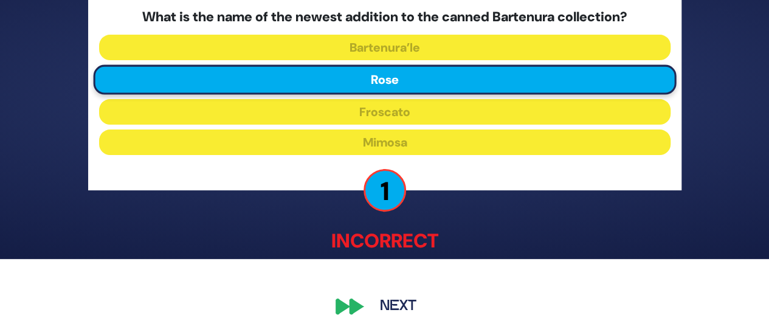
drag, startPoint x: 398, startPoint y: 312, endPoint x: 383, endPoint y: 306, distance: 16.4
click at [383, 306] on button "Next" at bounding box center [398, 307] width 71 height 28
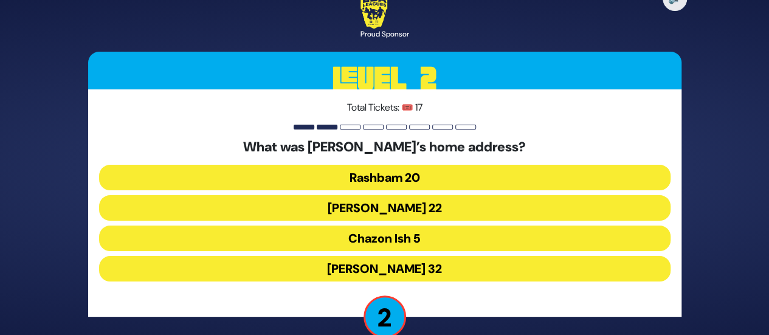
drag, startPoint x: 380, startPoint y: 271, endPoint x: 362, endPoint y: 263, distance: 19.6
click at [362, 263] on button "Rabbi Akiva 32" at bounding box center [384, 269] width 571 height 26
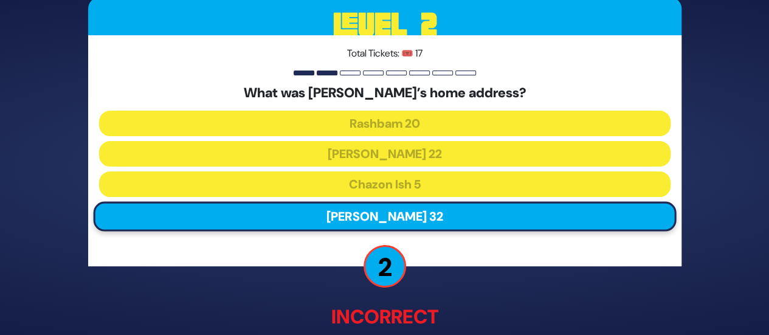
scroll to position [76, 0]
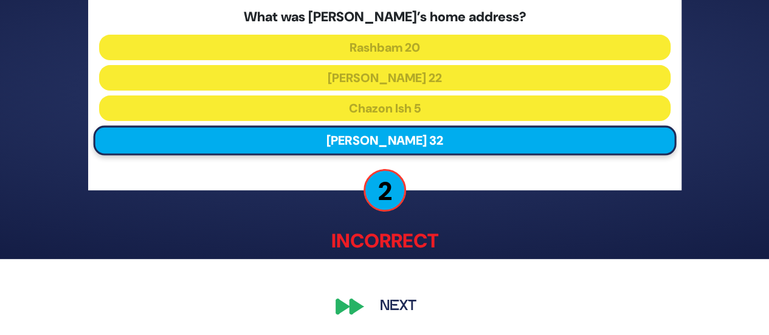
click at [402, 315] on button "Next" at bounding box center [398, 307] width 71 height 28
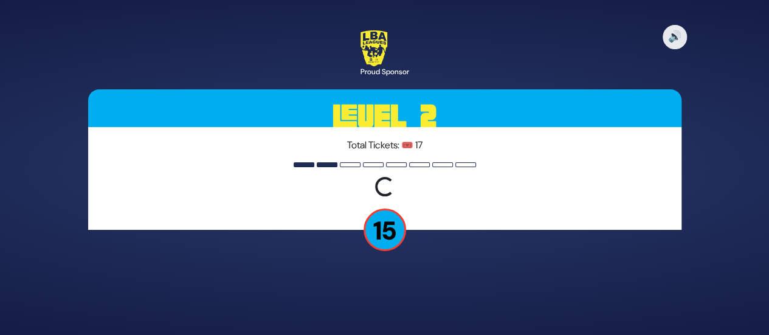
scroll to position [0, 0]
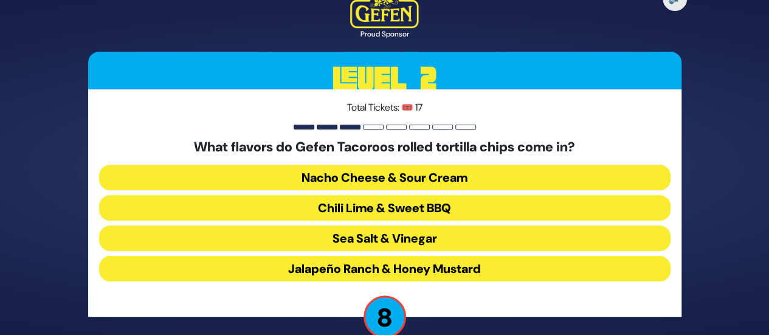
click at [389, 208] on button "Chili Lime & Sweet BBQ" at bounding box center [384, 208] width 571 height 26
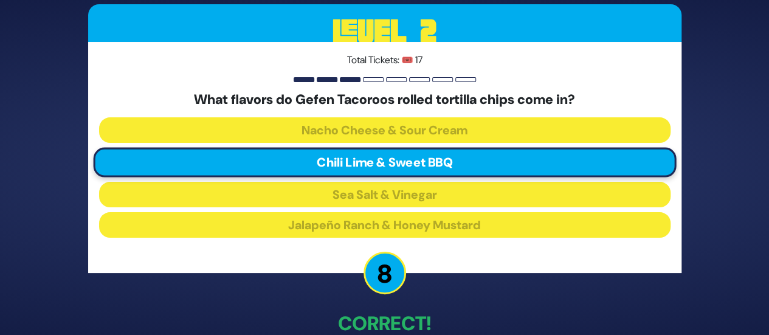
scroll to position [69, 0]
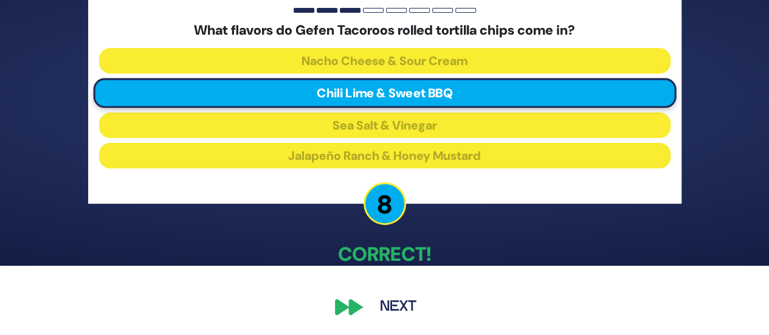
click at [417, 304] on button "Next" at bounding box center [398, 307] width 71 height 28
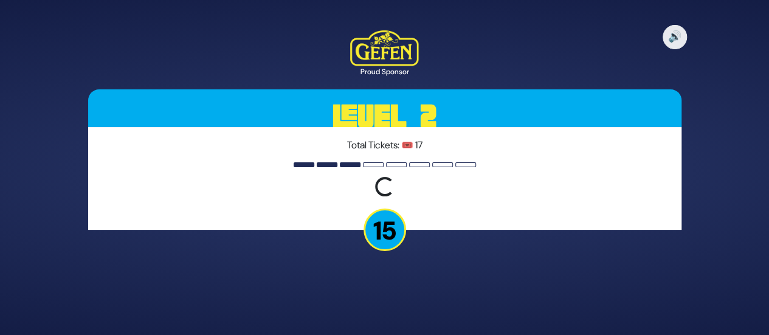
scroll to position [0, 0]
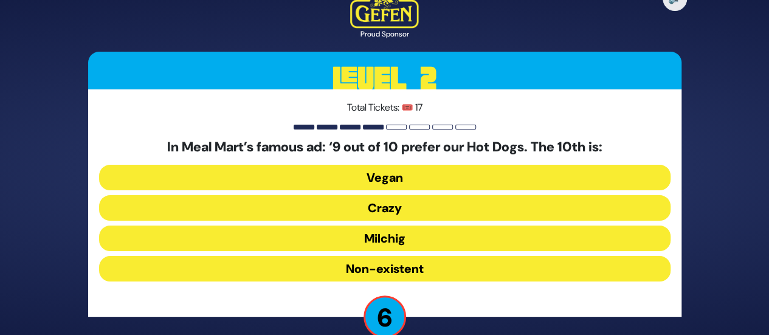
click at [402, 269] on button "Non-existent" at bounding box center [384, 269] width 571 height 26
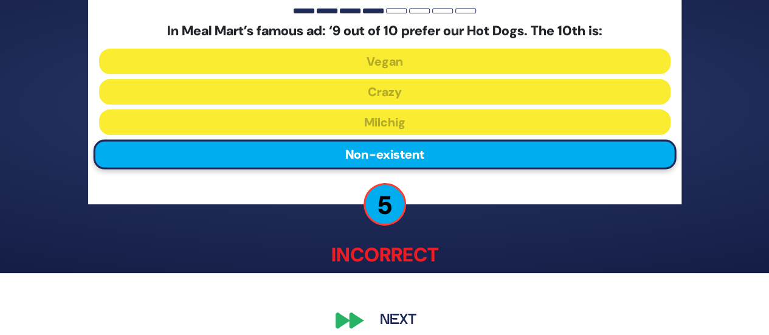
scroll to position [76, 0]
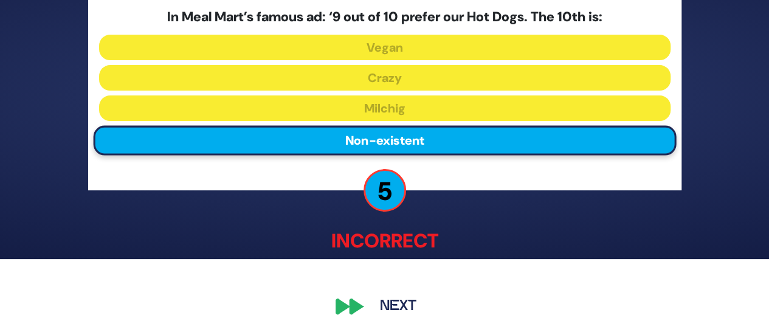
drag, startPoint x: 391, startPoint y: 311, endPoint x: 382, endPoint y: 307, distance: 9.8
click at [382, 307] on button "Next" at bounding box center [398, 307] width 71 height 28
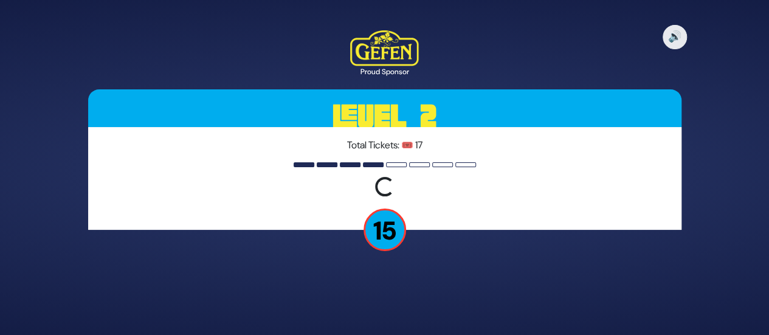
scroll to position [0, 0]
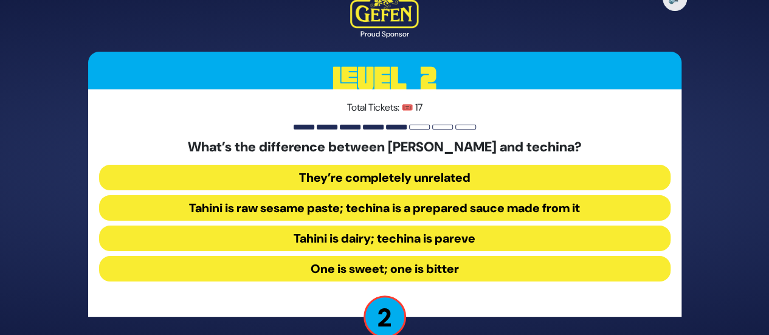
click at [418, 207] on button "Tahini is raw sesame paste; techina is a prepared sauce made from it" at bounding box center [384, 208] width 571 height 26
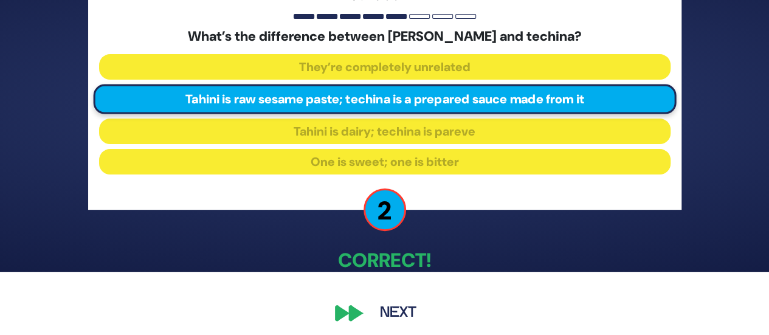
scroll to position [69, 0]
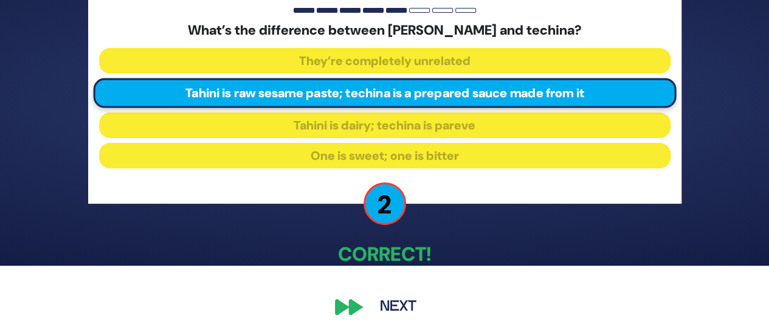
click at [415, 310] on button "Next" at bounding box center [398, 307] width 71 height 28
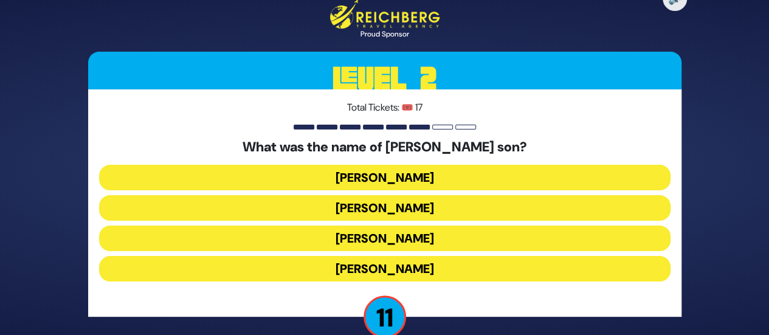
click at [414, 240] on button "Amos Bunim" at bounding box center [384, 238] width 571 height 26
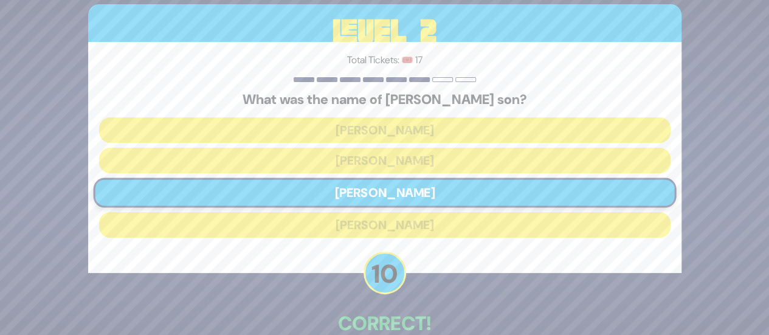
scroll to position [69, 0]
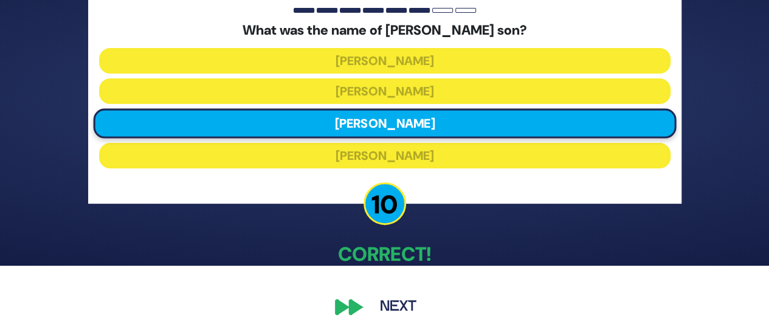
click at [402, 297] on button "Next" at bounding box center [398, 307] width 71 height 28
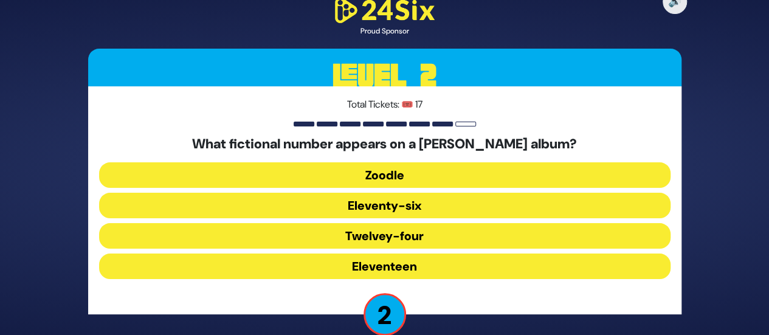
click at [405, 210] on button "Eleventy-six" at bounding box center [384, 206] width 571 height 26
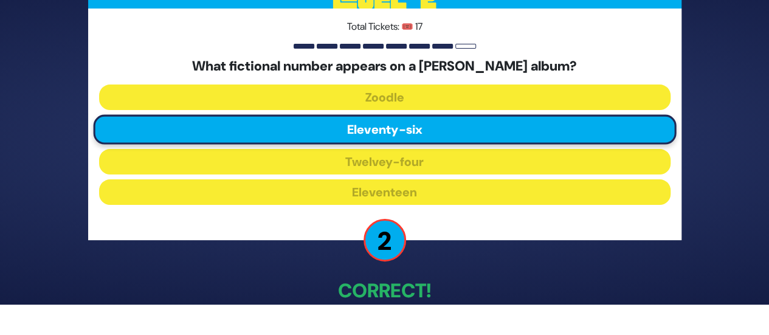
scroll to position [67, 0]
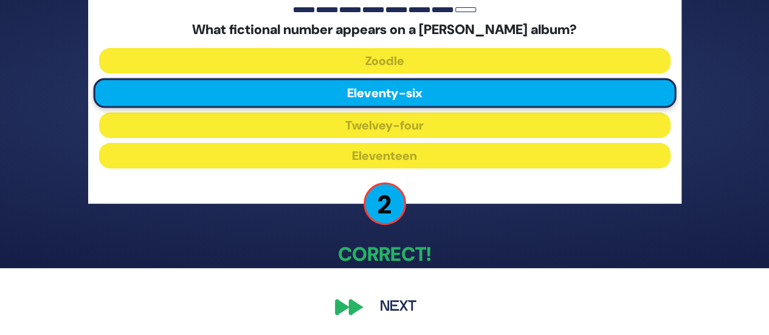
click at [399, 306] on button "Next" at bounding box center [398, 307] width 71 height 28
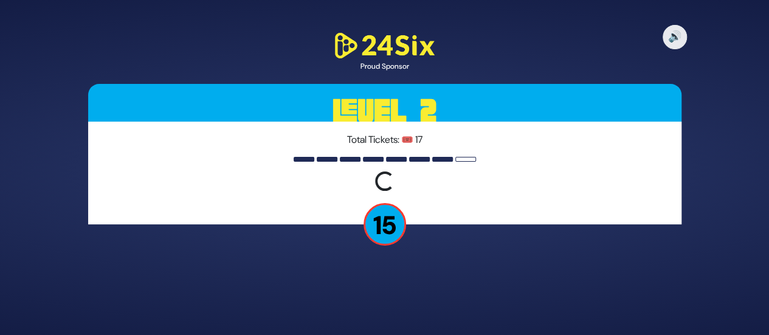
scroll to position [0, 0]
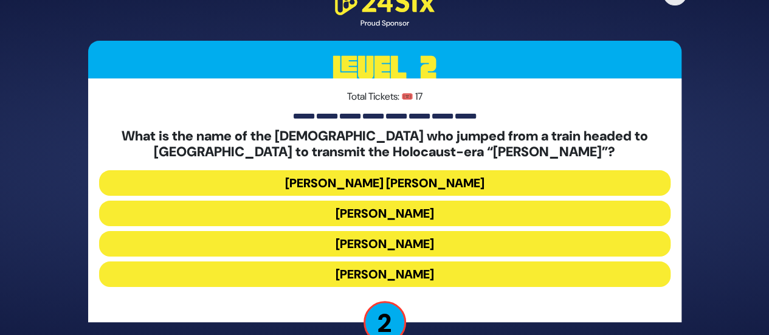
click at [389, 212] on button "Mordechai Fastag" at bounding box center [384, 214] width 571 height 26
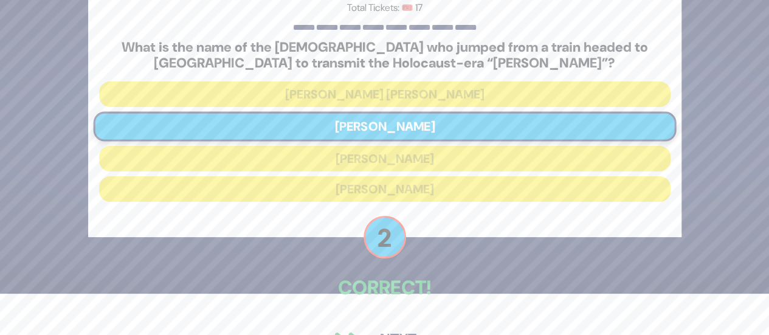
scroll to position [75, 0]
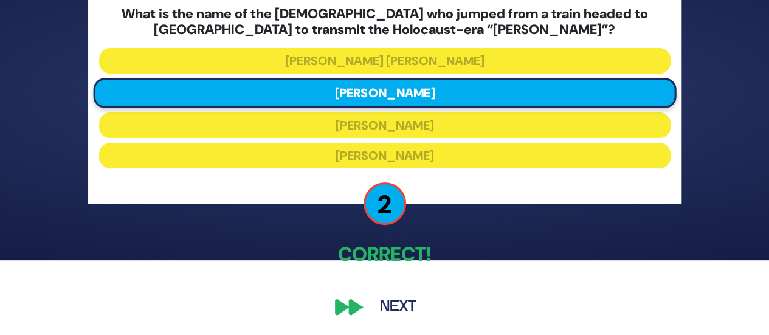
click at [404, 314] on button "Next" at bounding box center [398, 307] width 71 height 28
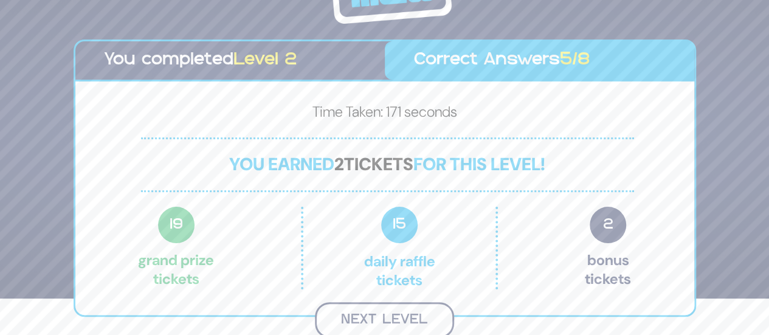
scroll to position [35, 0]
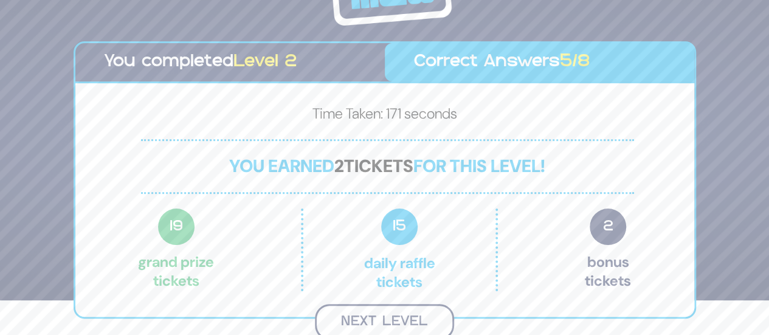
click at [425, 318] on button "Next Level" at bounding box center [384, 322] width 139 height 36
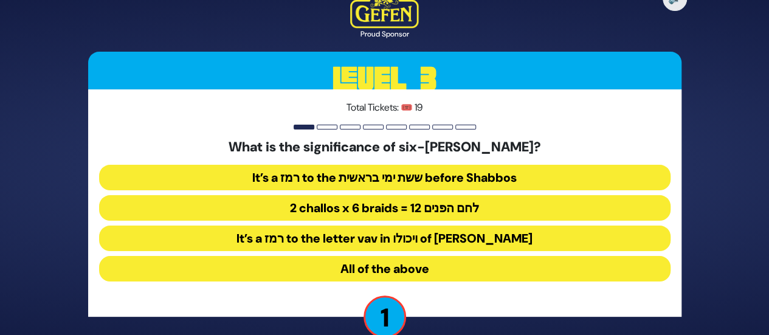
click at [400, 261] on button "All of the above" at bounding box center [384, 269] width 571 height 26
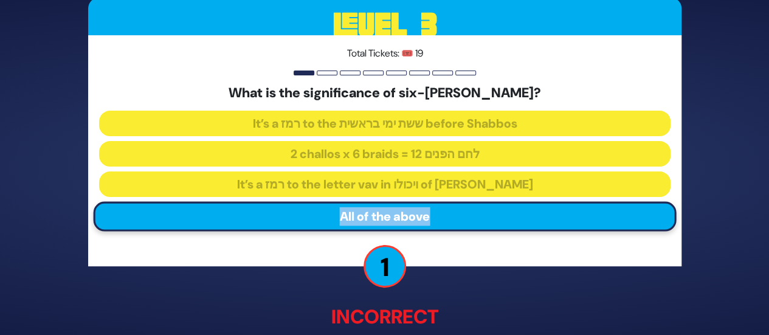
drag, startPoint x: 767, startPoint y: 174, endPoint x: 777, endPoint y: 224, distance: 50.9
click at [768, 224] on html "🔊 Proud Sponsor Level 3 Total Tickets: 🎟️ 19 What is the significance of six-br…" at bounding box center [384, 167] width 769 height 335
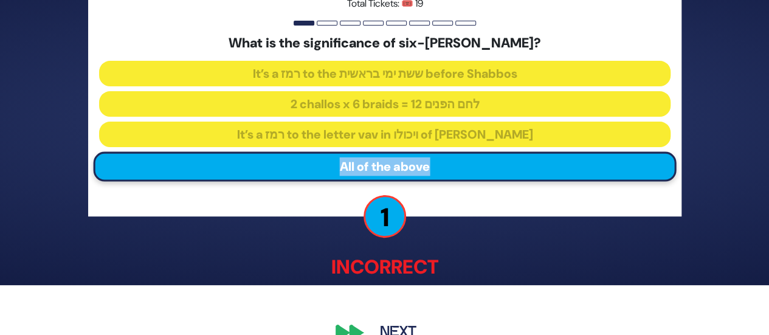
scroll to position [76, 0]
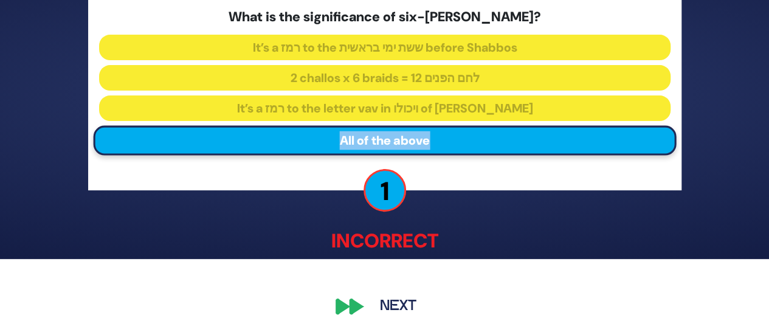
click at [414, 307] on button "Next" at bounding box center [398, 307] width 71 height 28
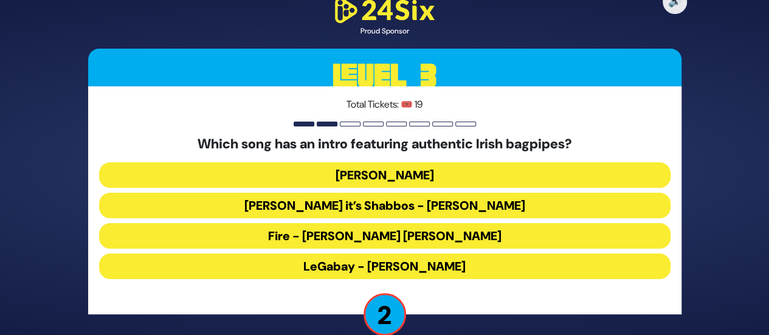
click at [387, 174] on button "Odeh - Yoni Z." at bounding box center [384, 175] width 571 height 26
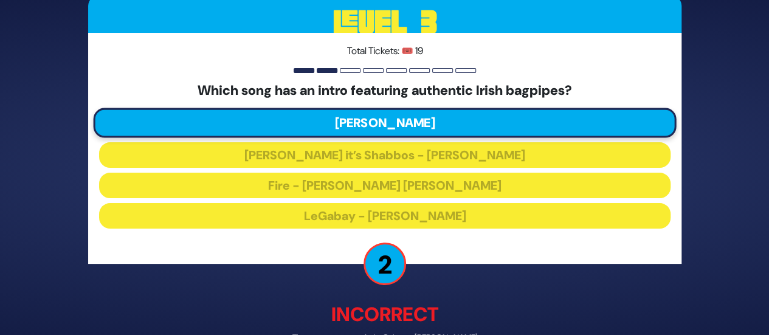
scroll to position [73, 0]
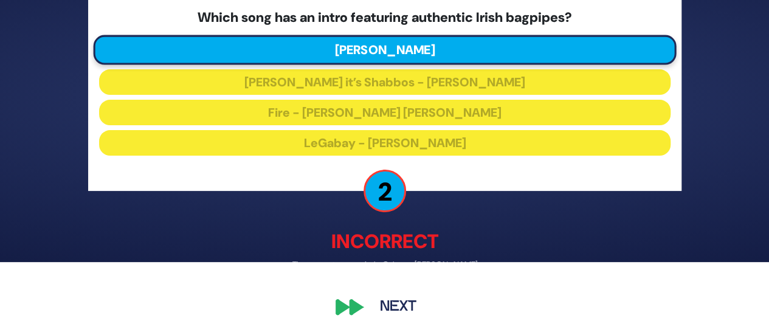
click at [399, 306] on button "Next" at bounding box center [398, 307] width 71 height 28
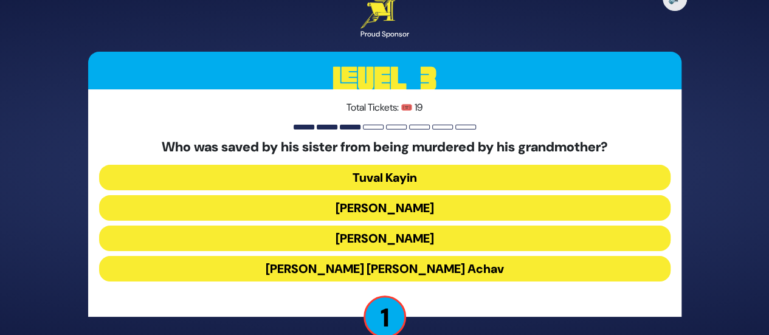
click at [413, 208] on button "King Yehoash" at bounding box center [384, 208] width 571 height 26
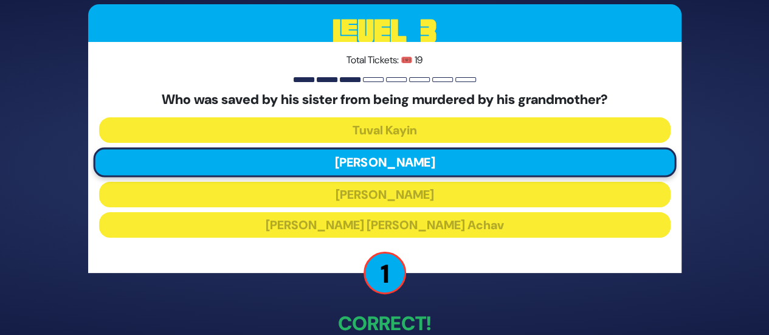
scroll to position [69, 0]
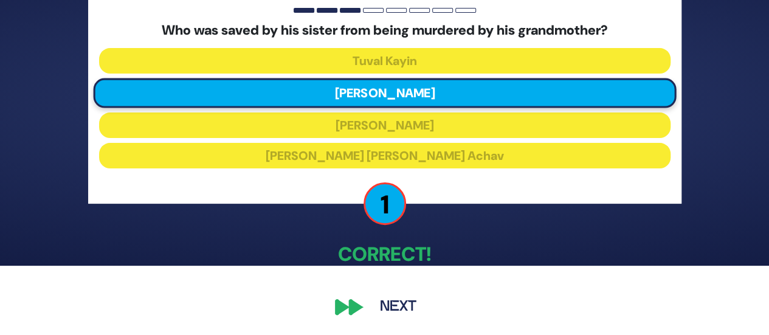
click at [411, 304] on button "Next" at bounding box center [398, 307] width 71 height 28
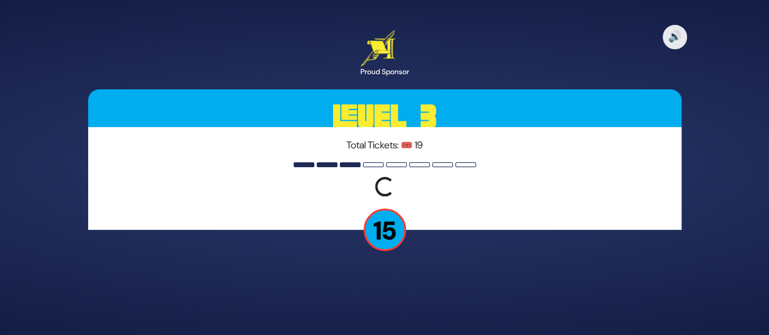
scroll to position [0, 0]
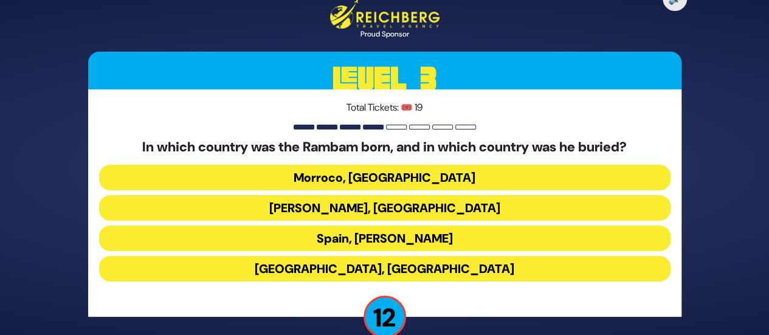
click at [397, 239] on button "Spain, Eretz Yisroel" at bounding box center [384, 238] width 571 height 26
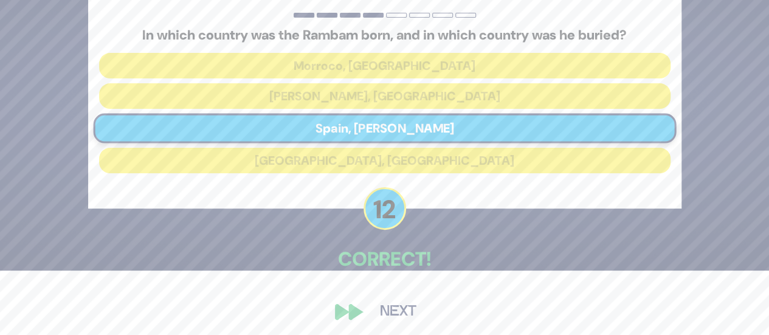
scroll to position [69, 0]
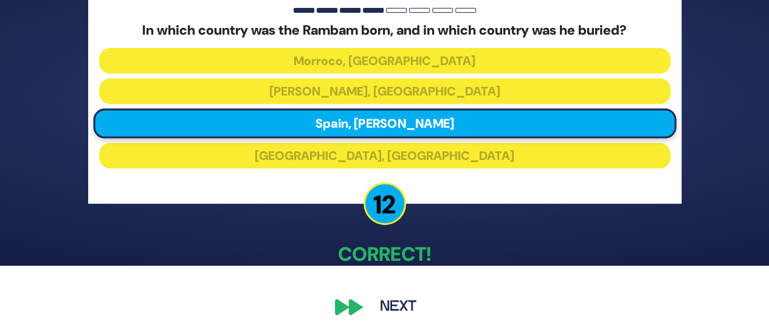
click at [408, 308] on button "Next" at bounding box center [398, 307] width 71 height 28
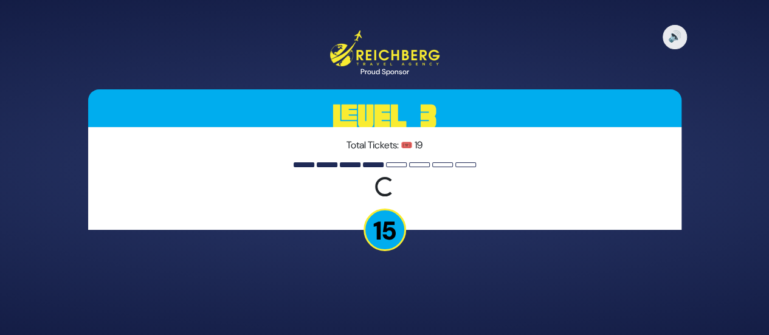
scroll to position [0, 0]
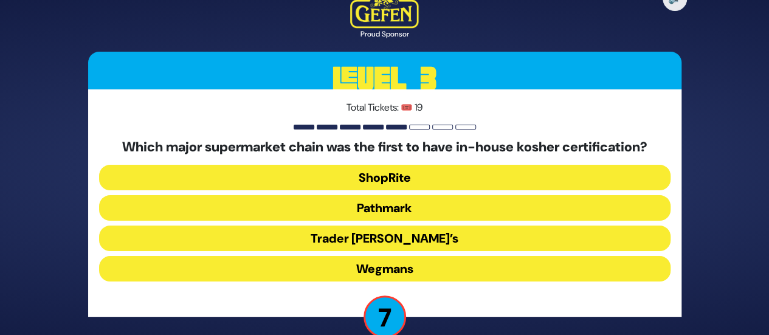
click at [398, 181] on button "ShopRite" at bounding box center [384, 178] width 571 height 26
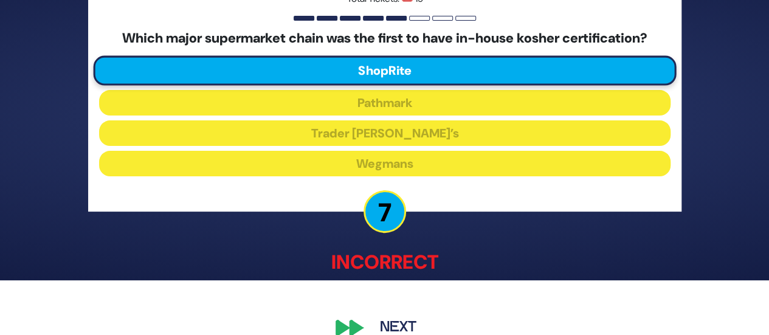
scroll to position [76, 0]
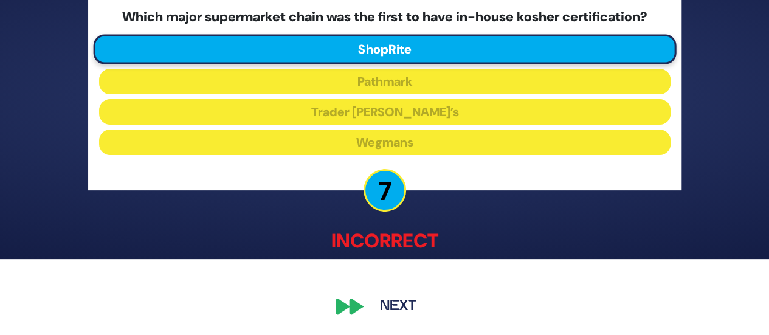
click at [402, 305] on button "Next" at bounding box center [398, 307] width 71 height 28
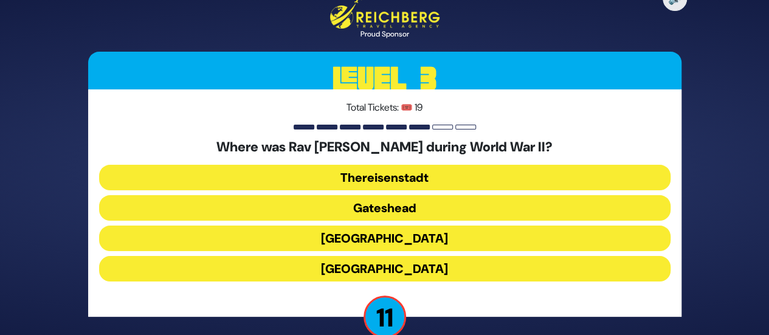
click at [400, 211] on button "Gateshead" at bounding box center [384, 208] width 571 height 26
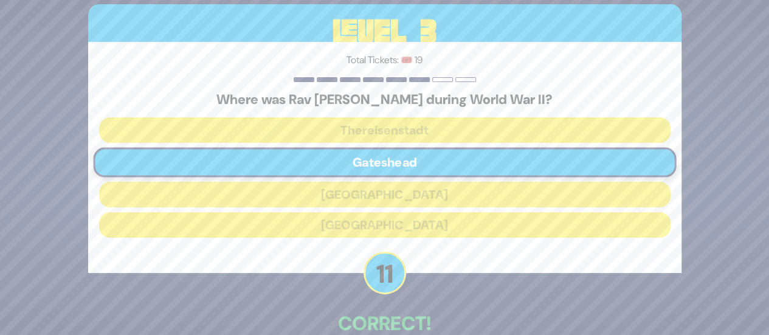
scroll to position [69, 0]
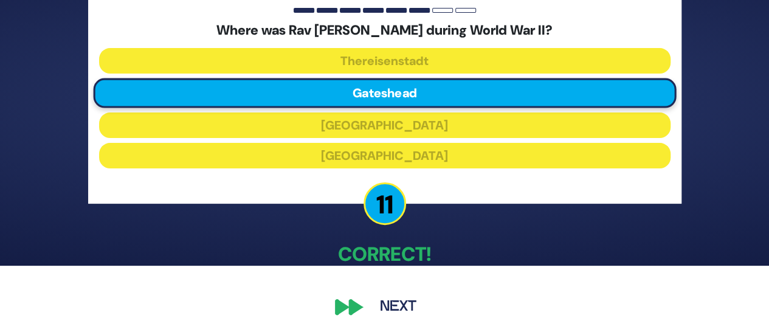
click at [413, 300] on button "Next" at bounding box center [398, 307] width 71 height 28
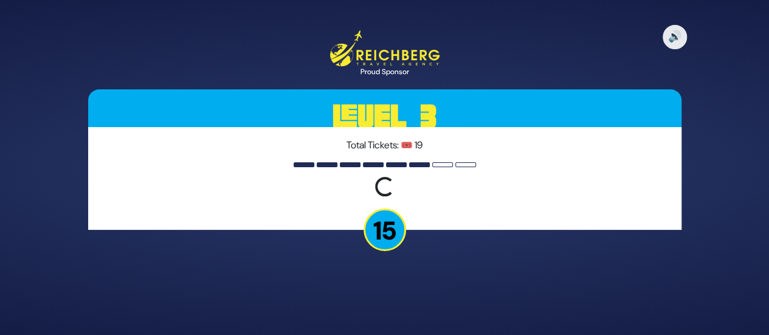
scroll to position [0, 0]
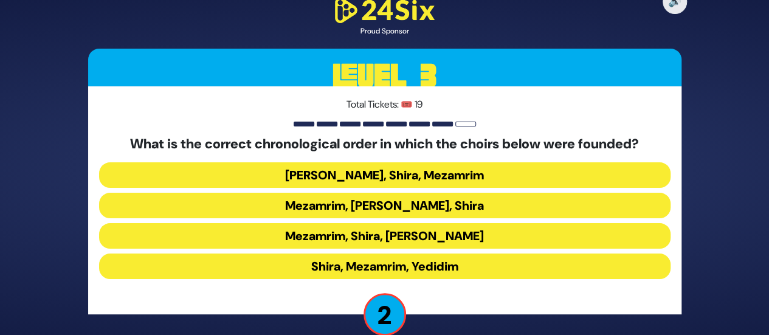
click at [363, 267] on button "Shira, Mezamrim, Yedidim" at bounding box center [384, 266] width 571 height 26
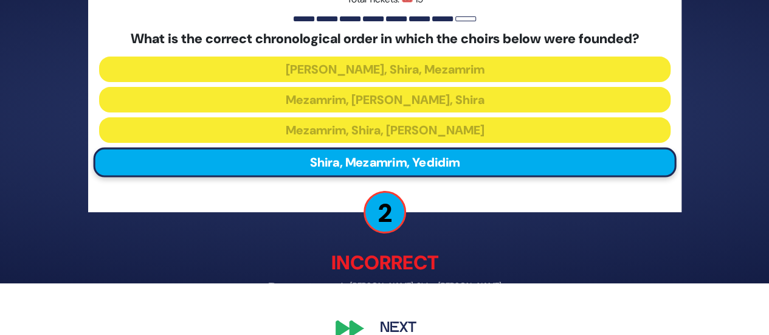
scroll to position [73, 0]
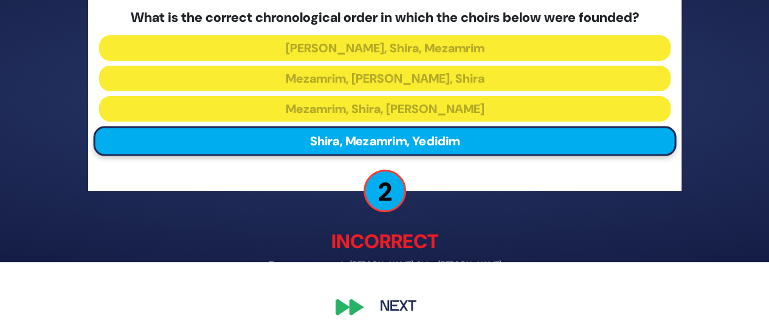
click at [407, 306] on button "Next" at bounding box center [398, 307] width 71 height 28
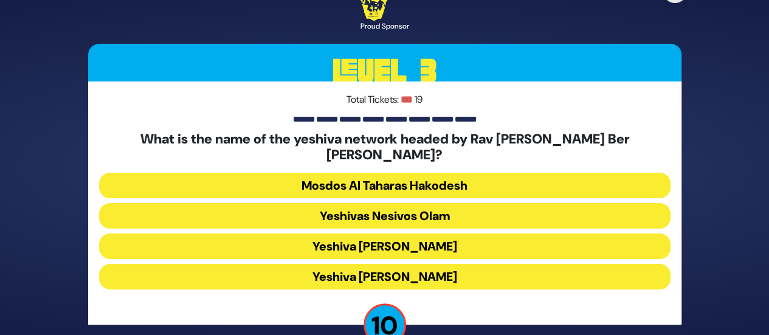
click at [410, 268] on button "Yeshiva Ateres Shlomo" at bounding box center [384, 277] width 571 height 26
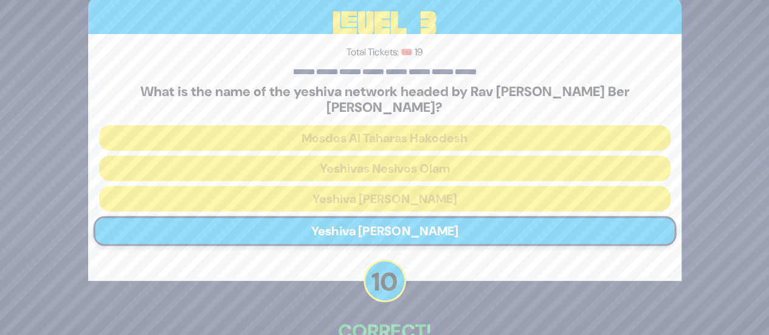
scroll to position [69, 0]
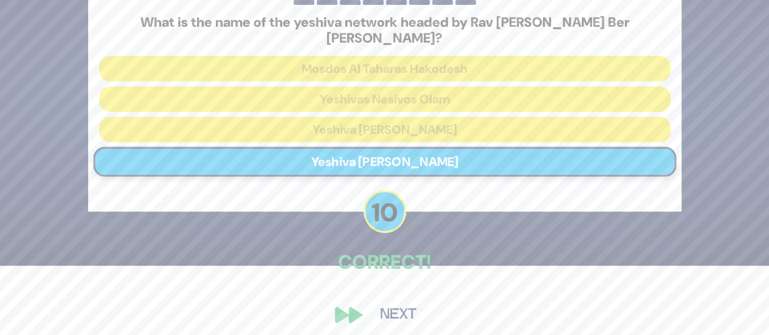
click at [399, 306] on button "Next" at bounding box center [398, 315] width 71 height 28
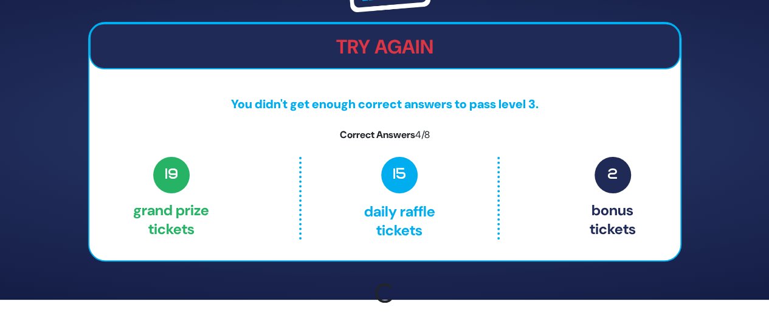
scroll to position [51, 0]
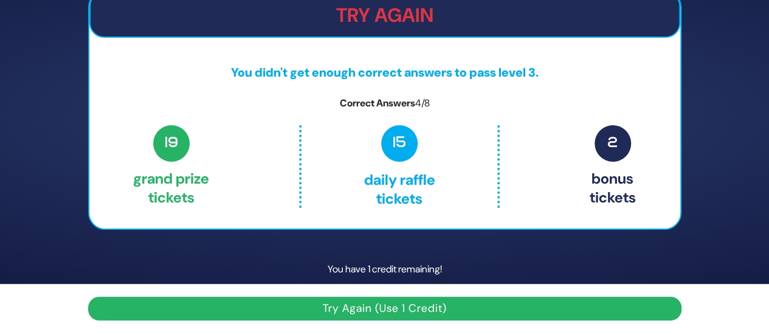
click at [452, 310] on button "Try Again (Use 1 Credit)" at bounding box center [384, 309] width 593 height 24
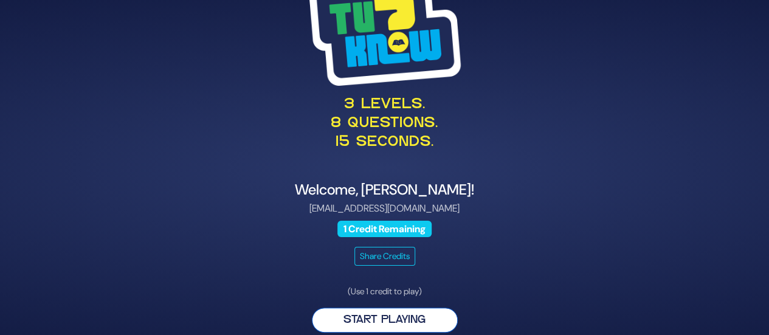
click at [379, 313] on button "Start Playing" at bounding box center [385, 320] width 146 height 25
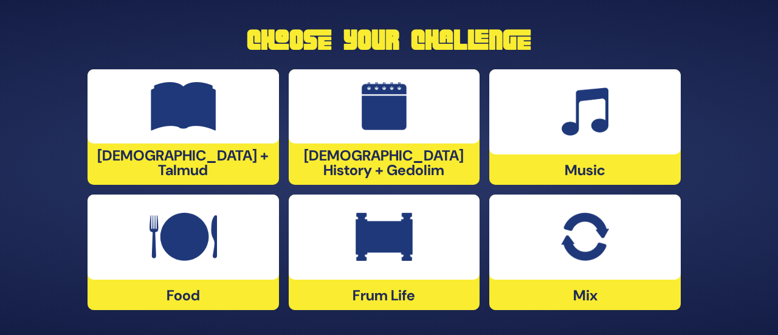
click at [592, 107] on img at bounding box center [585, 112] width 47 height 49
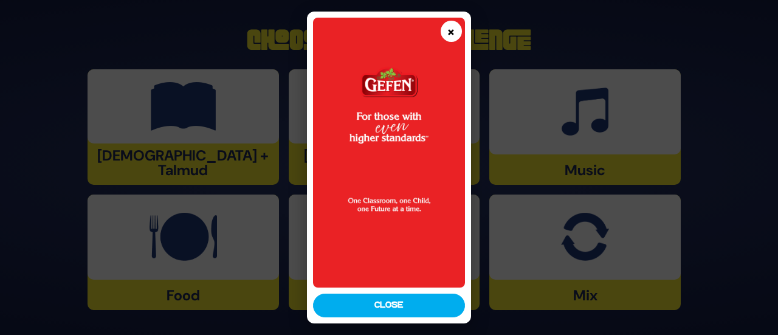
click at [449, 32] on button "×" at bounding box center [451, 31] width 21 height 21
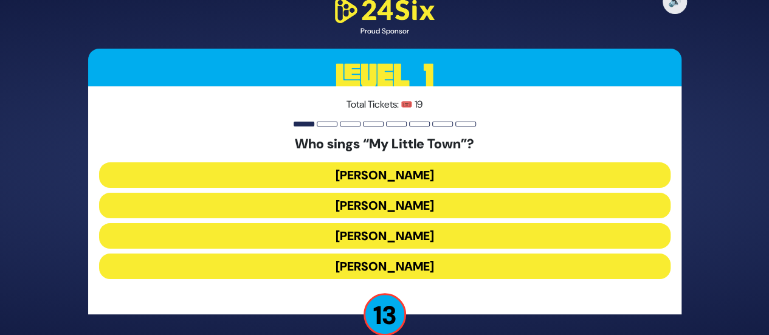
click at [380, 229] on button "[PERSON_NAME]" at bounding box center [384, 236] width 571 height 26
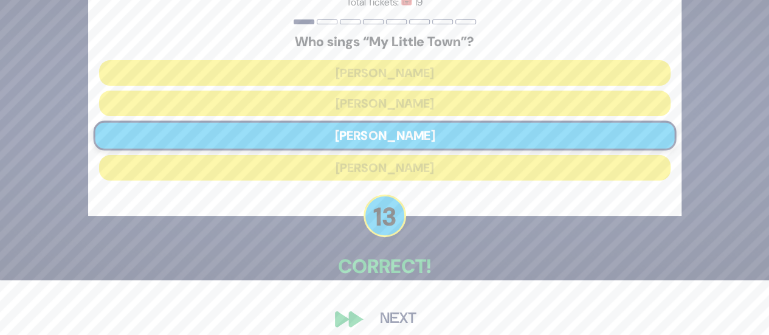
scroll to position [67, 0]
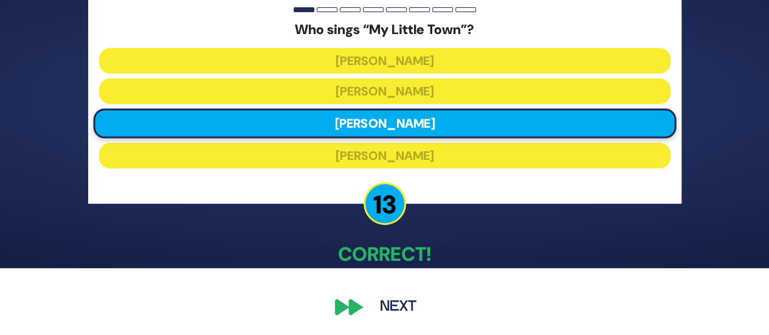
click at [391, 303] on button "Next" at bounding box center [398, 307] width 71 height 28
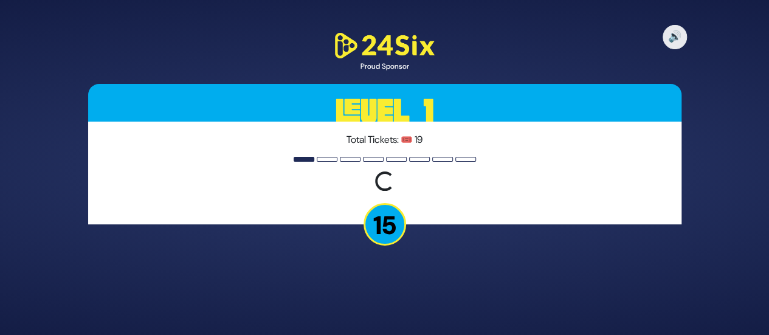
scroll to position [0, 0]
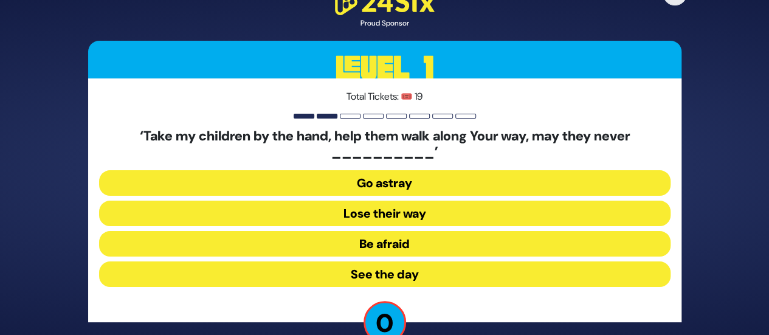
click at [402, 181] on button "Go astray" at bounding box center [384, 183] width 571 height 26
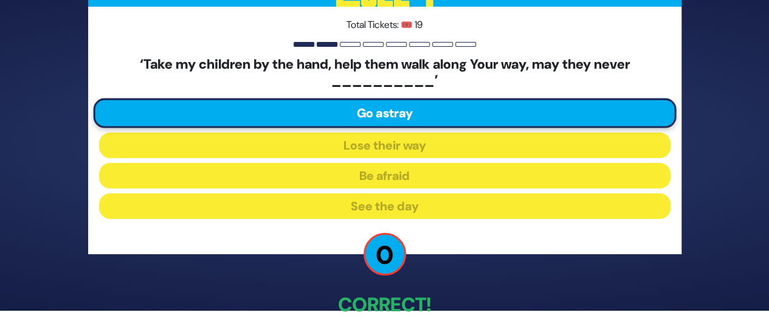
scroll to position [75, 0]
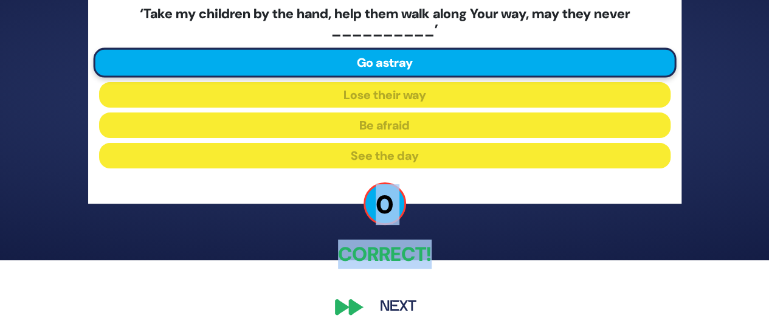
drag, startPoint x: 377, startPoint y: 275, endPoint x: 357, endPoint y: 284, distance: 21.2
click at [357, 260] on div "🔊 Proud Sponsor Level 1 Total Tickets: 🎟️ 19 ‘Take my children by the hand, hel…" at bounding box center [384, 92] width 769 height 335
click at [394, 303] on button "Next" at bounding box center [398, 307] width 71 height 28
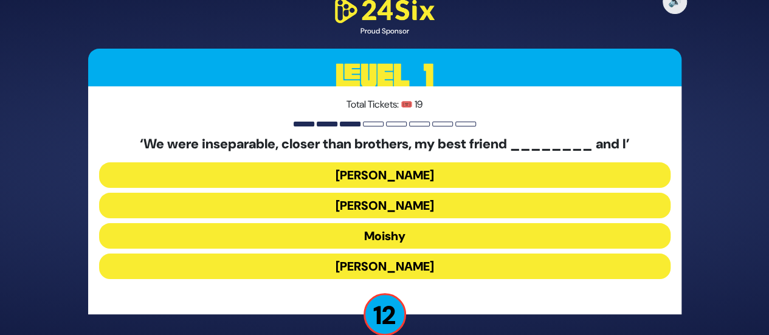
click at [650, 94] on div "Total Tickets: 🎟️ 19 ‘We were inseparable, closer than brothers, my best friend…" at bounding box center [384, 199] width 593 height 227
click at [384, 261] on button "[PERSON_NAME]" at bounding box center [384, 266] width 571 height 26
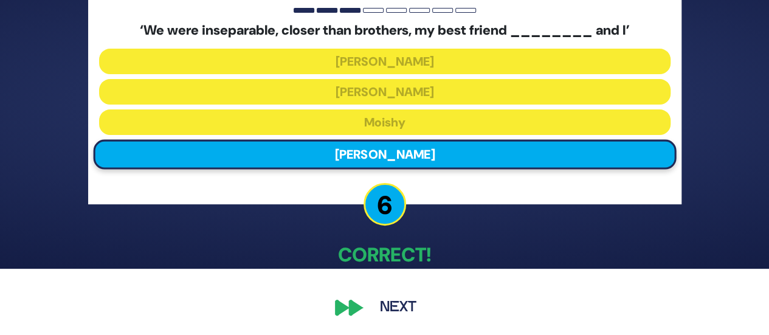
scroll to position [67, 0]
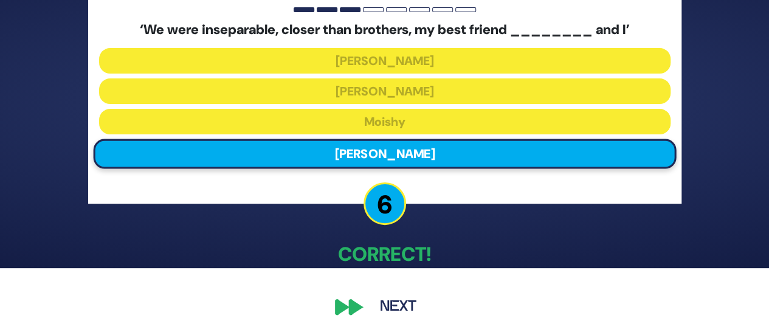
click at [393, 306] on button "Next" at bounding box center [398, 307] width 71 height 28
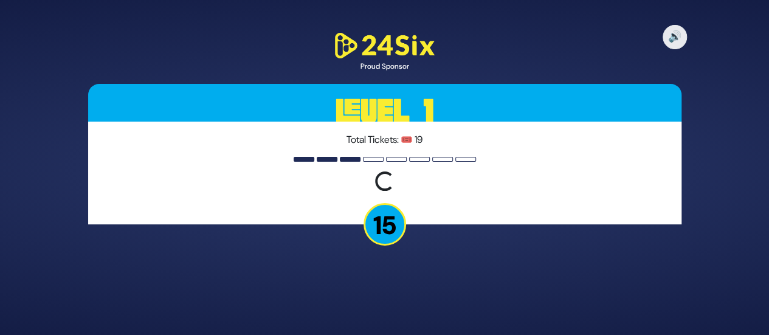
scroll to position [0, 0]
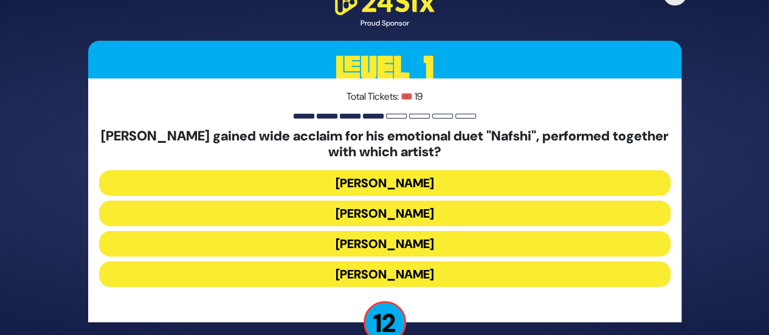
click at [381, 216] on button "[PERSON_NAME]" at bounding box center [384, 214] width 571 height 26
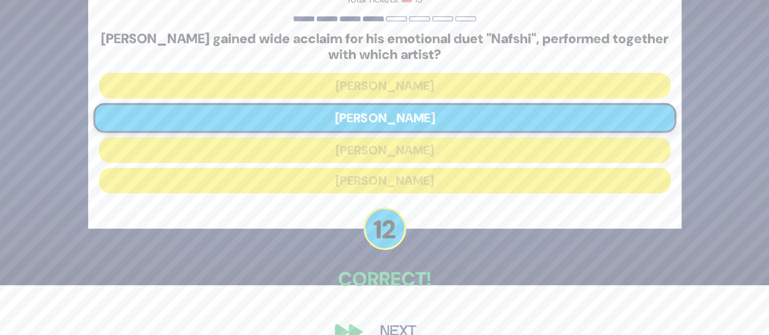
scroll to position [75, 0]
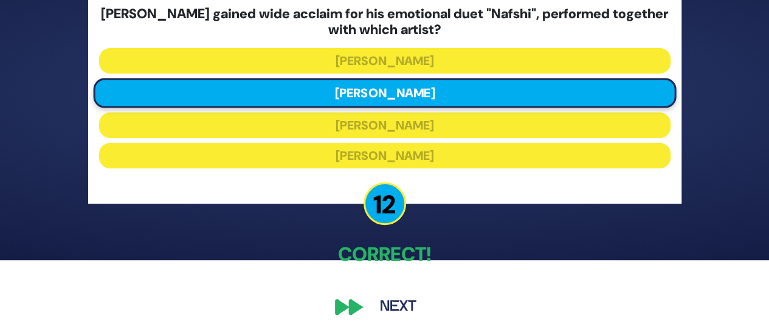
click at [395, 302] on button "Next" at bounding box center [398, 307] width 71 height 28
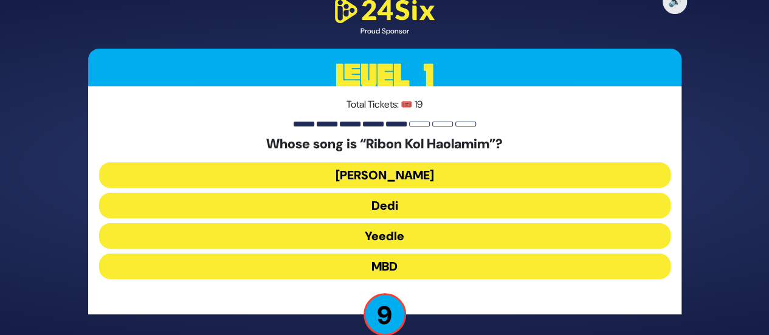
click at [410, 170] on button "[PERSON_NAME]" at bounding box center [384, 175] width 571 height 26
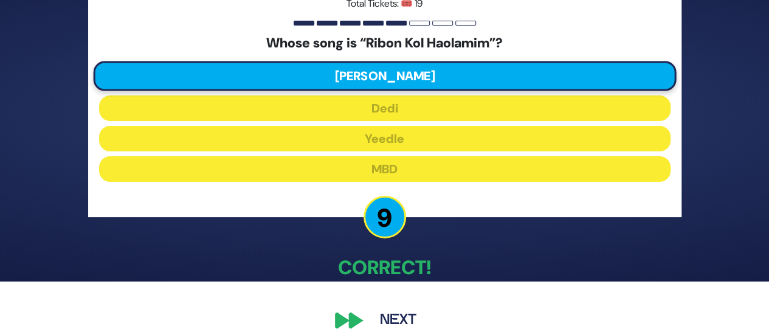
scroll to position [67, 0]
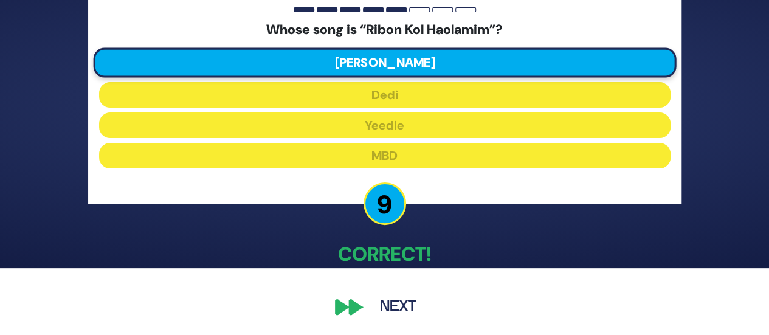
click at [391, 298] on button "Next" at bounding box center [398, 307] width 71 height 28
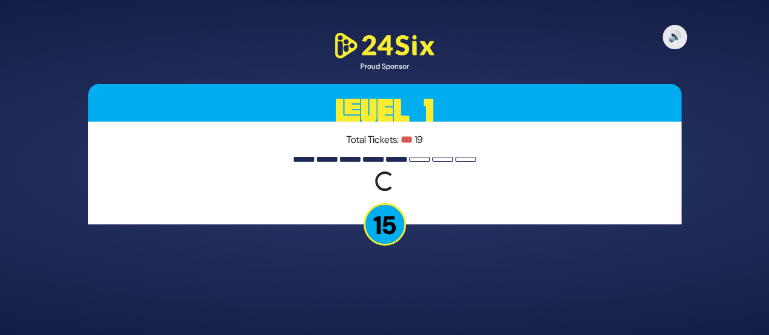
scroll to position [0, 0]
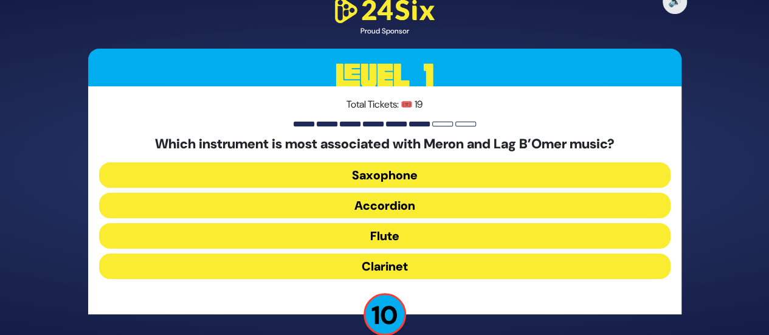
click at [407, 267] on button "Clarinet" at bounding box center [384, 266] width 571 height 26
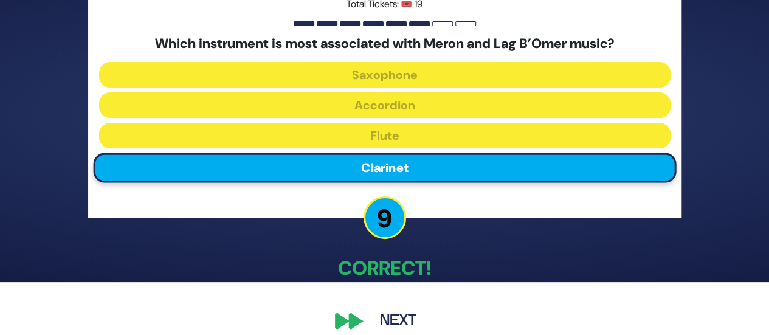
scroll to position [67, 0]
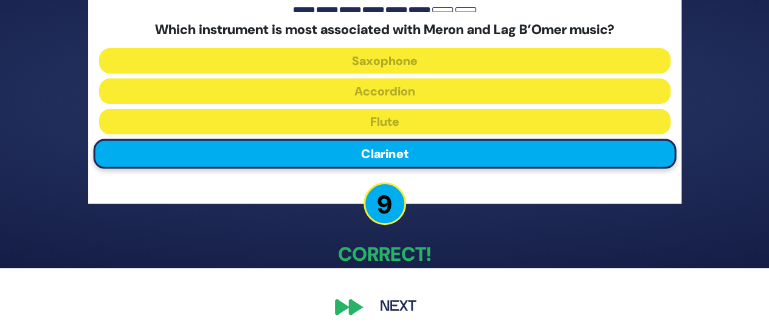
click at [394, 298] on button "Next" at bounding box center [398, 307] width 71 height 28
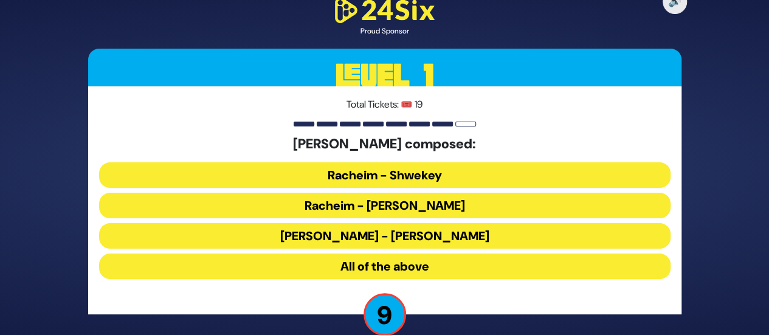
click at [377, 260] on button "All of the above" at bounding box center [384, 266] width 571 height 26
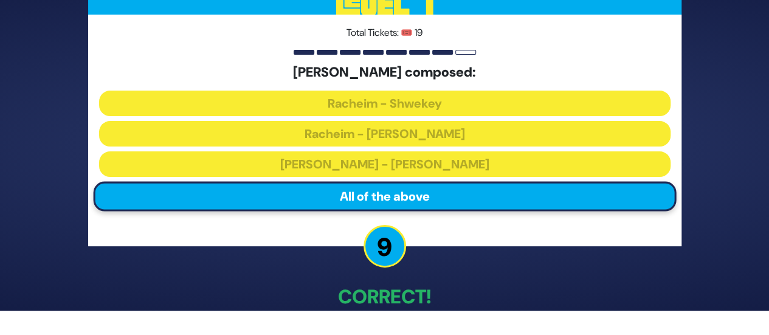
scroll to position [67, 0]
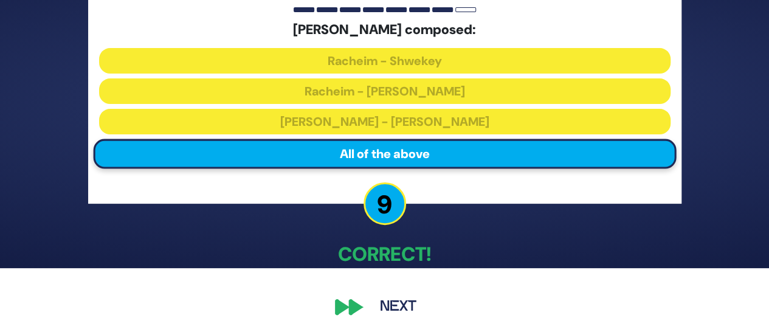
click at [393, 302] on button "Next" at bounding box center [398, 307] width 71 height 28
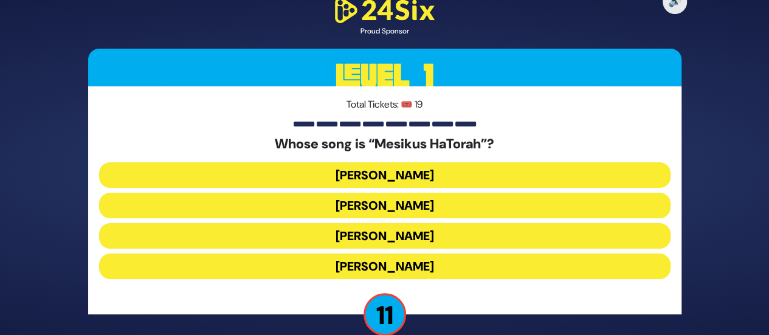
click at [393, 233] on button "[PERSON_NAME]" at bounding box center [384, 236] width 571 height 26
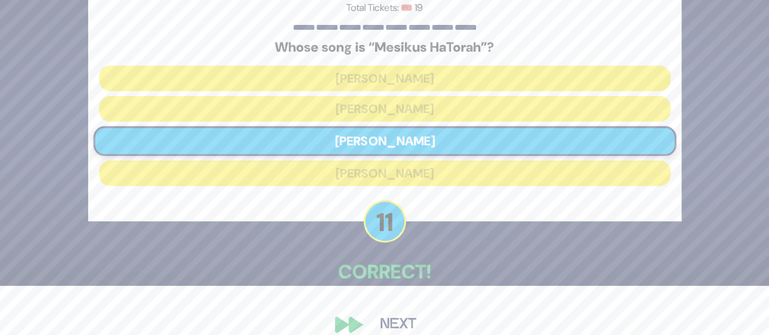
scroll to position [67, 0]
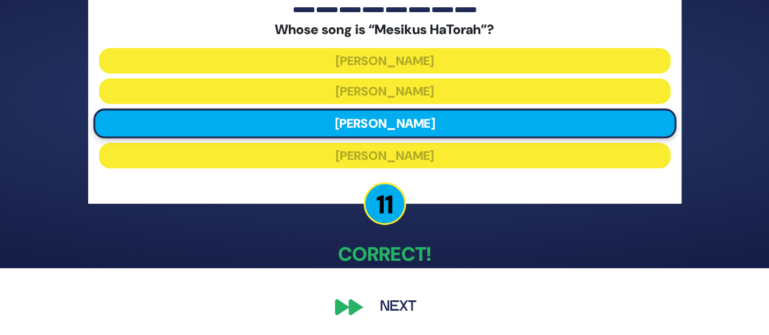
click at [394, 303] on button "Next" at bounding box center [398, 307] width 71 height 28
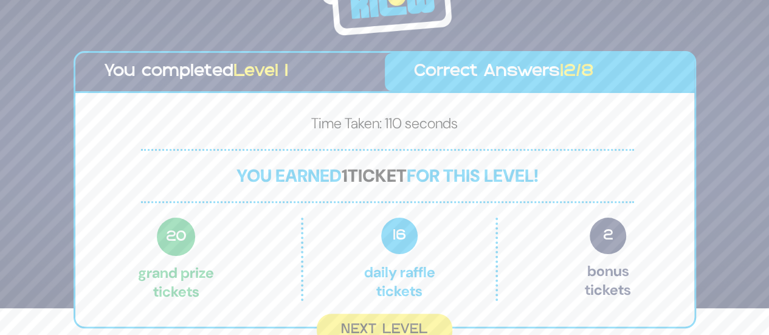
scroll to position [36, 0]
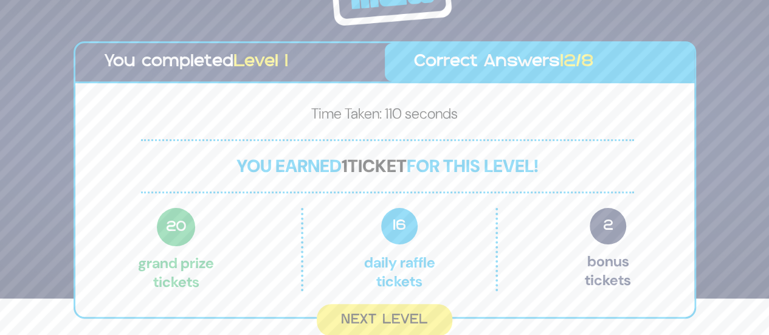
click at [367, 258] on p "16 Daily Raffle tickets" at bounding box center [399, 249] width 141 height 83
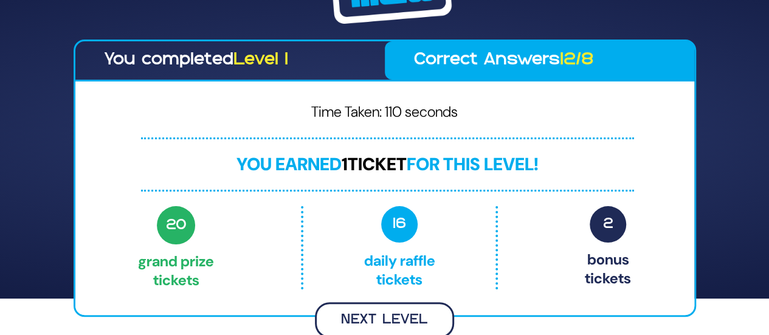
scroll to position [35, 0]
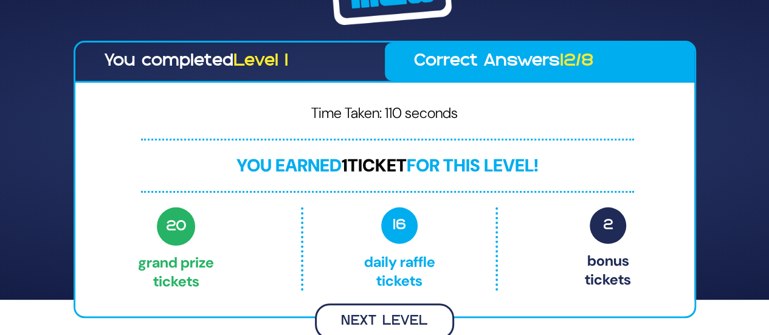
click at [367, 321] on button "Next Level" at bounding box center [384, 321] width 139 height 36
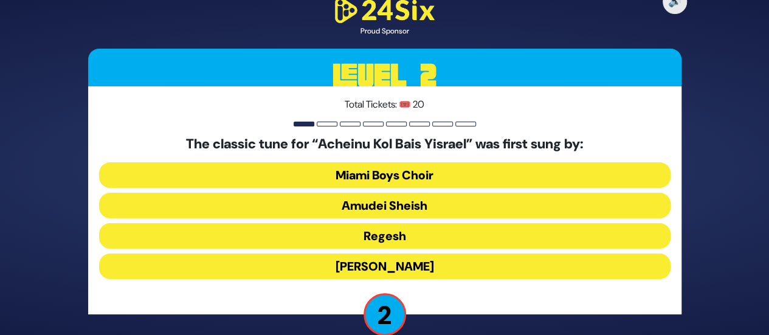
click at [407, 263] on button "[PERSON_NAME]" at bounding box center [384, 266] width 571 height 26
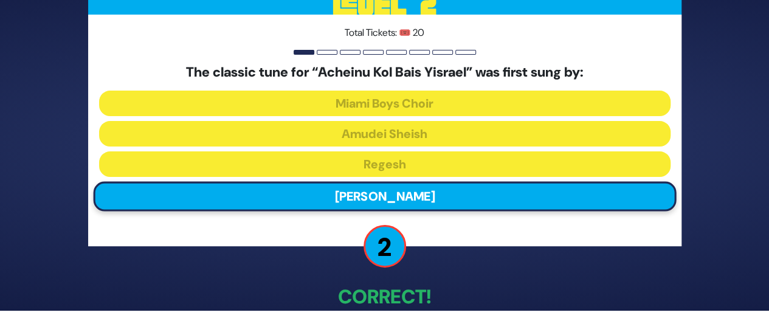
scroll to position [67, 0]
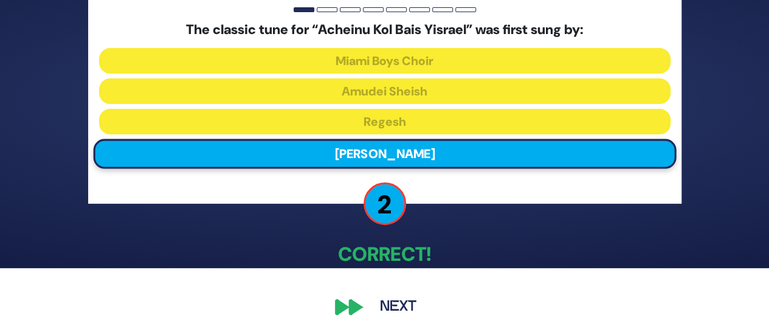
click at [387, 312] on button "Next" at bounding box center [398, 307] width 71 height 28
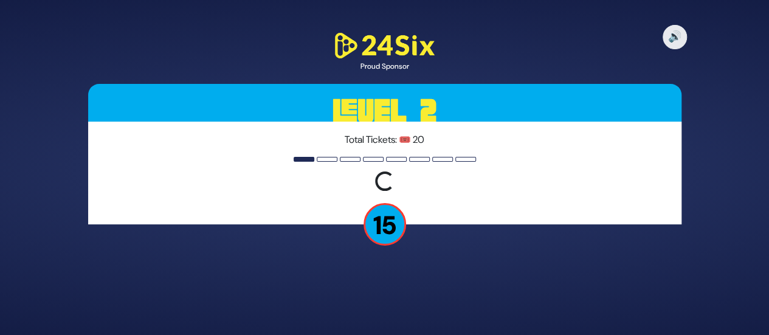
scroll to position [0, 0]
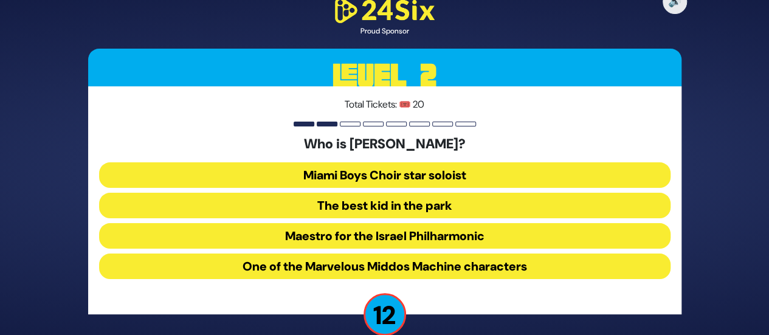
click at [396, 199] on button "The best kid in the park" at bounding box center [384, 206] width 571 height 26
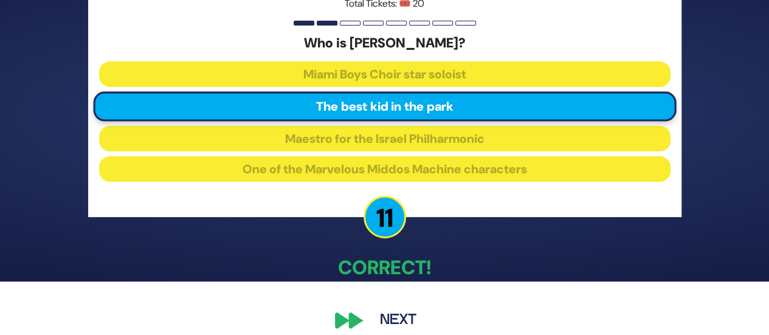
scroll to position [67, 0]
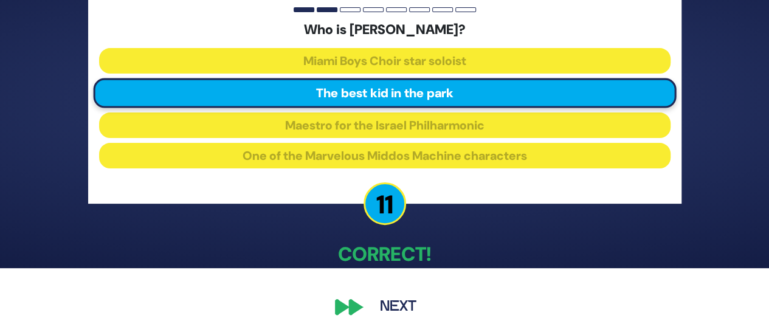
click at [399, 301] on button "Next" at bounding box center [398, 307] width 71 height 28
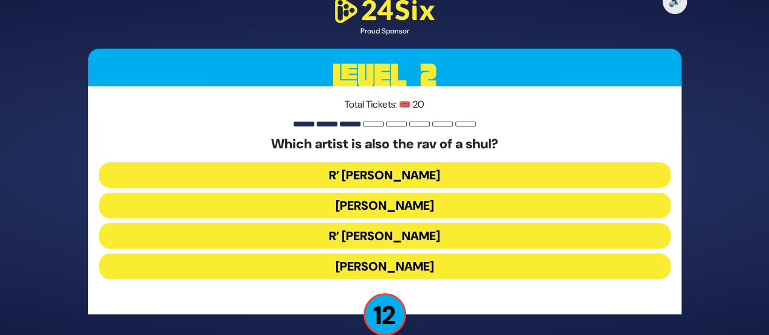
click at [391, 236] on button "R’ [PERSON_NAME]" at bounding box center [384, 236] width 571 height 26
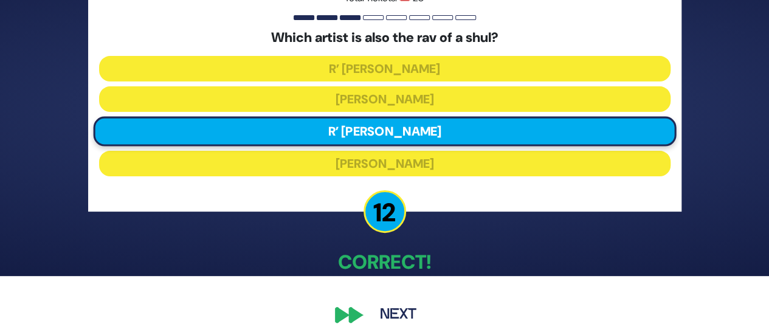
scroll to position [67, 0]
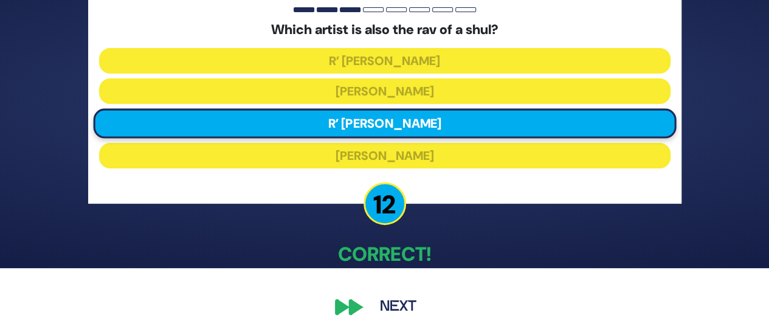
click at [402, 304] on button "Next" at bounding box center [398, 307] width 71 height 28
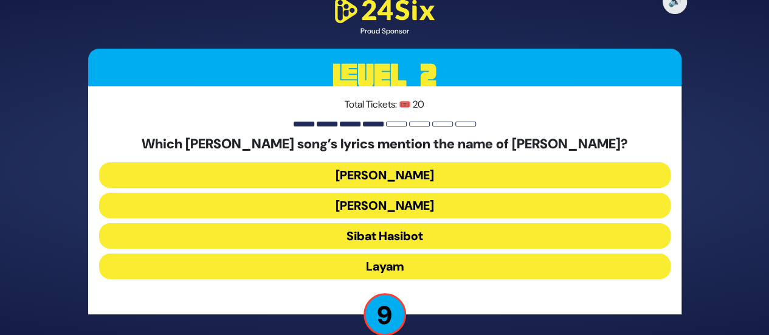
click at [432, 170] on button "[PERSON_NAME]" at bounding box center [384, 175] width 571 height 26
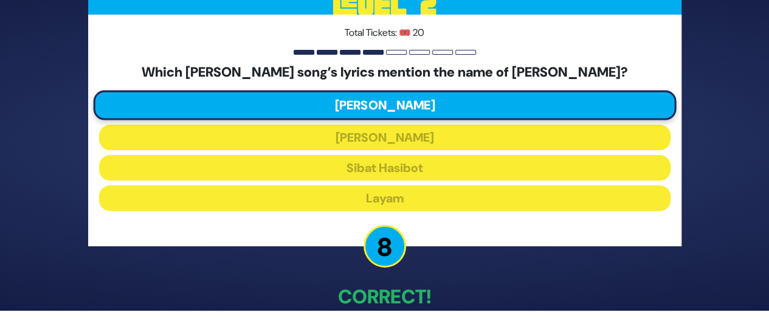
scroll to position [67, 0]
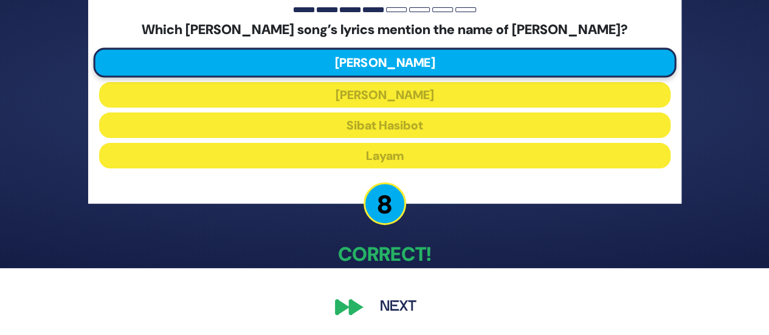
click at [394, 303] on button "Next" at bounding box center [398, 307] width 71 height 28
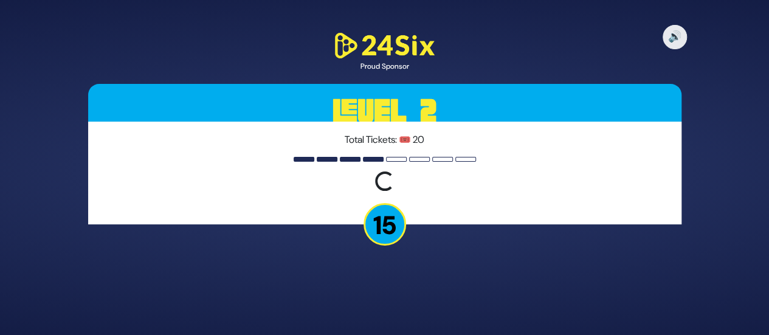
scroll to position [0, 0]
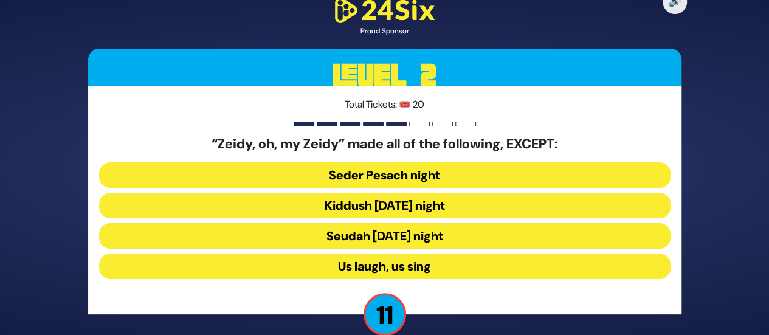
click at [402, 266] on button "Us laugh, us sing" at bounding box center [384, 266] width 571 height 26
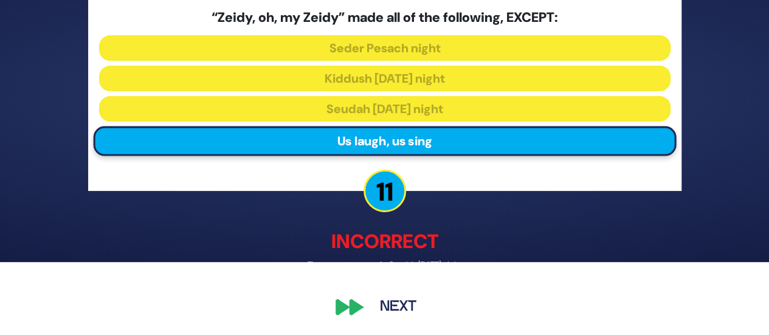
scroll to position [73, 0]
click at [393, 306] on button "Next" at bounding box center [398, 307] width 71 height 28
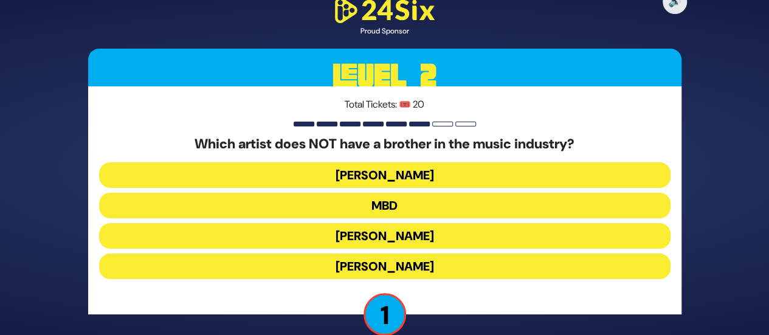
click at [390, 268] on button "[PERSON_NAME]" at bounding box center [384, 266] width 571 height 26
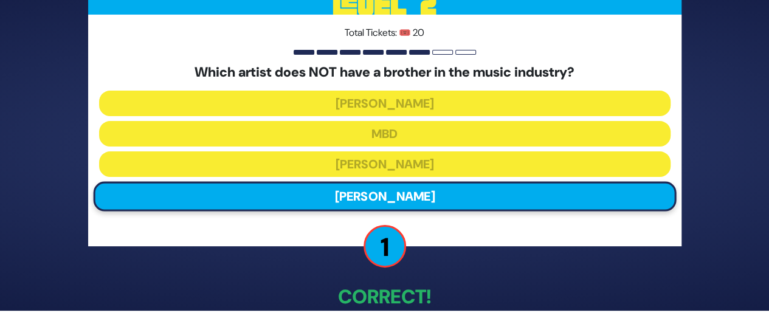
scroll to position [67, 0]
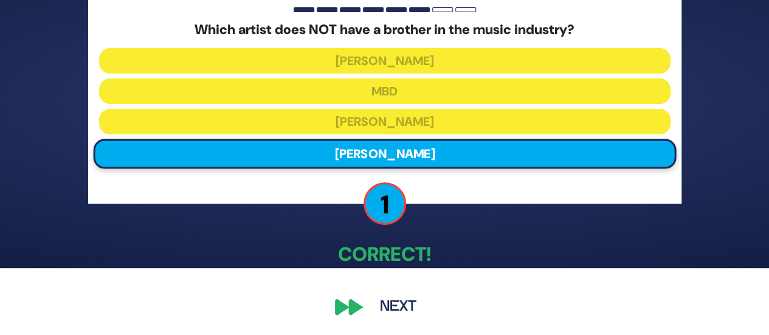
click at [393, 296] on button "Next" at bounding box center [398, 307] width 71 height 28
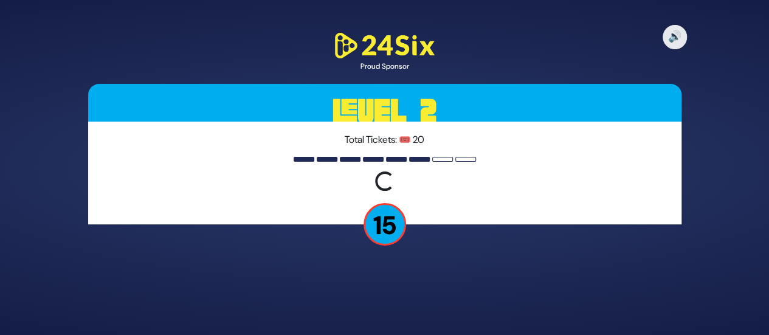
scroll to position [0, 0]
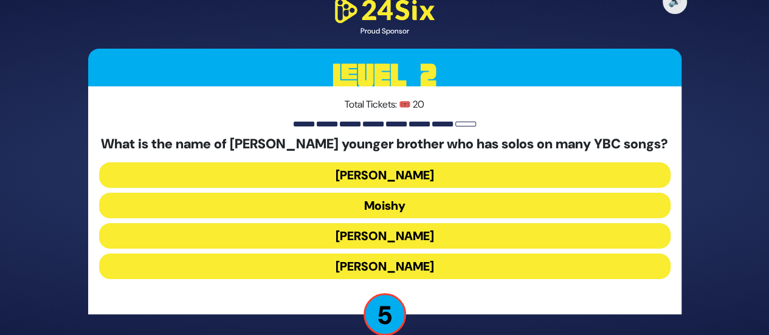
click at [399, 232] on button "[PERSON_NAME]" at bounding box center [384, 236] width 571 height 26
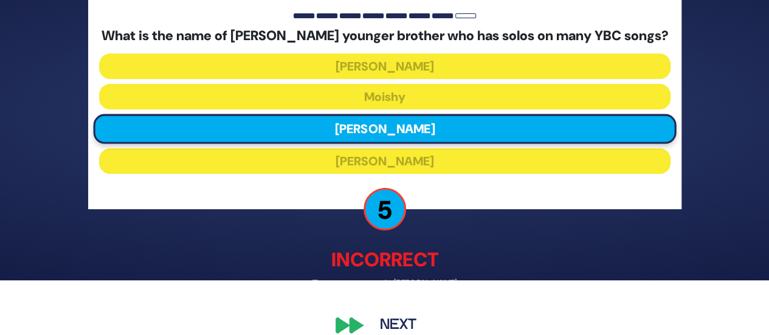
scroll to position [73, 0]
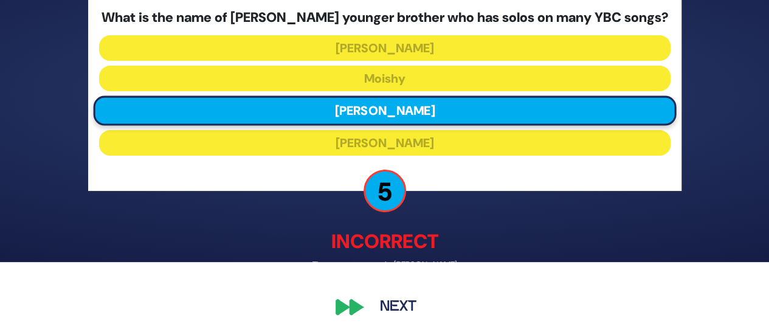
click at [398, 302] on button "Next" at bounding box center [398, 307] width 71 height 28
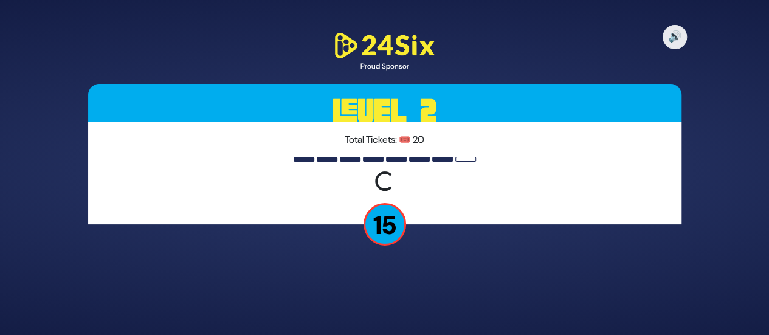
scroll to position [0, 0]
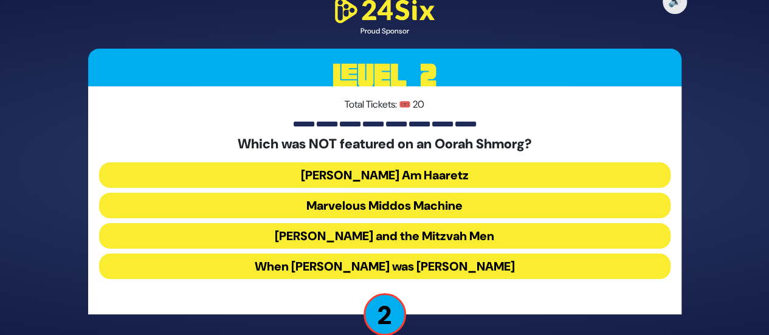
click at [411, 238] on button "[PERSON_NAME] and the Mitzvah Men" at bounding box center [384, 236] width 571 height 26
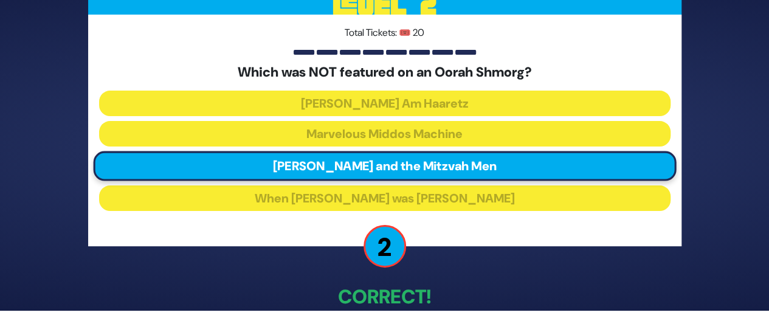
scroll to position [67, 0]
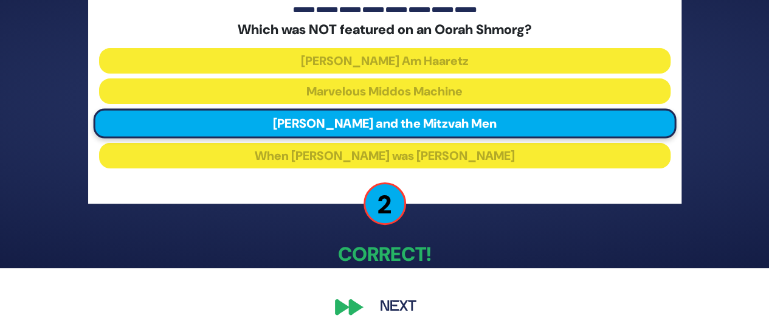
click at [396, 304] on button "Next" at bounding box center [398, 307] width 71 height 28
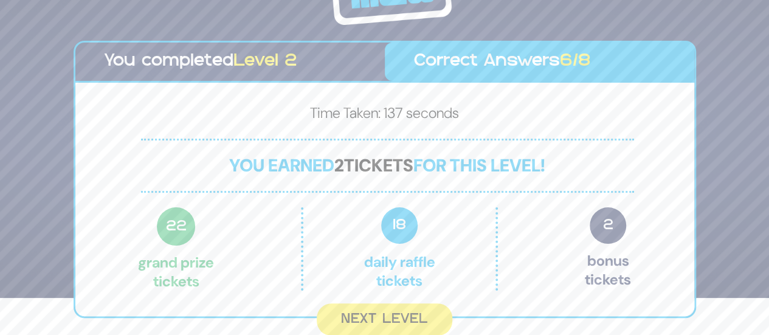
scroll to position [38, 0]
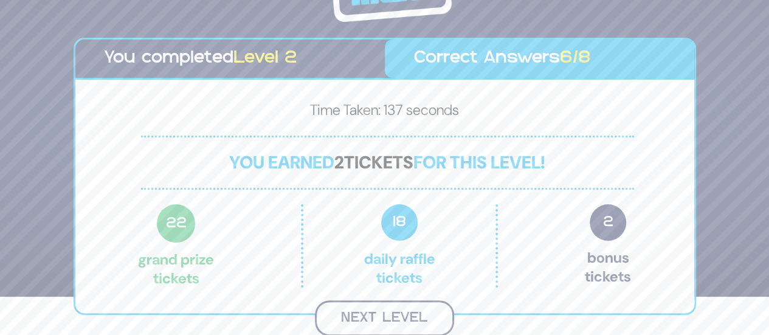
click at [376, 315] on button "Next Level" at bounding box center [384, 318] width 139 height 36
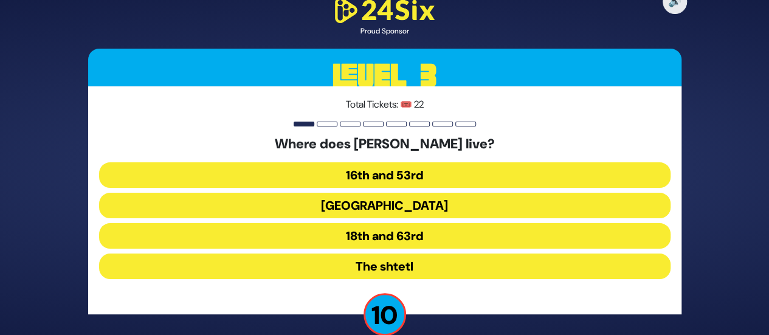
click at [382, 258] on button "The shtetl" at bounding box center [384, 266] width 571 height 26
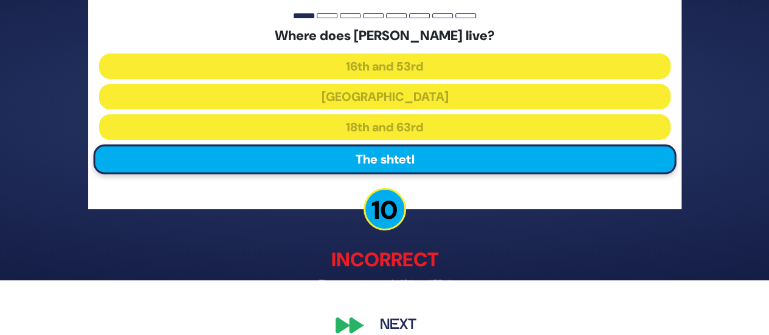
scroll to position [73, 0]
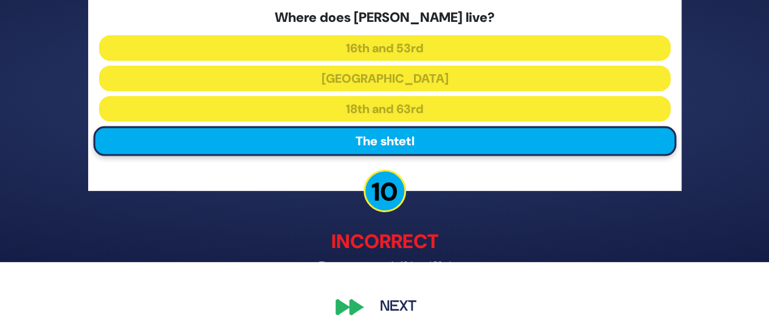
click at [393, 303] on button "Next" at bounding box center [398, 307] width 71 height 28
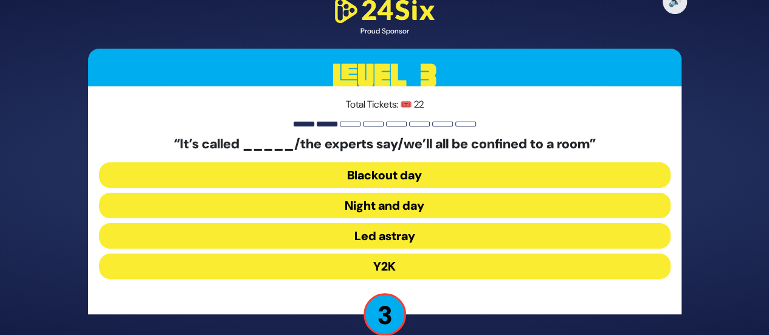
click at [377, 207] on button "Night and day" at bounding box center [384, 206] width 571 height 26
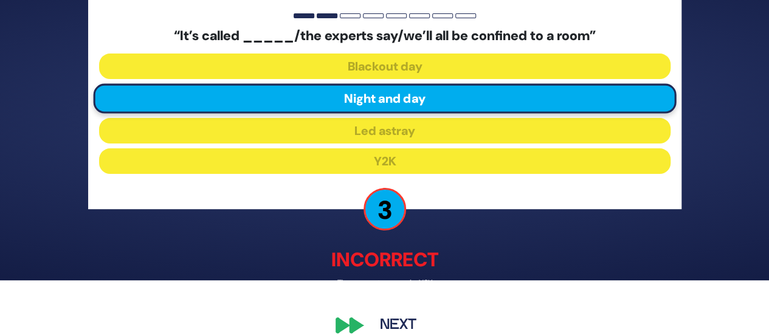
scroll to position [73, 0]
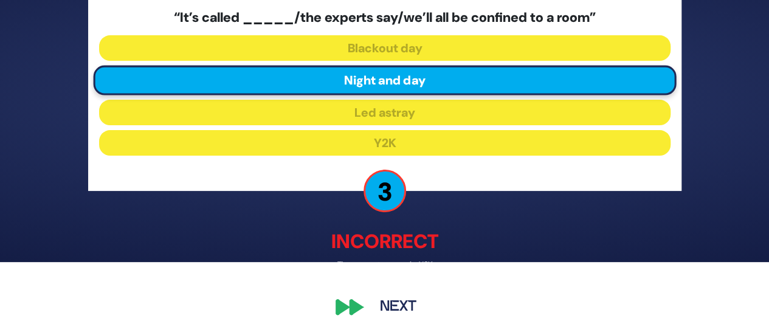
click at [387, 301] on button "Next" at bounding box center [398, 307] width 71 height 28
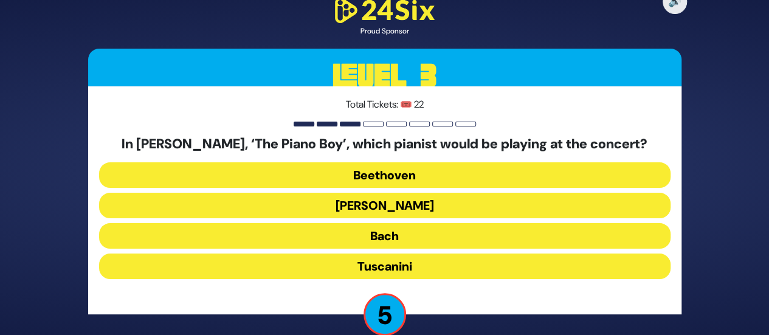
click at [435, 205] on button "[PERSON_NAME]" at bounding box center [384, 206] width 571 height 26
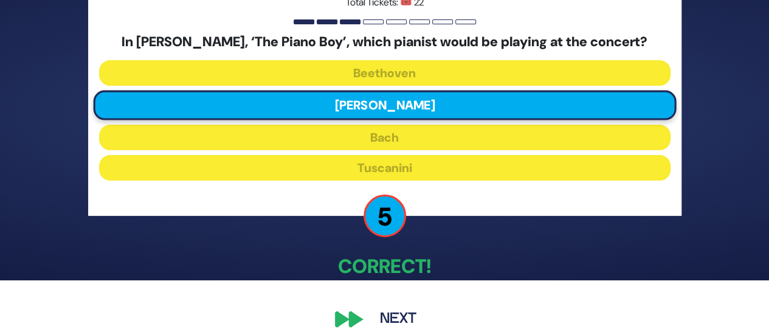
scroll to position [67, 0]
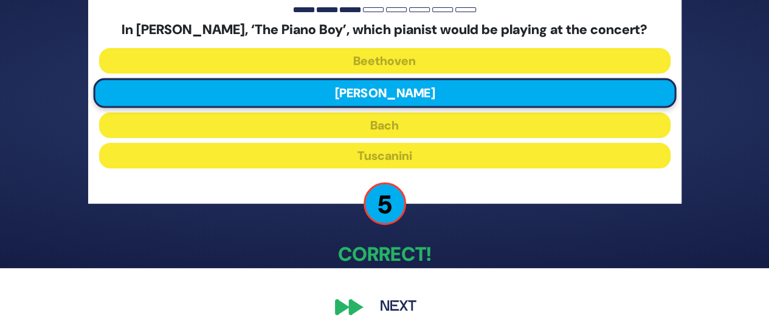
click at [394, 307] on button "Next" at bounding box center [398, 307] width 71 height 28
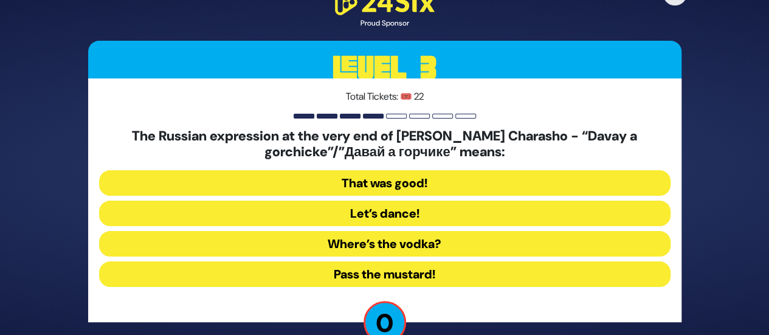
click at [385, 221] on button "Let’s dance!" at bounding box center [384, 214] width 571 height 26
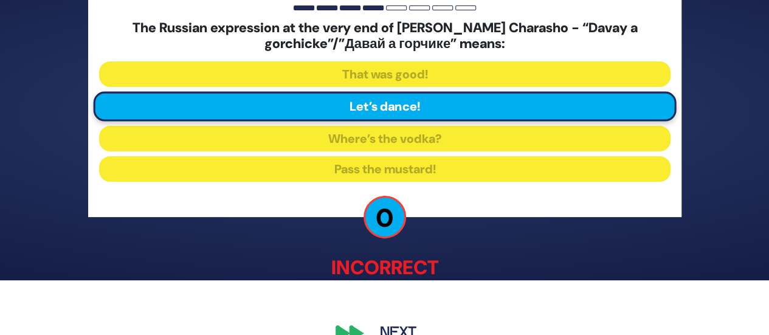
scroll to position [81, 0]
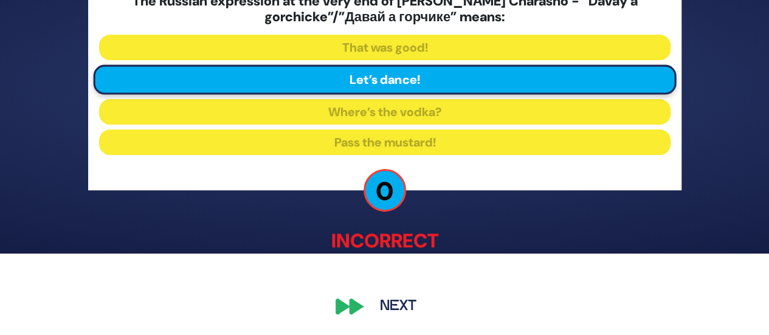
click at [396, 298] on button "Next" at bounding box center [398, 306] width 71 height 28
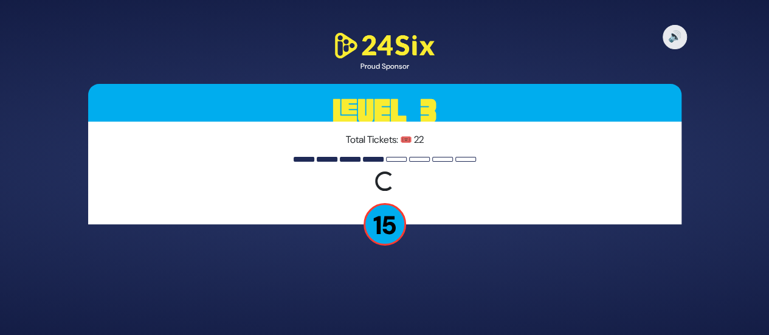
scroll to position [0, 0]
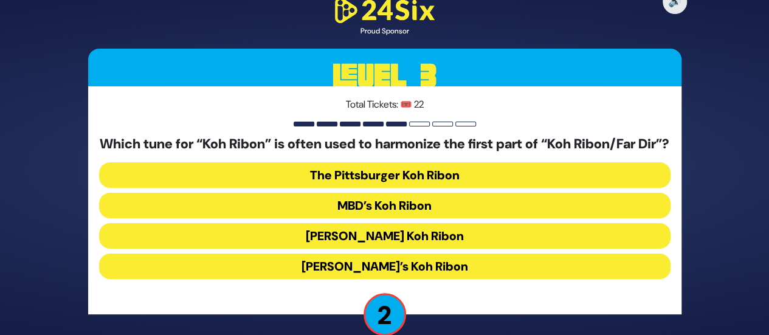
click at [411, 181] on button "The Pittsburger Koh Ribon" at bounding box center [384, 175] width 571 height 26
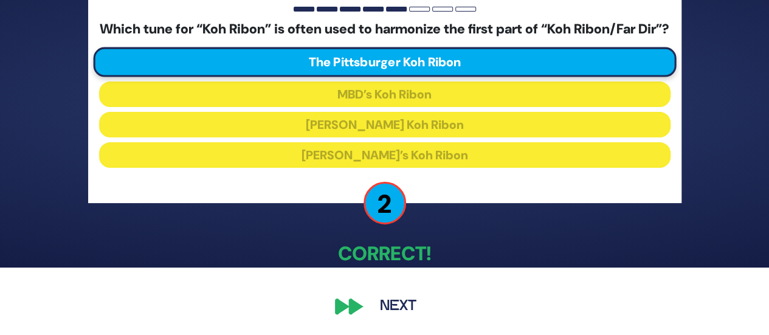
scroll to position [75, 0]
click at [407, 298] on button "Next" at bounding box center [398, 306] width 71 height 28
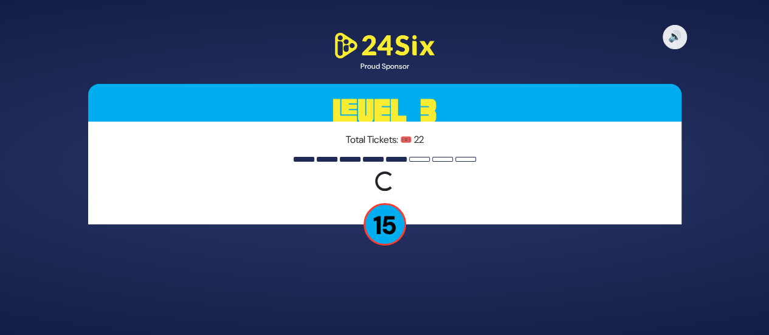
scroll to position [0, 0]
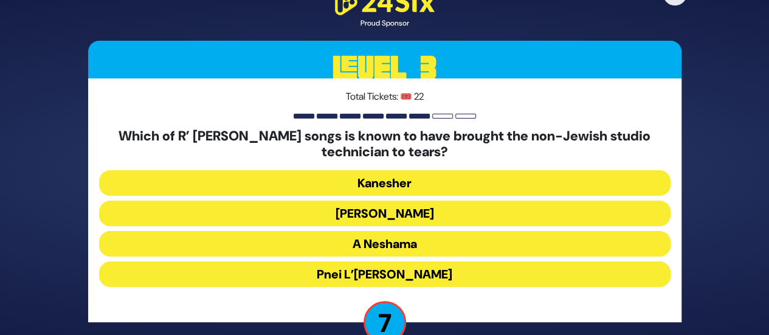
click at [407, 277] on button "Pnei L’[PERSON_NAME]" at bounding box center [384, 274] width 571 height 26
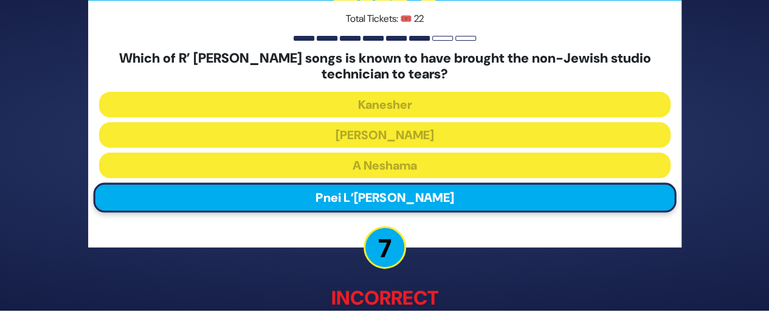
scroll to position [81, 0]
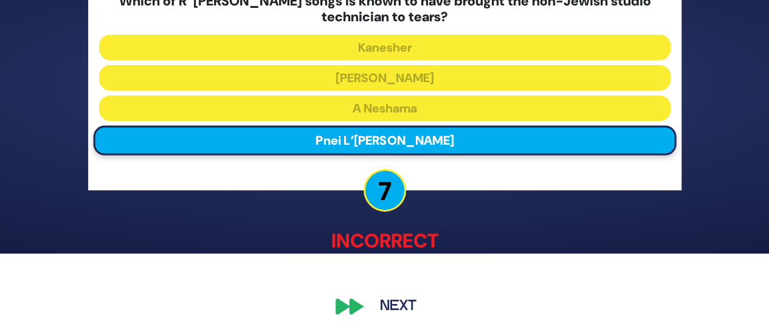
click at [397, 297] on button "Next" at bounding box center [398, 306] width 71 height 28
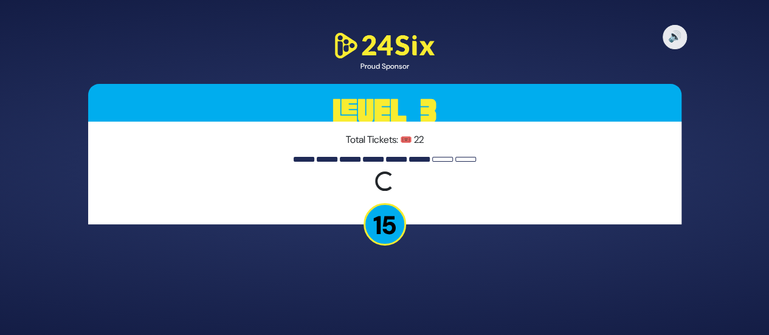
scroll to position [0, 0]
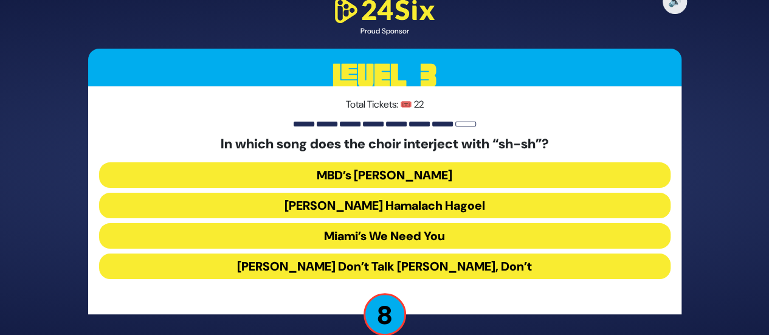
click at [427, 263] on button "[PERSON_NAME] Don’t Talk [PERSON_NAME], Don’t" at bounding box center [384, 266] width 571 height 26
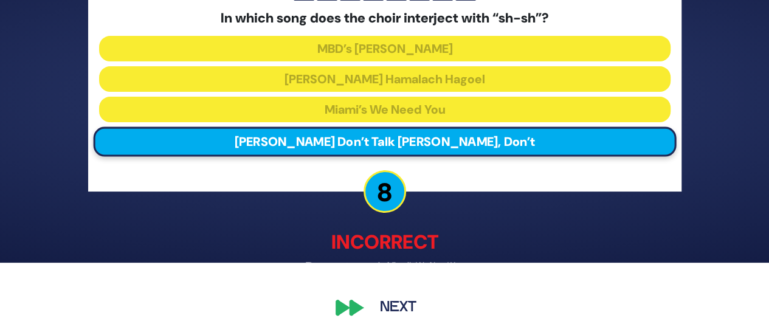
scroll to position [73, 0]
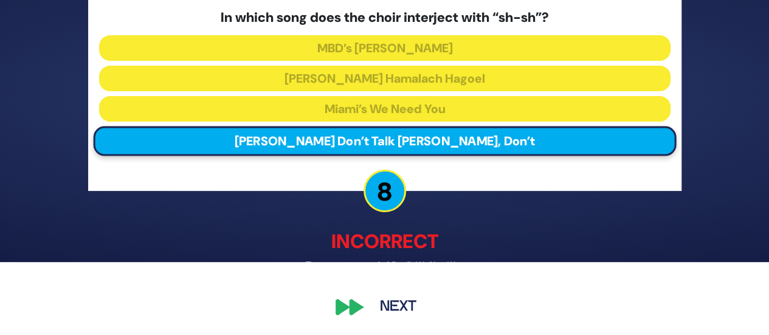
click at [393, 308] on button "Next" at bounding box center [398, 307] width 71 height 28
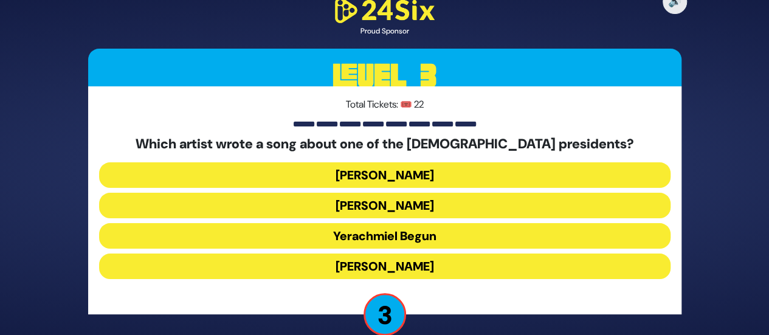
click at [425, 232] on button "Yerachmiel Begun" at bounding box center [384, 236] width 571 height 26
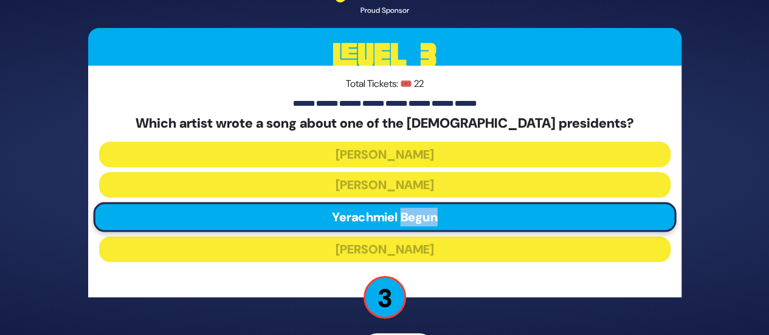
click at [425, 232] on div "Which artist wrote a song about one of the [DEMOGRAPHIC_DATA] presidents? [PERS…" at bounding box center [384, 190] width 571 height 151
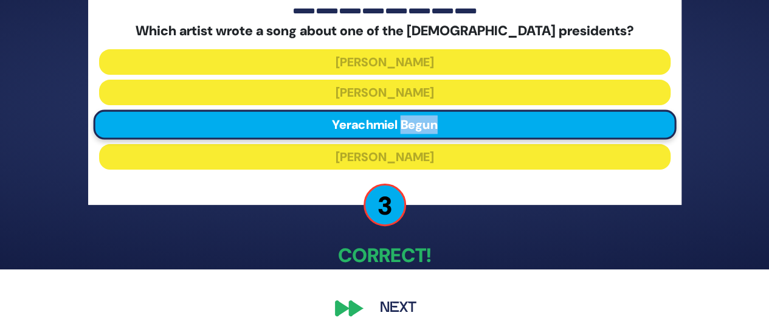
scroll to position [67, 0]
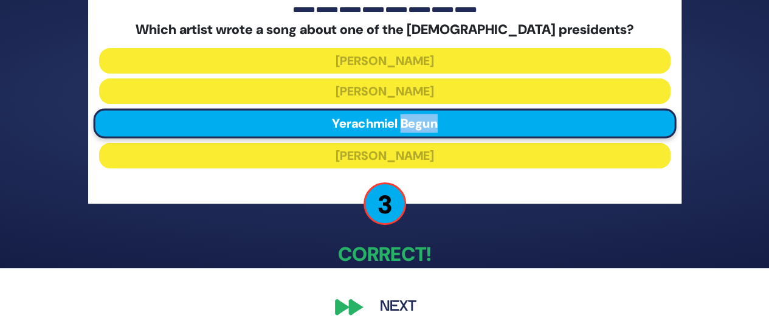
click at [414, 316] on button "Next" at bounding box center [398, 307] width 71 height 28
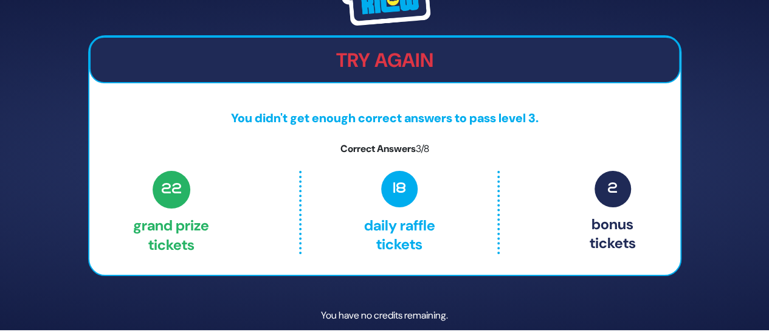
scroll to position [0, 0]
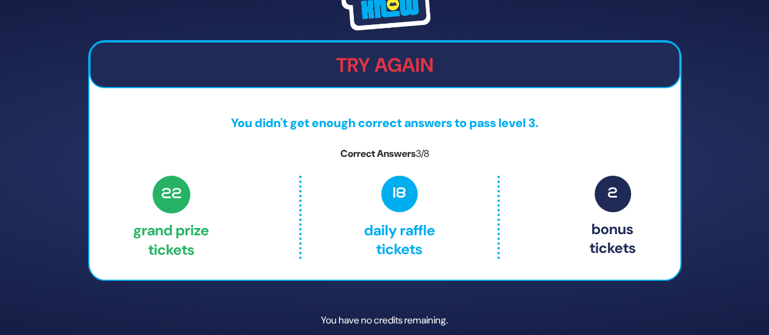
click at [404, 58] on h2 "Try Again" at bounding box center [385, 64] width 588 height 23
click at [373, 60] on h2 "Try Again" at bounding box center [385, 64] width 588 height 23
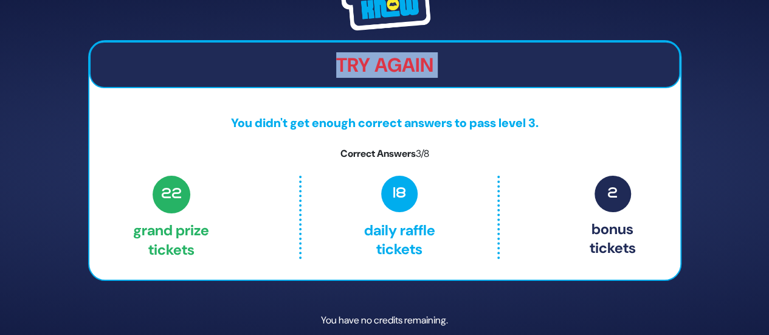
click at [373, 60] on h2 "Try Again" at bounding box center [385, 64] width 588 height 23
click at [706, 95] on div "Try Again You didn't get enough correct answers to pass level 3. Correct Answer…" at bounding box center [384, 167] width 769 height 335
